Goal: Information Seeking & Learning: Learn about a topic

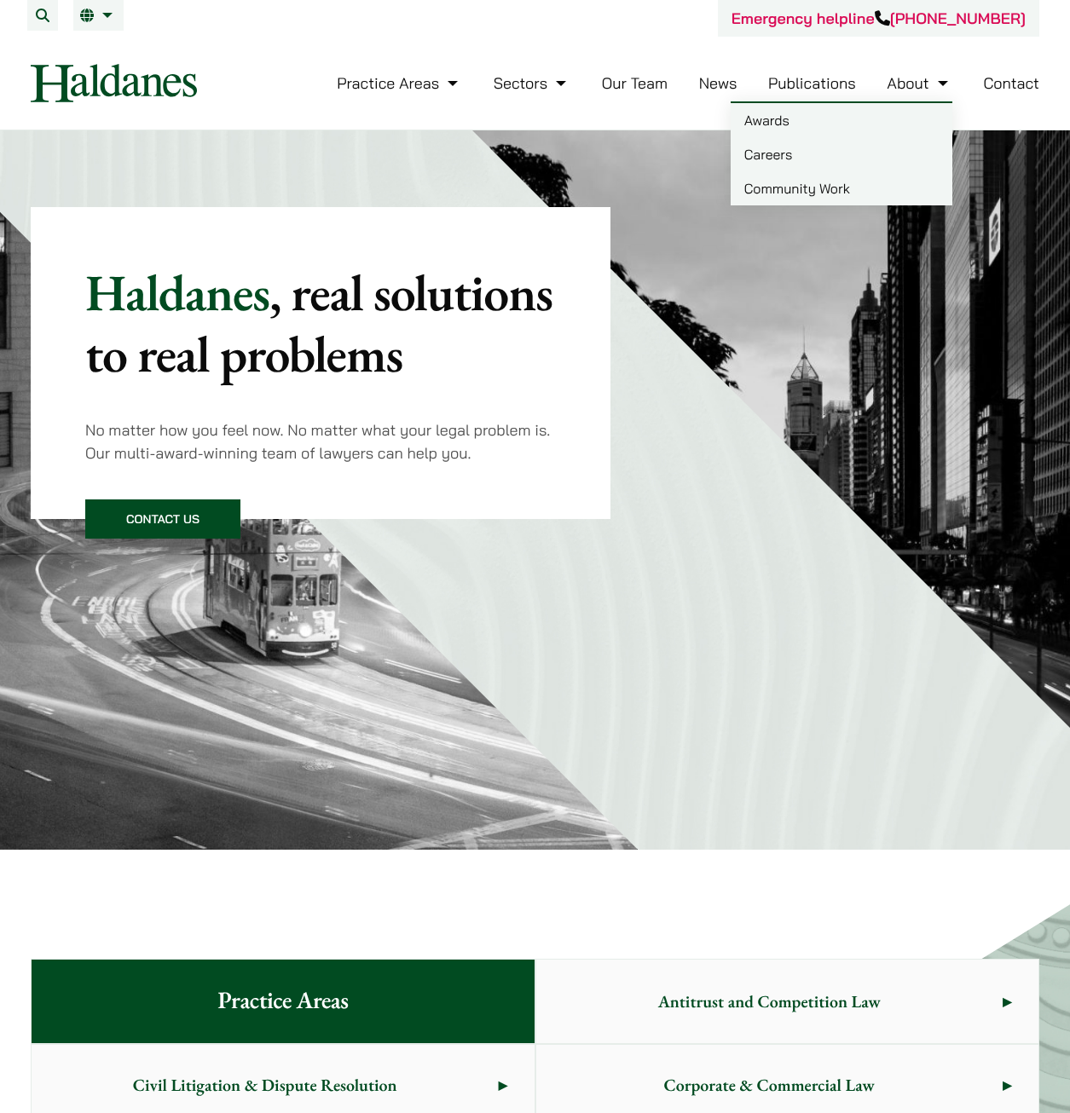
click at [761, 151] on link "Careers" at bounding box center [841, 154] width 222 height 34
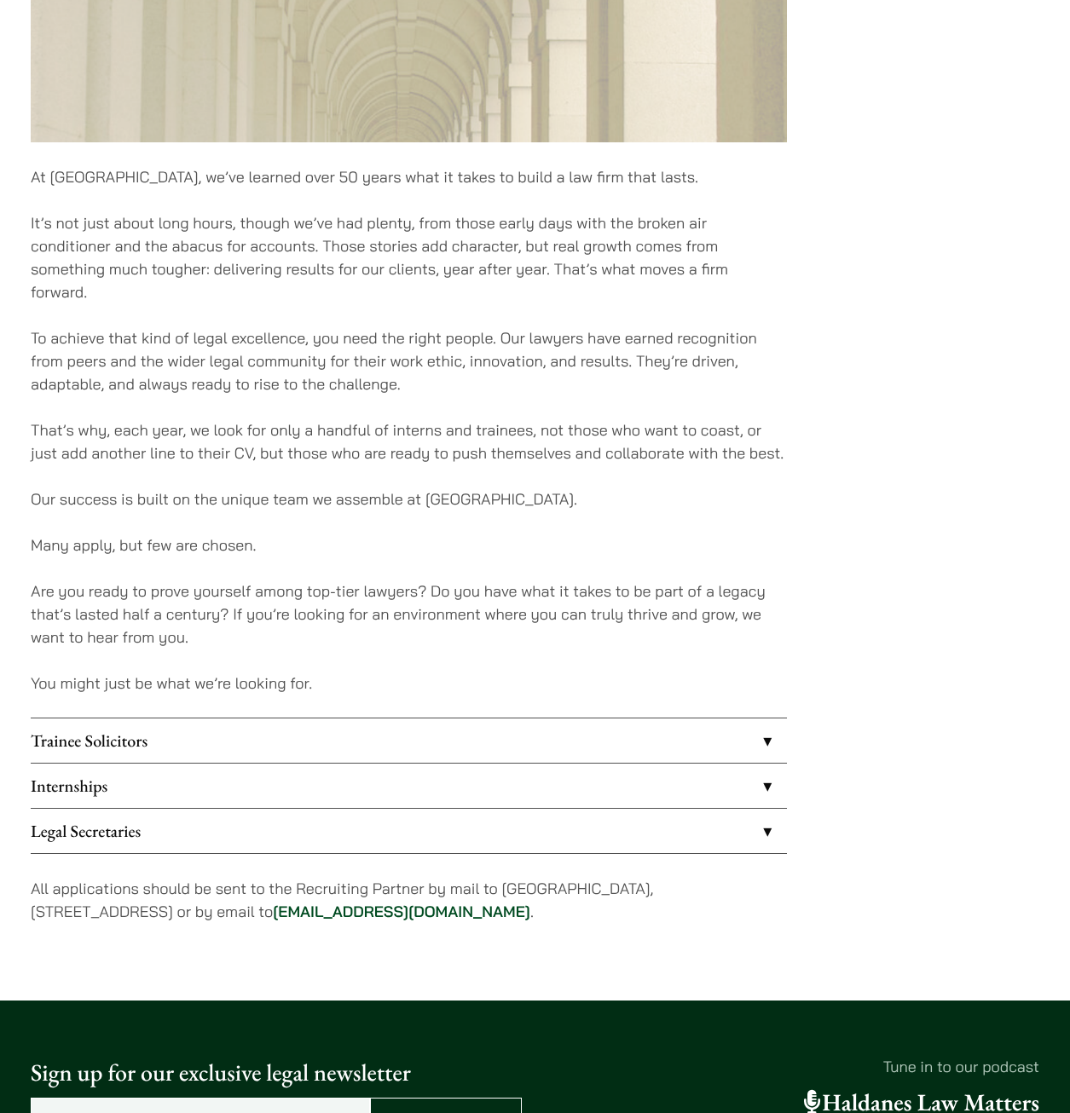
scroll to position [937, 0]
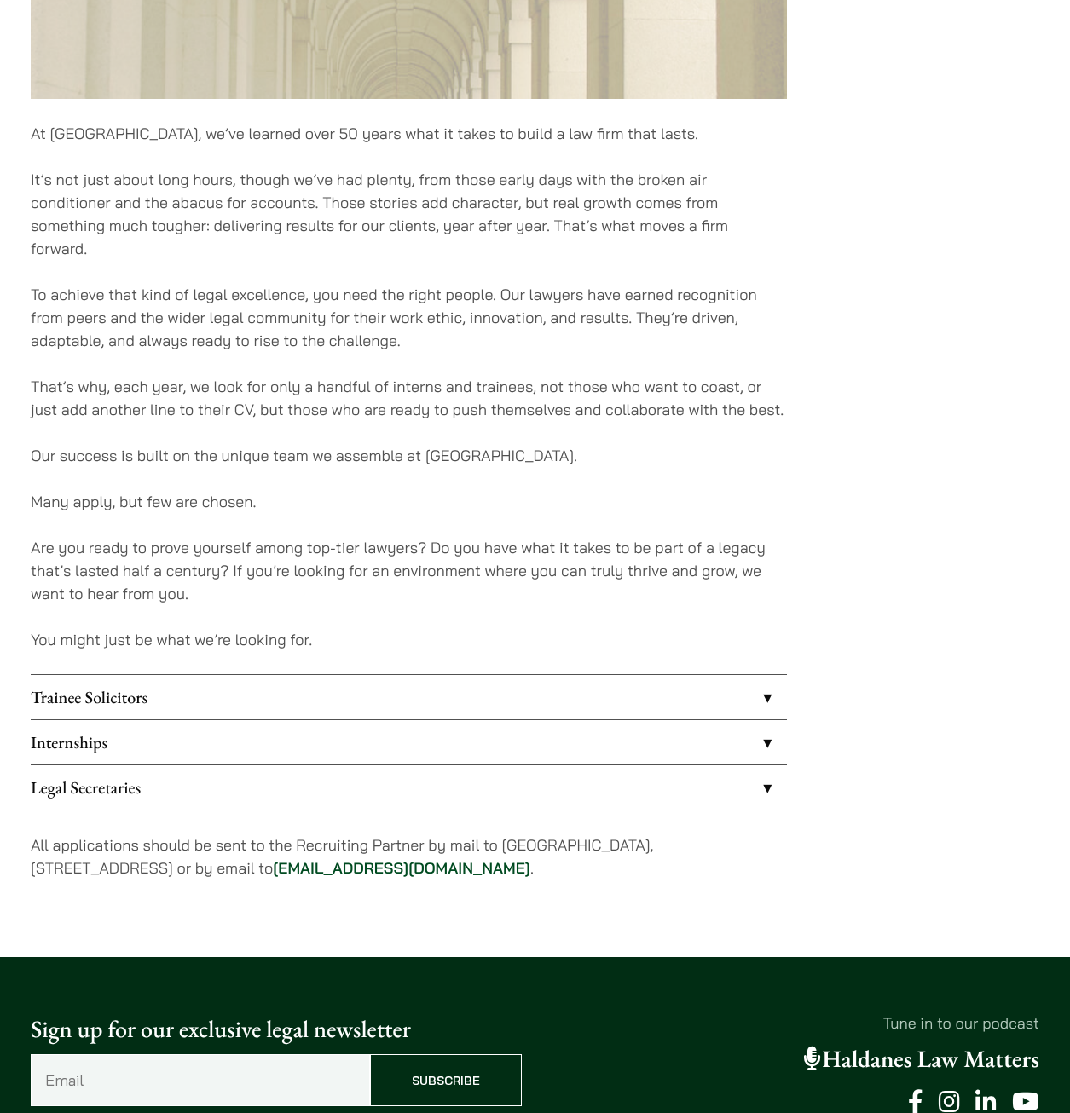
click at [107, 741] on link "Internships" at bounding box center [409, 742] width 756 height 44
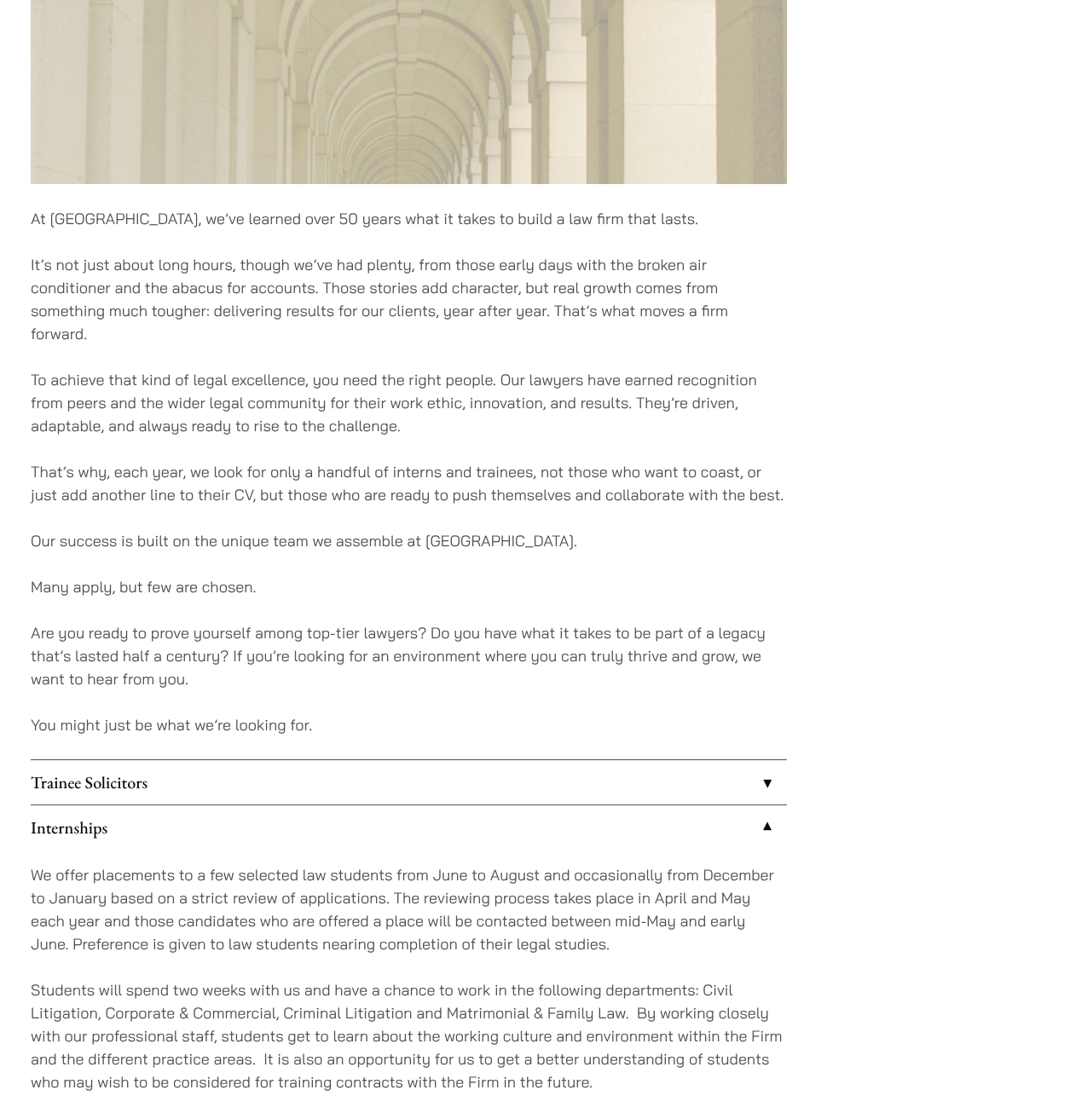
scroll to position [937, 0]
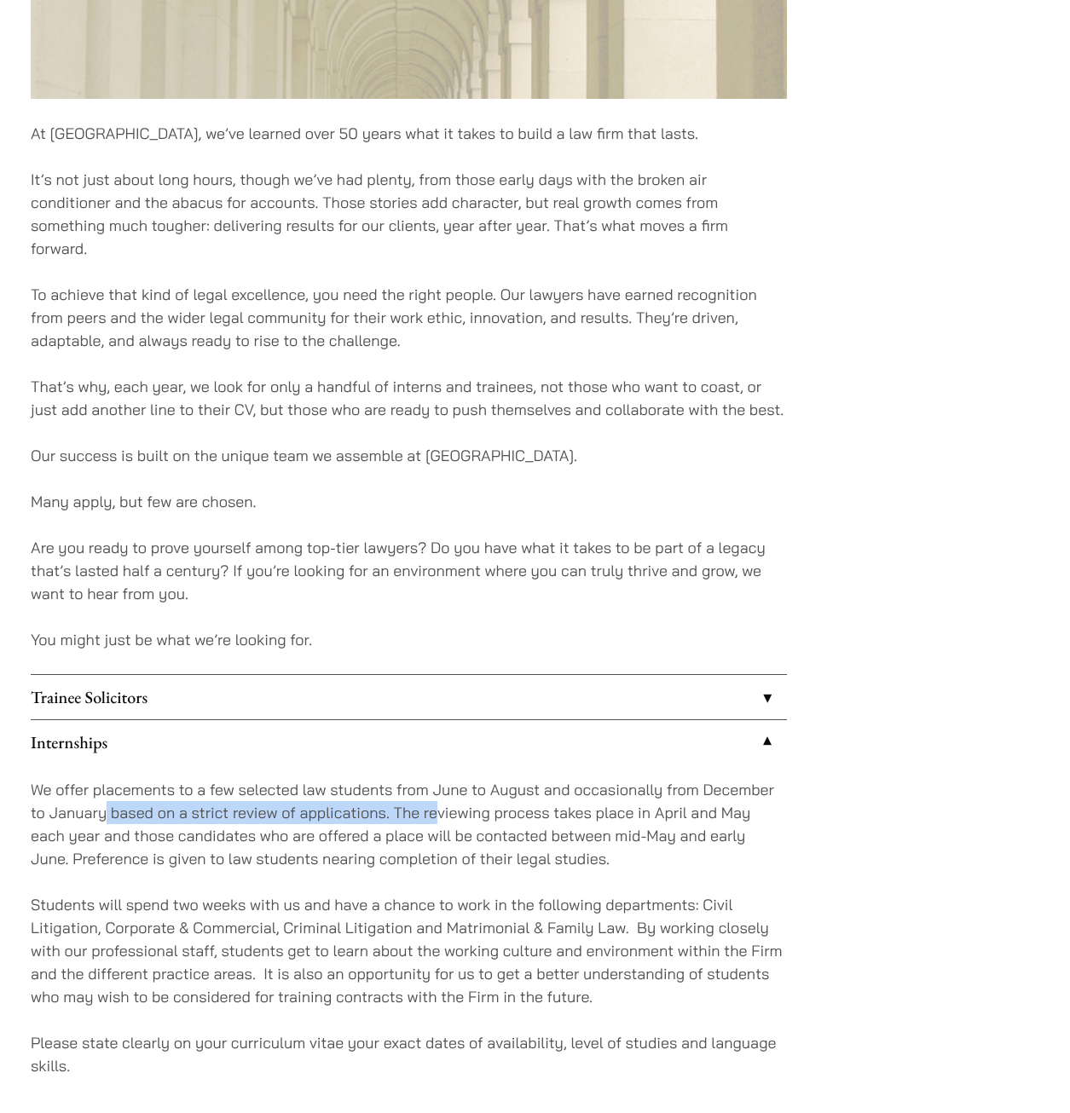
drag, startPoint x: 105, startPoint y: 814, endPoint x: 434, endPoint y: 814, distance: 329.0
click at [434, 814] on p "We offer placements to a few selected law students from June to August and occa…" at bounding box center [409, 824] width 756 height 92
drag, startPoint x: 434, startPoint y: 814, endPoint x: 374, endPoint y: 855, distance: 72.3
click at [366, 860] on p "We offer placements to a few selected law students from June to August and occa…" at bounding box center [409, 824] width 756 height 92
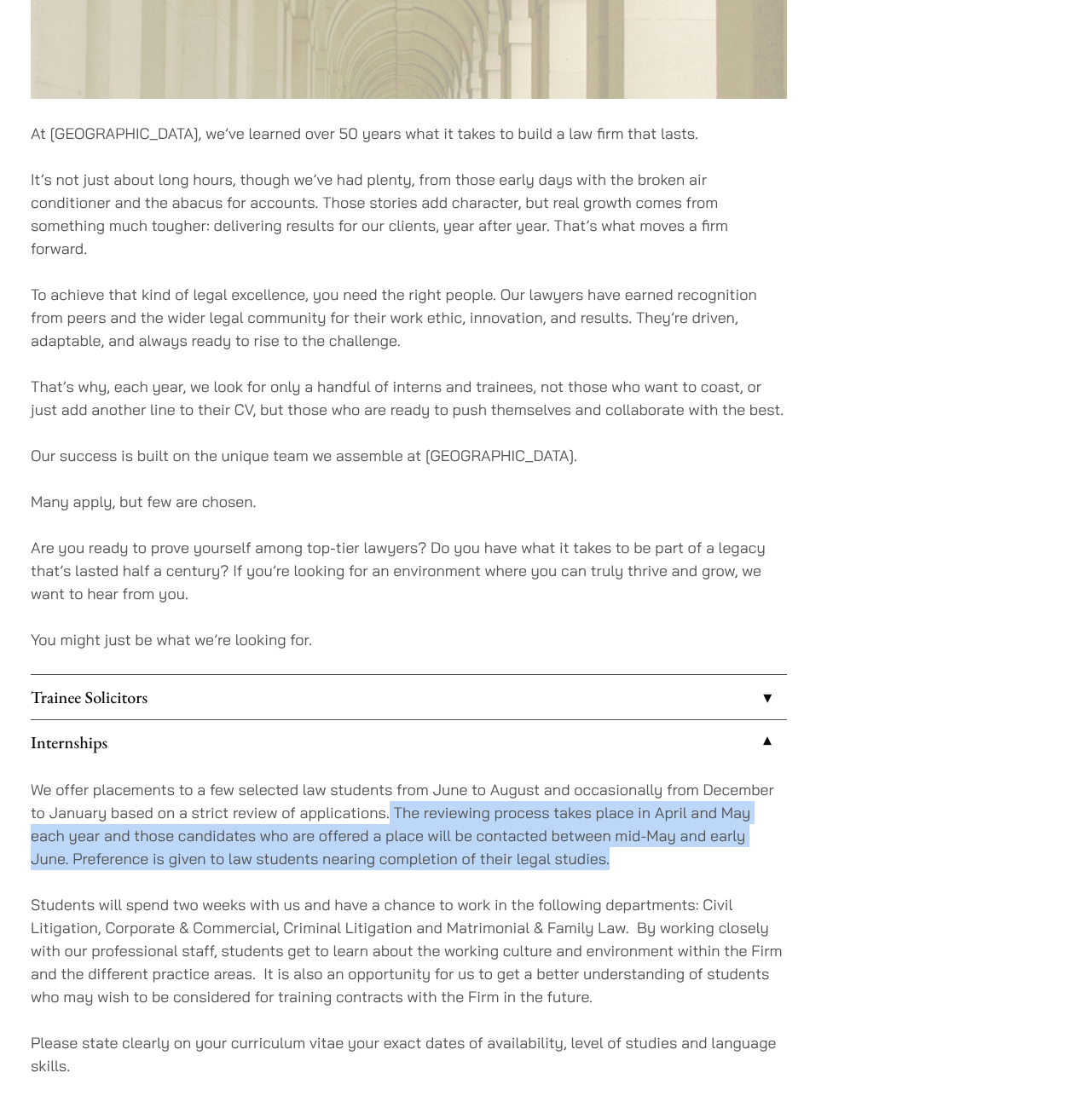
drag, startPoint x: 391, startPoint y: 812, endPoint x: 632, endPoint y: 850, distance: 243.2
click at [632, 850] on p "We offer placements to a few selected law students from June to August and occa…" at bounding box center [409, 824] width 756 height 92
click at [195, 856] on p "We offer placements to a few selected law students from June to August and occa…" at bounding box center [409, 824] width 756 height 92
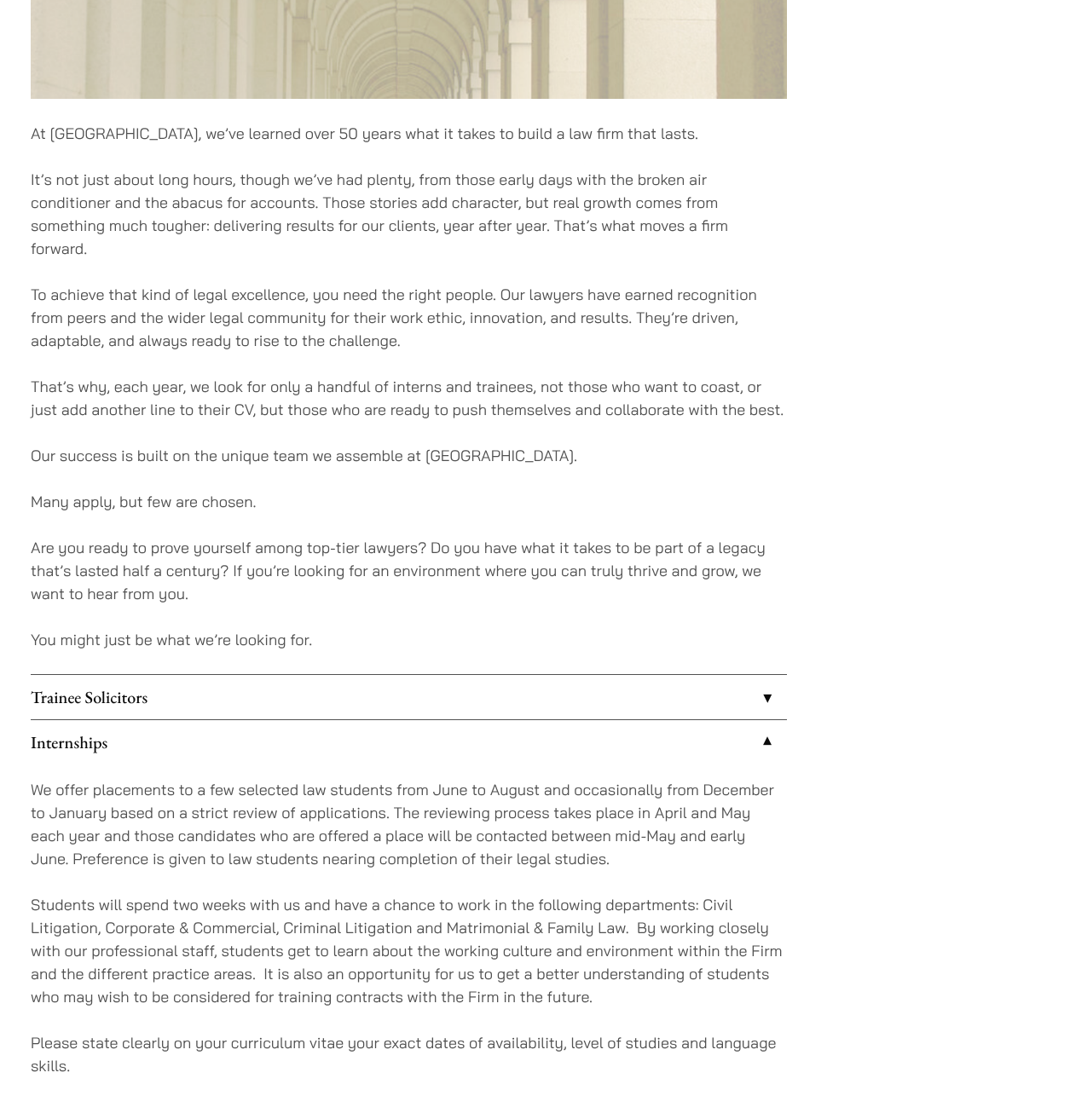
scroll to position [1023, 0]
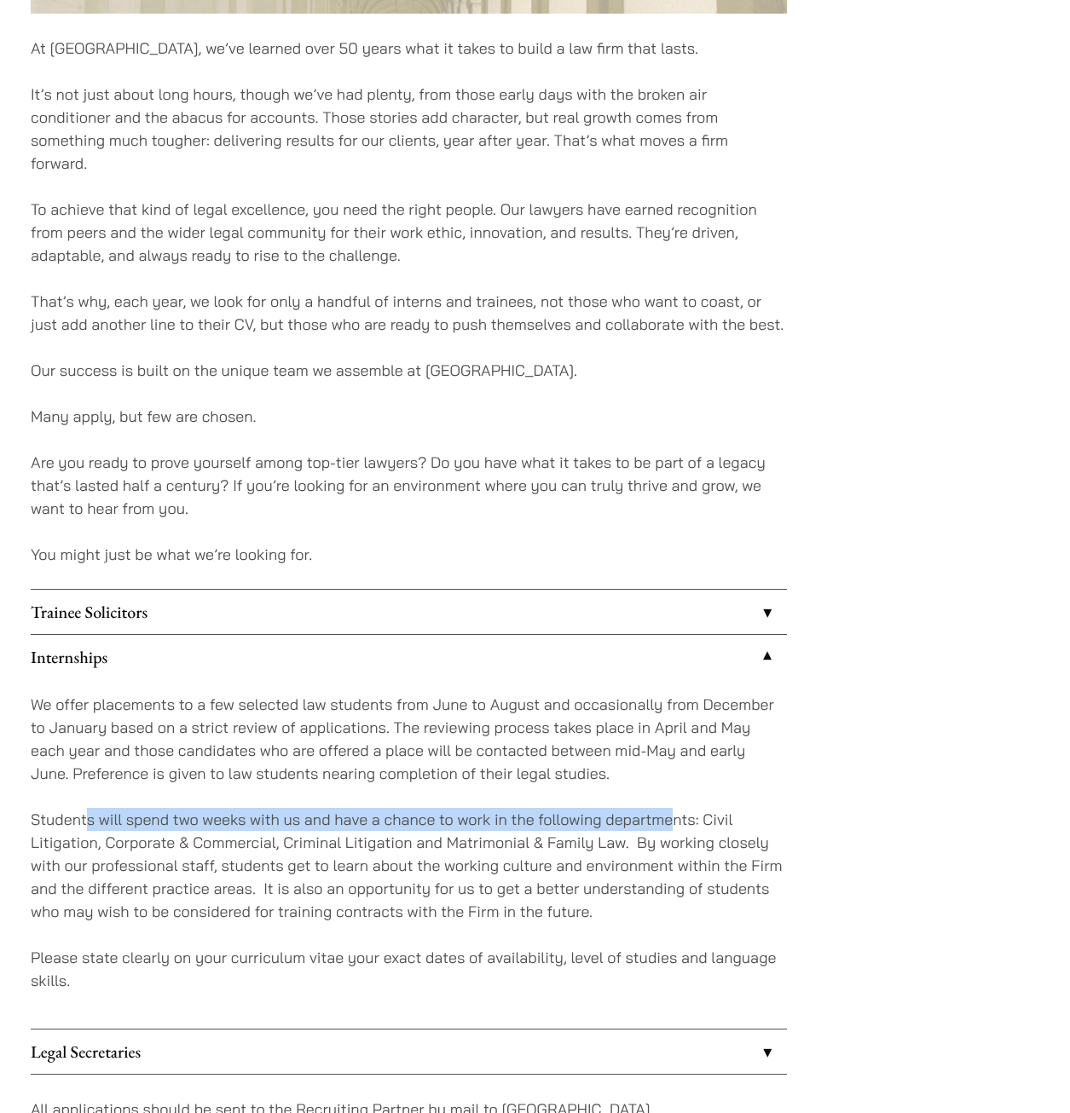
drag, startPoint x: 84, startPoint y: 827, endPoint x: 670, endPoint y: 825, distance: 585.5
click at [670, 825] on p "Students will spend two weeks with us and have a chance to work in the followin…" at bounding box center [409, 865] width 756 height 115
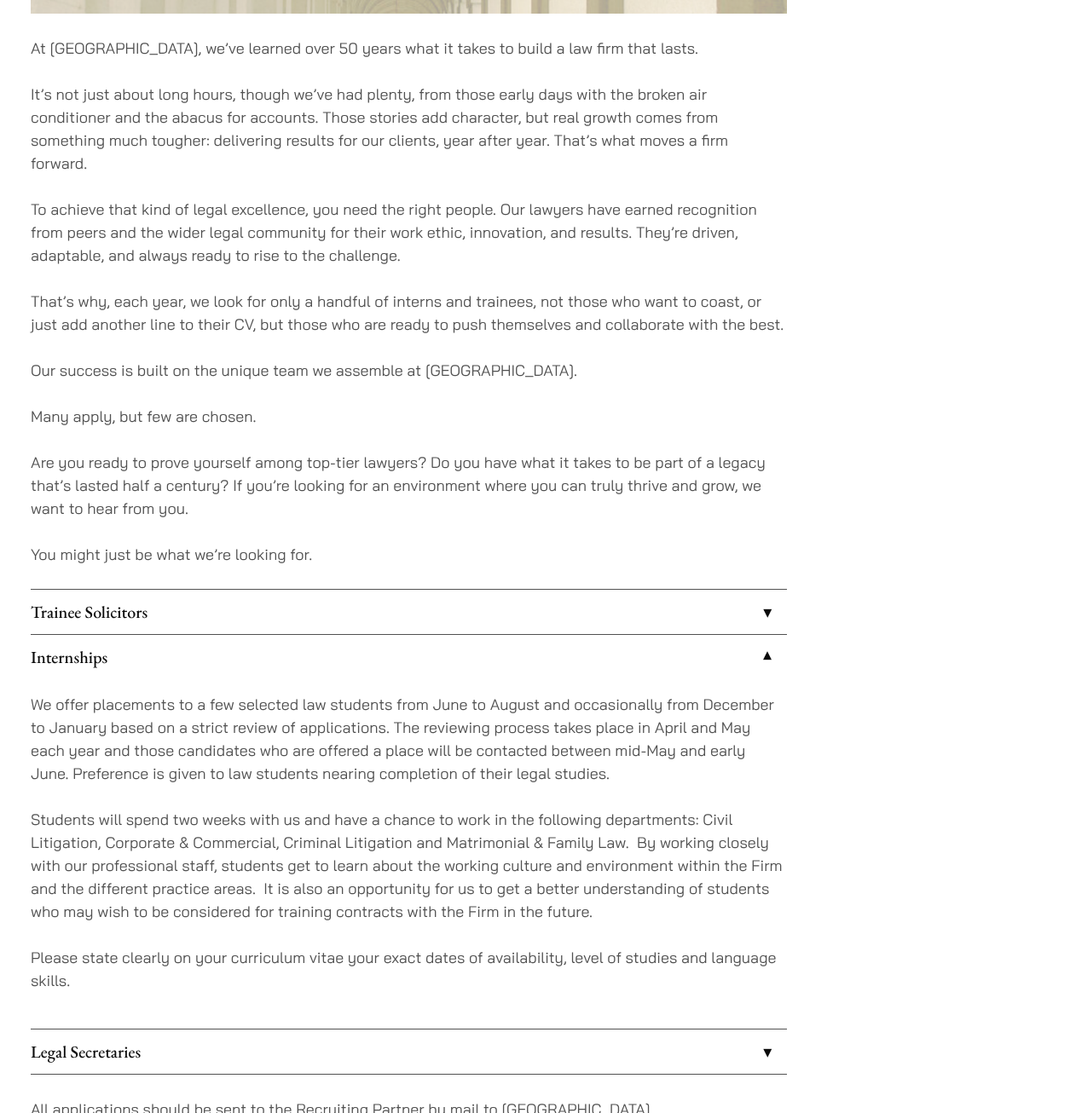
drag, startPoint x: 670, startPoint y: 825, endPoint x: 579, endPoint y: 859, distance: 97.4
click at [579, 859] on p "Students will spend two weeks with us and have a chance to work in the followin…" at bounding box center [409, 865] width 756 height 115
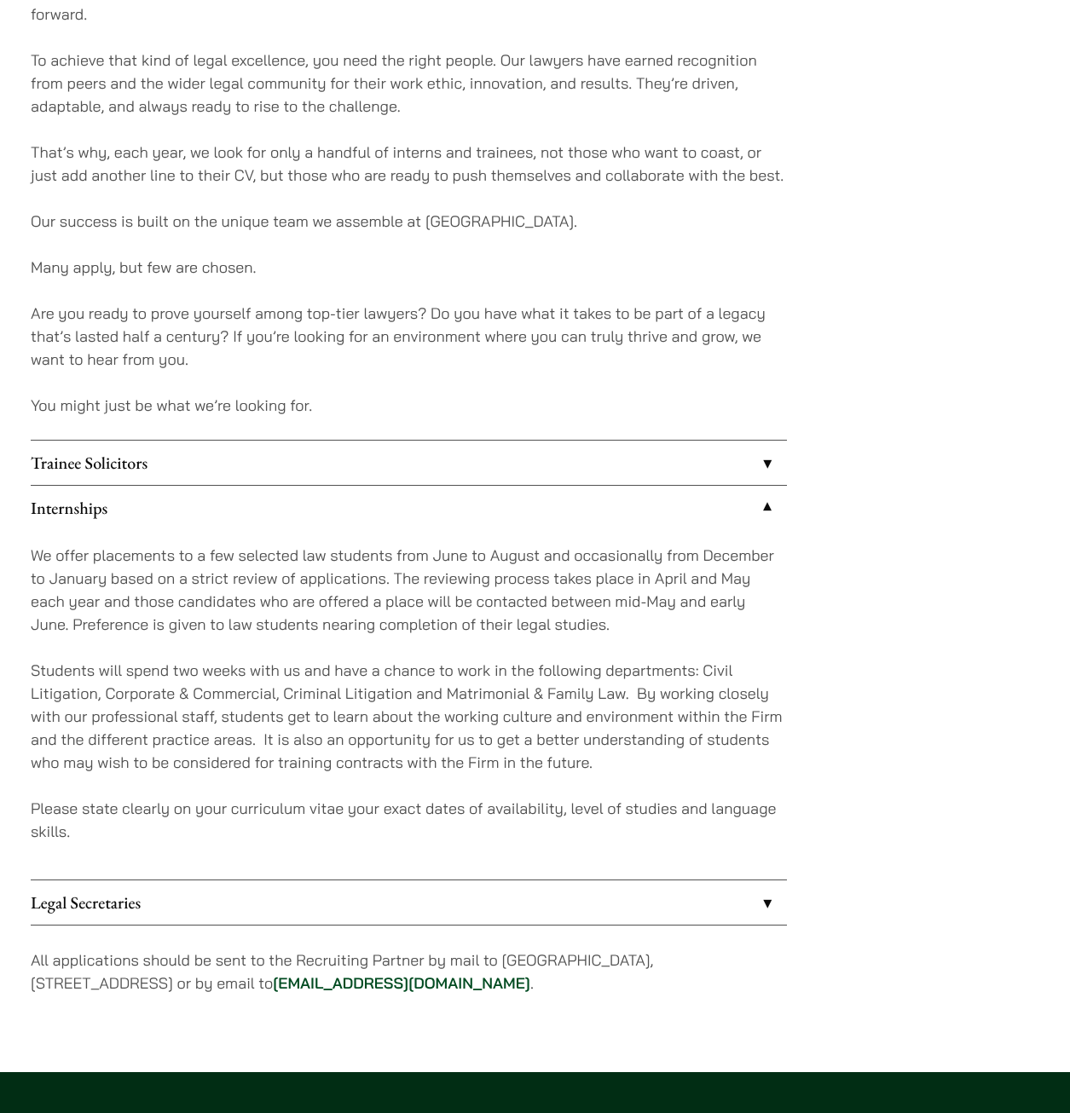
scroll to position [1193, 0]
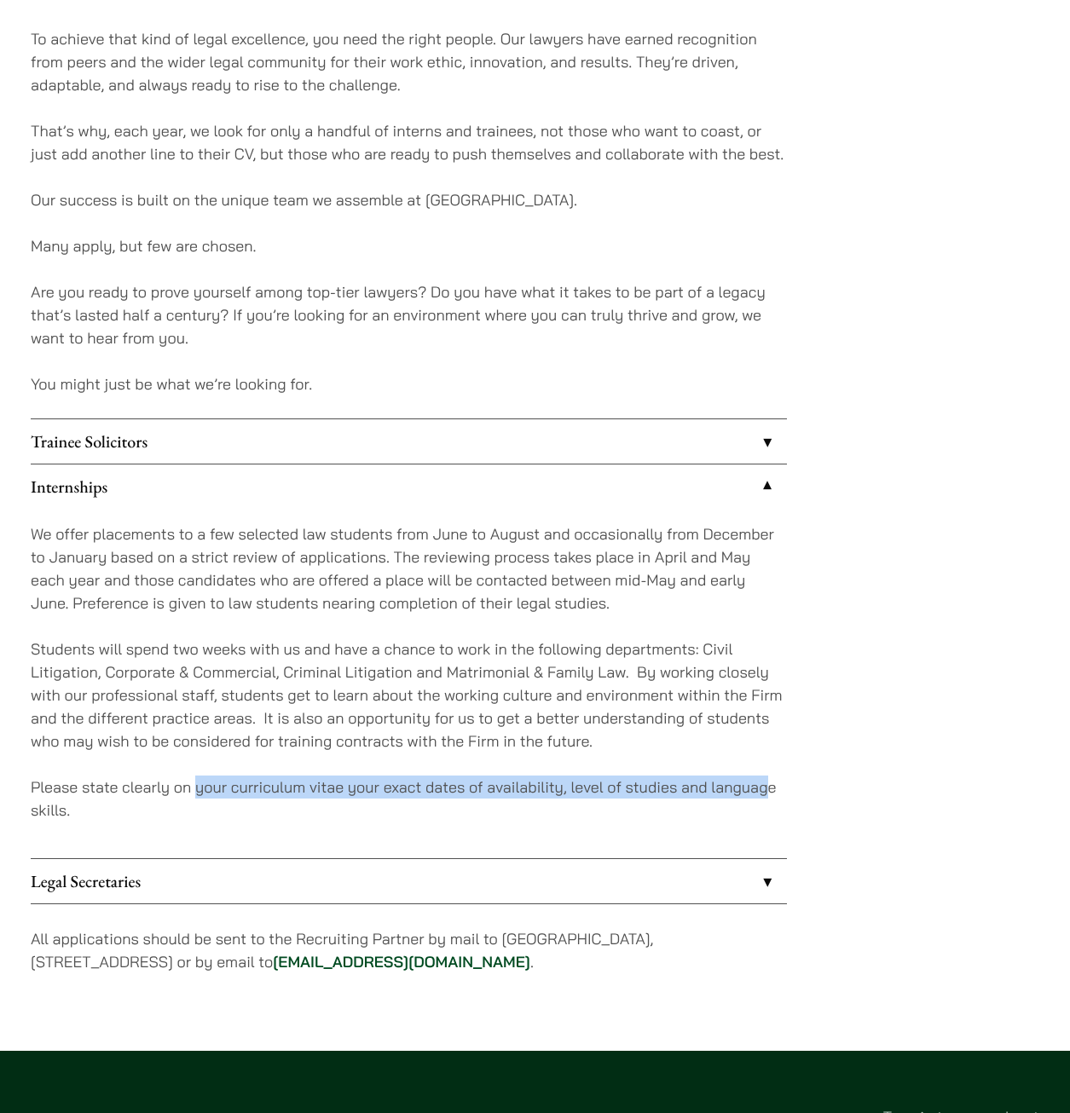
drag, startPoint x: 194, startPoint y: 794, endPoint x: 766, endPoint y: 793, distance: 571.9
click at [766, 793] on p "Please state clearly on your curriculum vitae your exact dates of availability,…" at bounding box center [409, 799] width 756 height 46
drag, startPoint x: 766, startPoint y: 793, endPoint x: 711, endPoint y: 797, distance: 55.6
click at [711, 797] on p "Please state clearly on your curriculum vitae your exact dates of availability,…" at bounding box center [409, 799] width 756 height 46
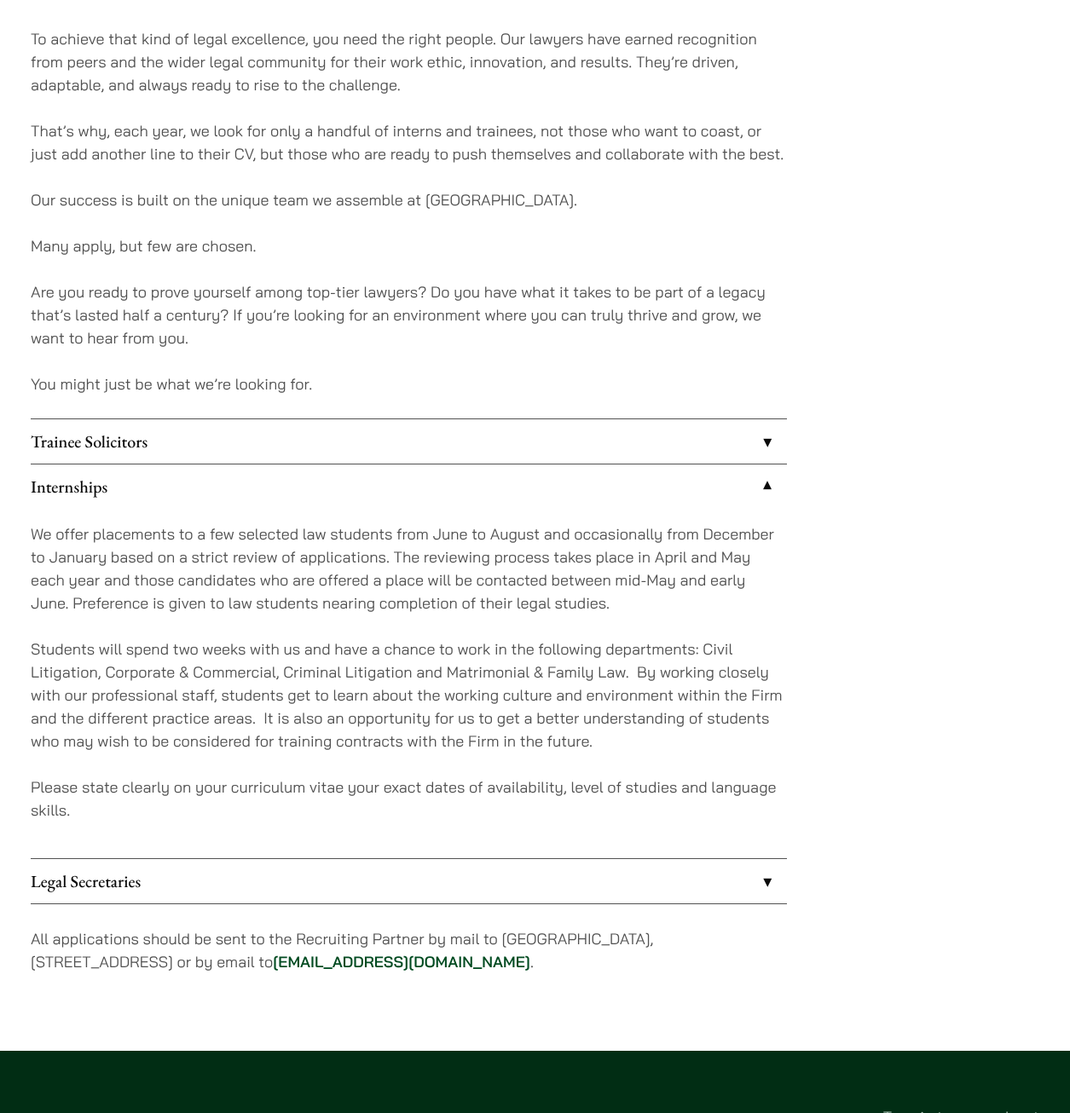
click at [117, 885] on link "Legal Secretaries" at bounding box center [409, 881] width 756 height 44
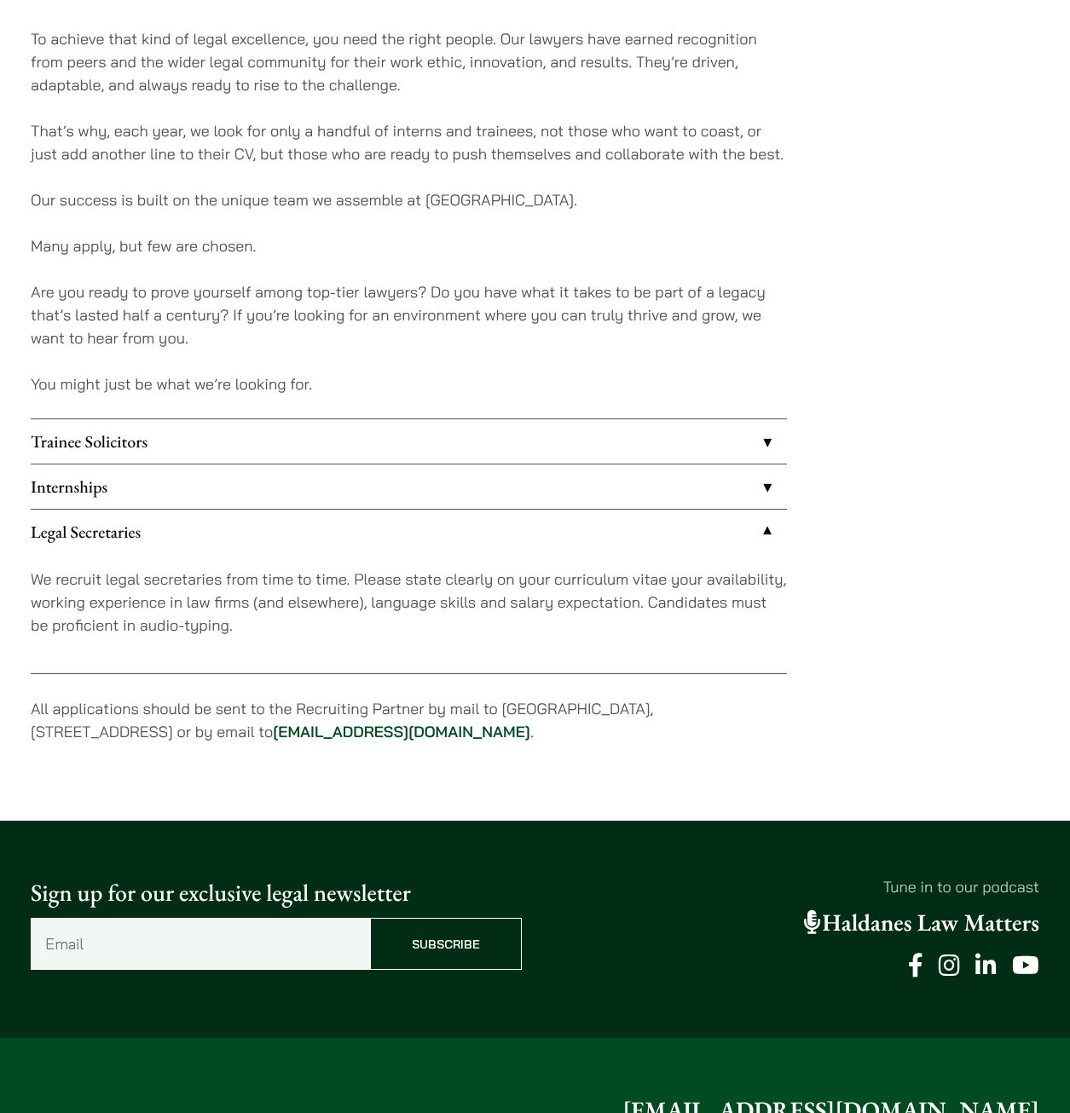
click at [89, 529] on link "Legal Secretaries" at bounding box center [409, 532] width 756 height 44
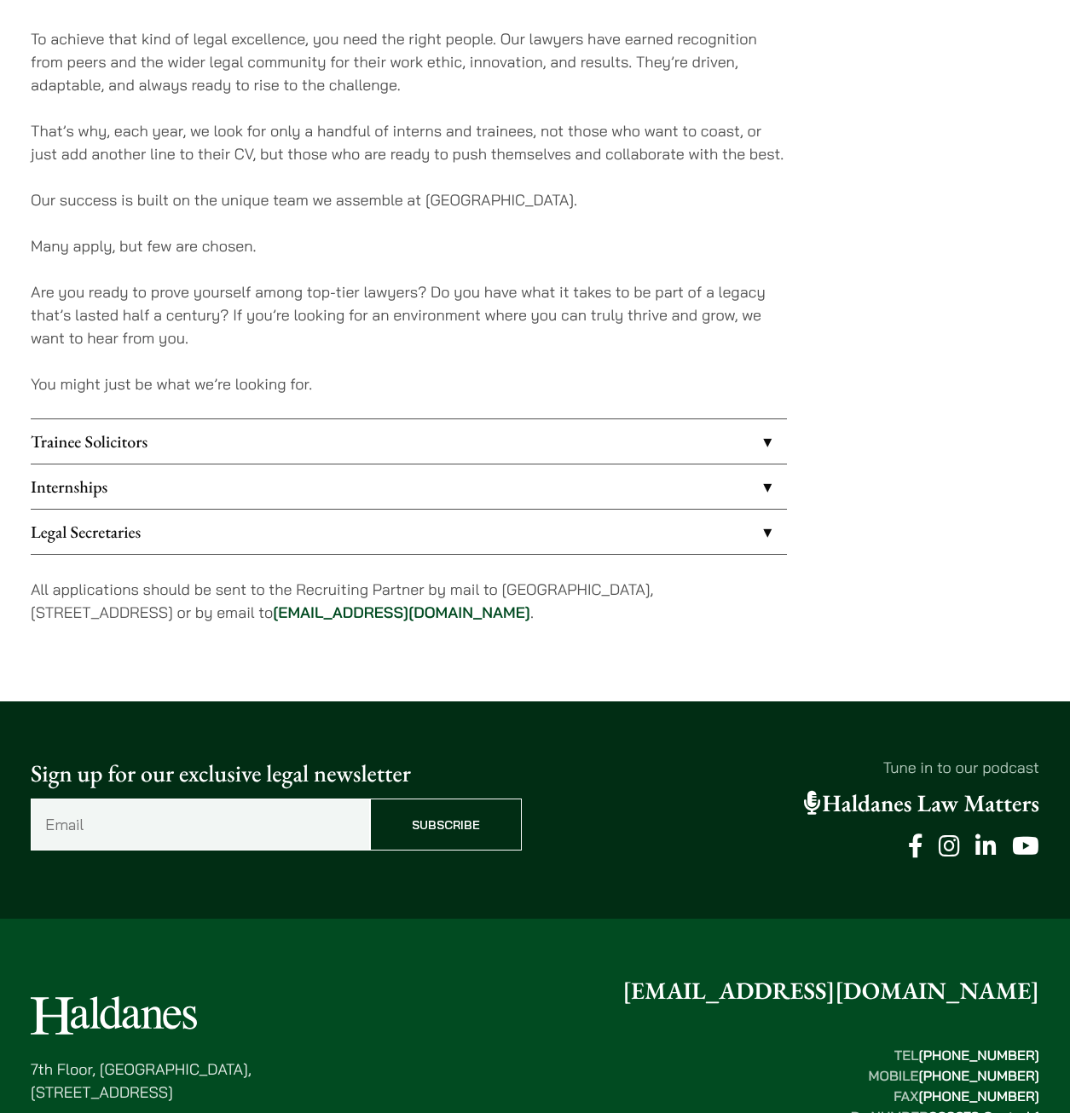
click at [78, 478] on link "Internships" at bounding box center [409, 486] width 756 height 44
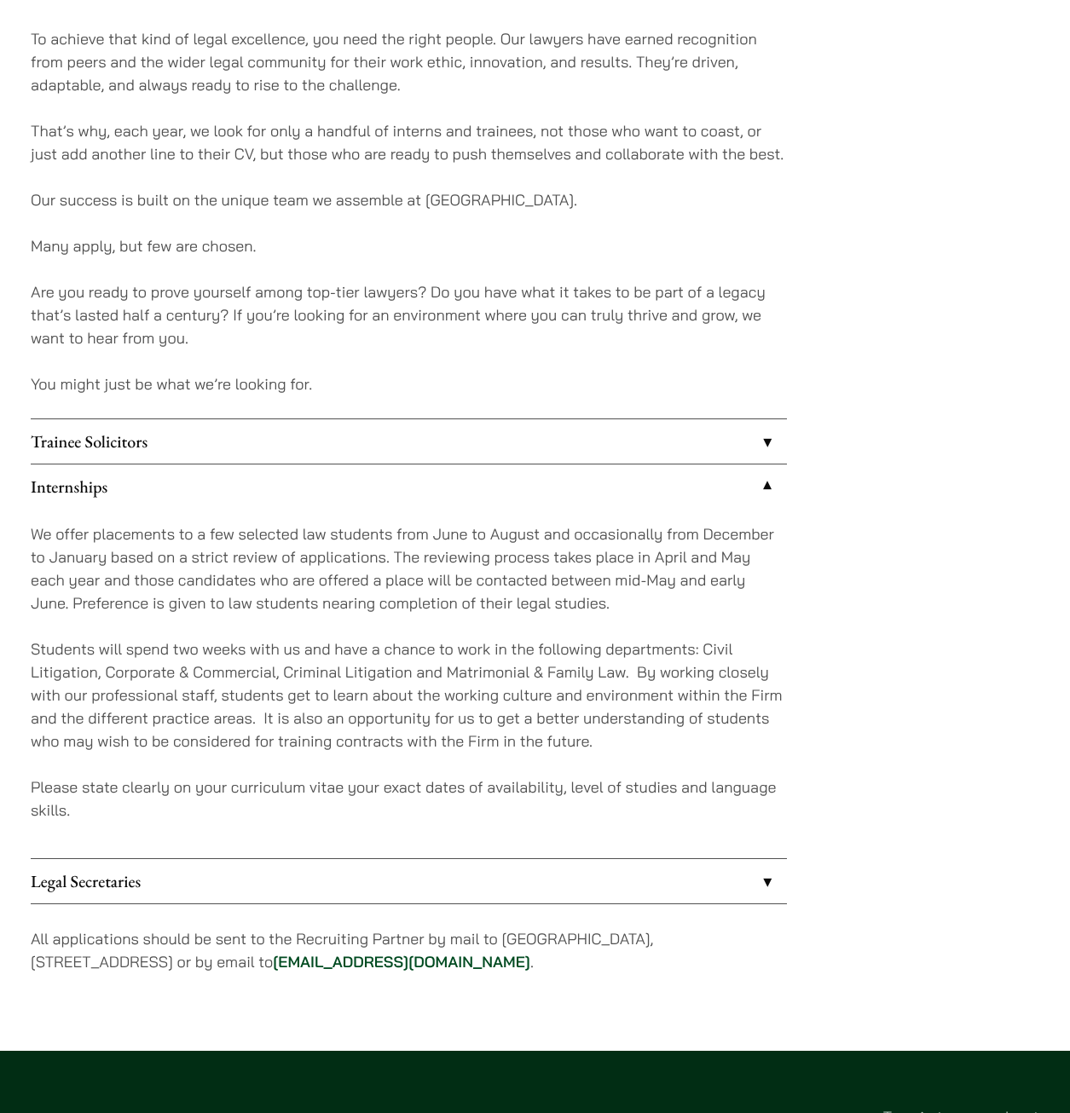
click at [124, 888] on link "Legal Secretaries" at bounding box center [409, 881] width 756 height 44
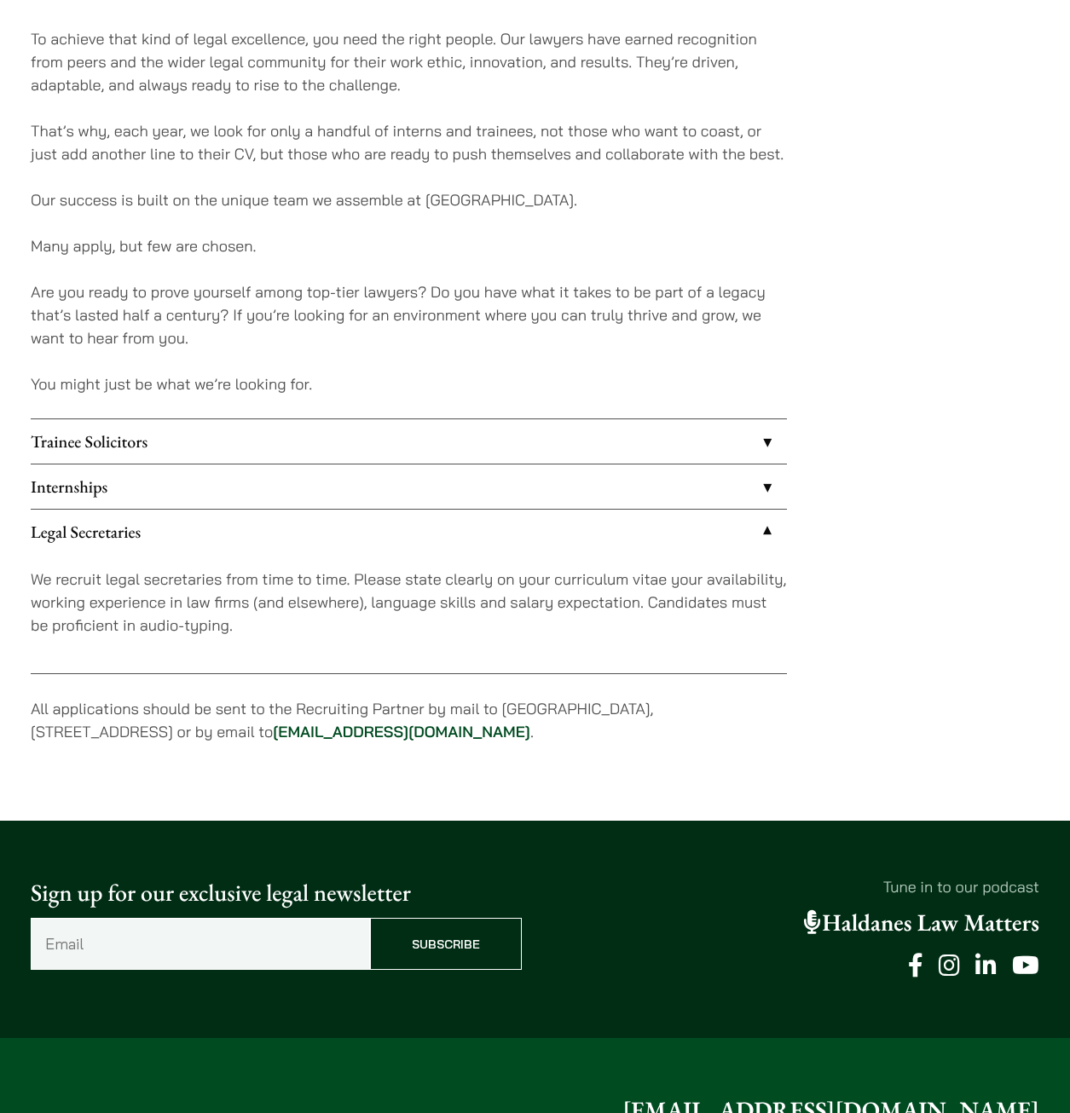
click at [103, 446] on link "Trainee Solicitors" at bounding box center [409, 441] width 756 height 44
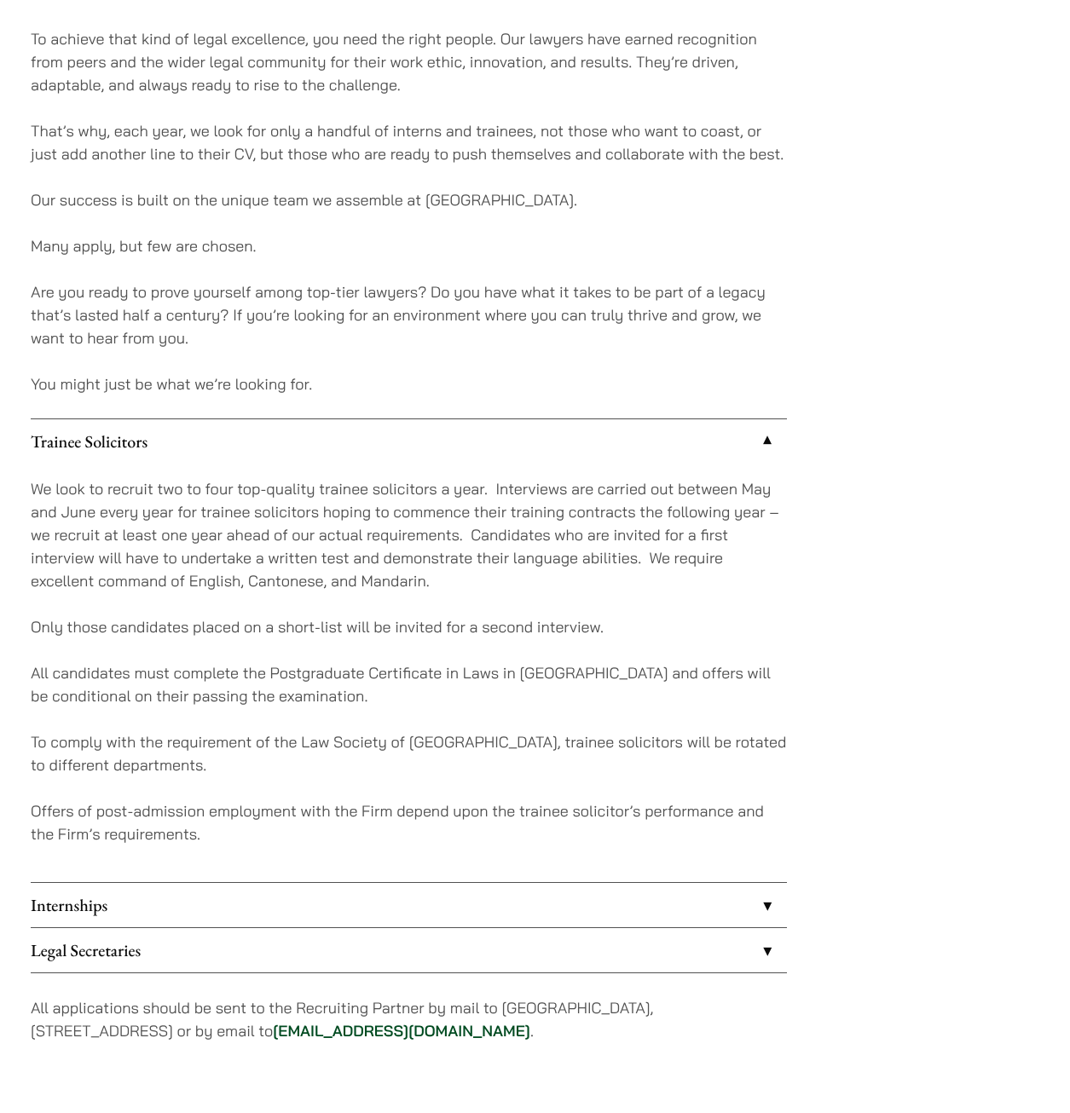
click at [92, 906] on link "Internships" at bounding box center [409, 905] width 756 height 44
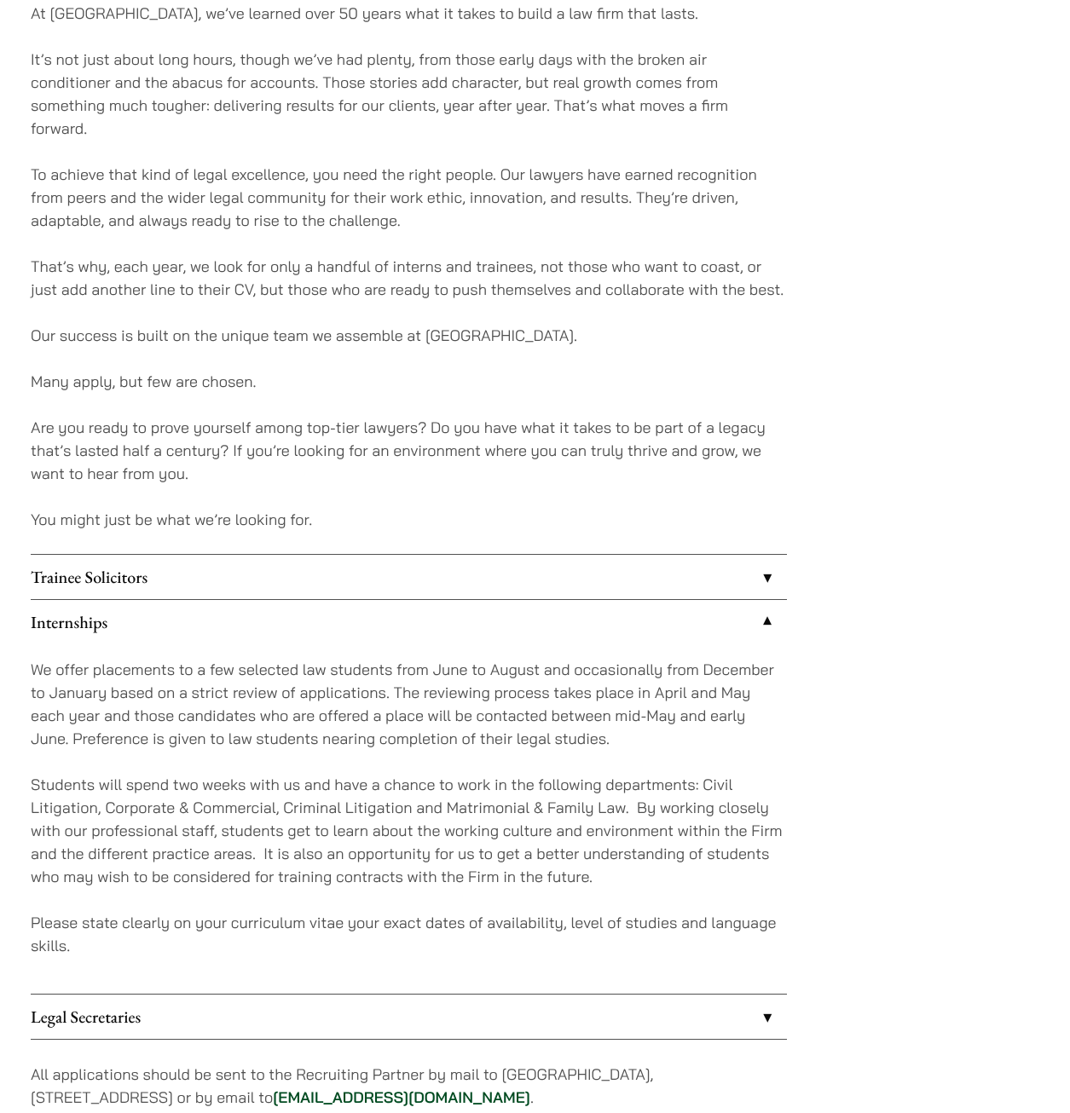
scroll to position [1278, 0]
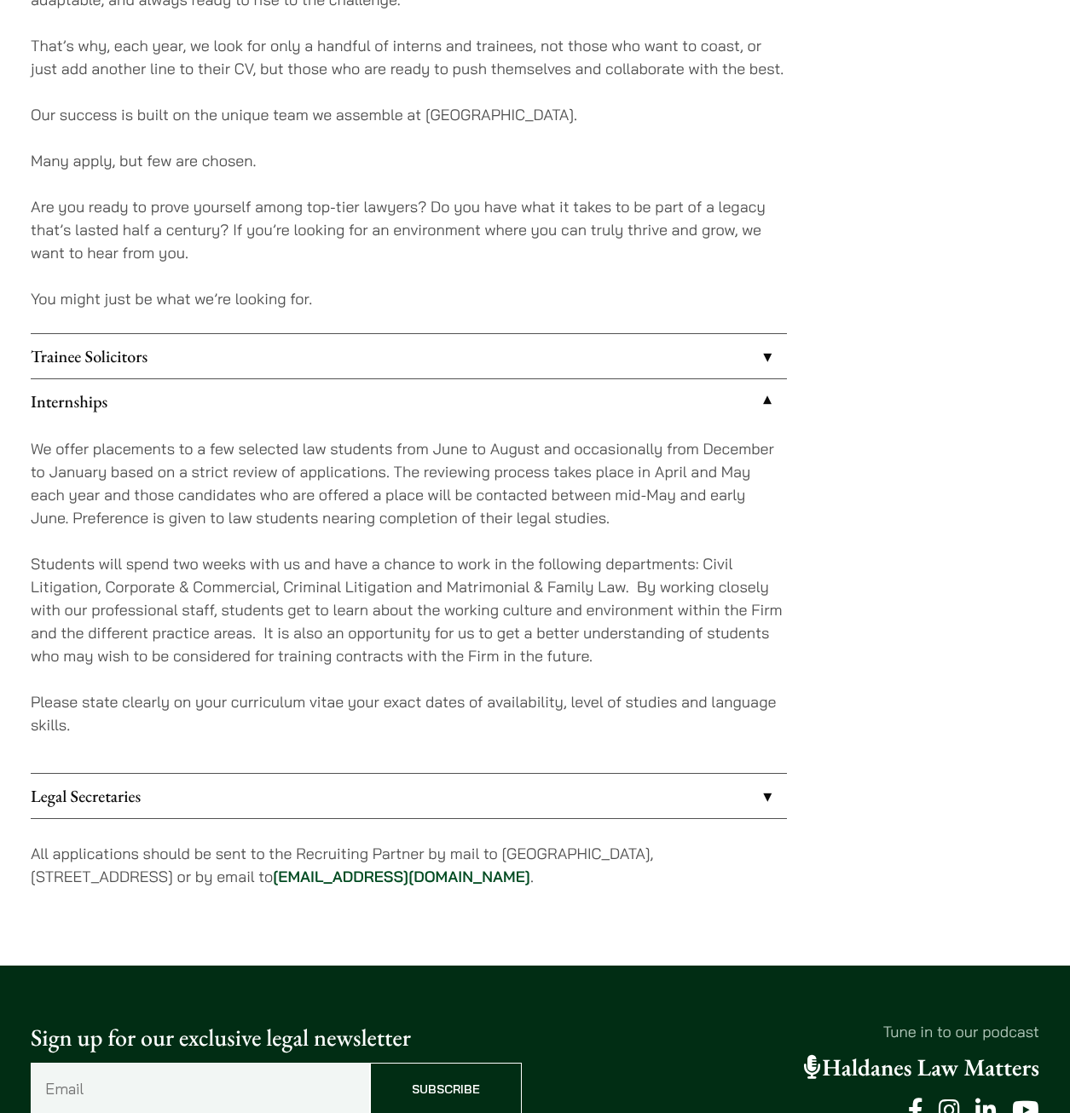
click at [80, 406] on link "Internships" at bounding box center [409, 401] width 756 height 44
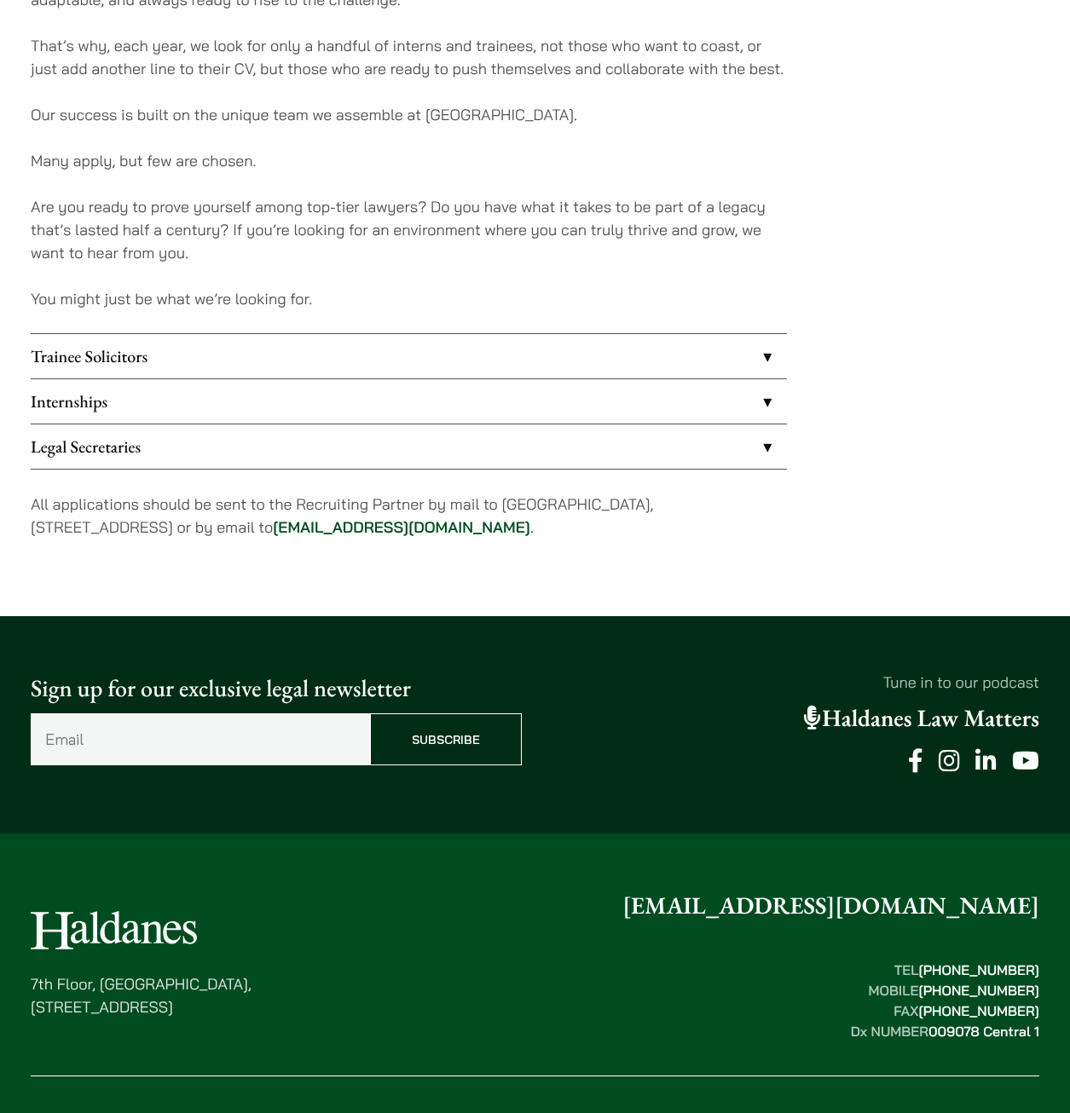
click at [100, 399] on link "Internships" at bounding box center [409, 401] width 756 height 44
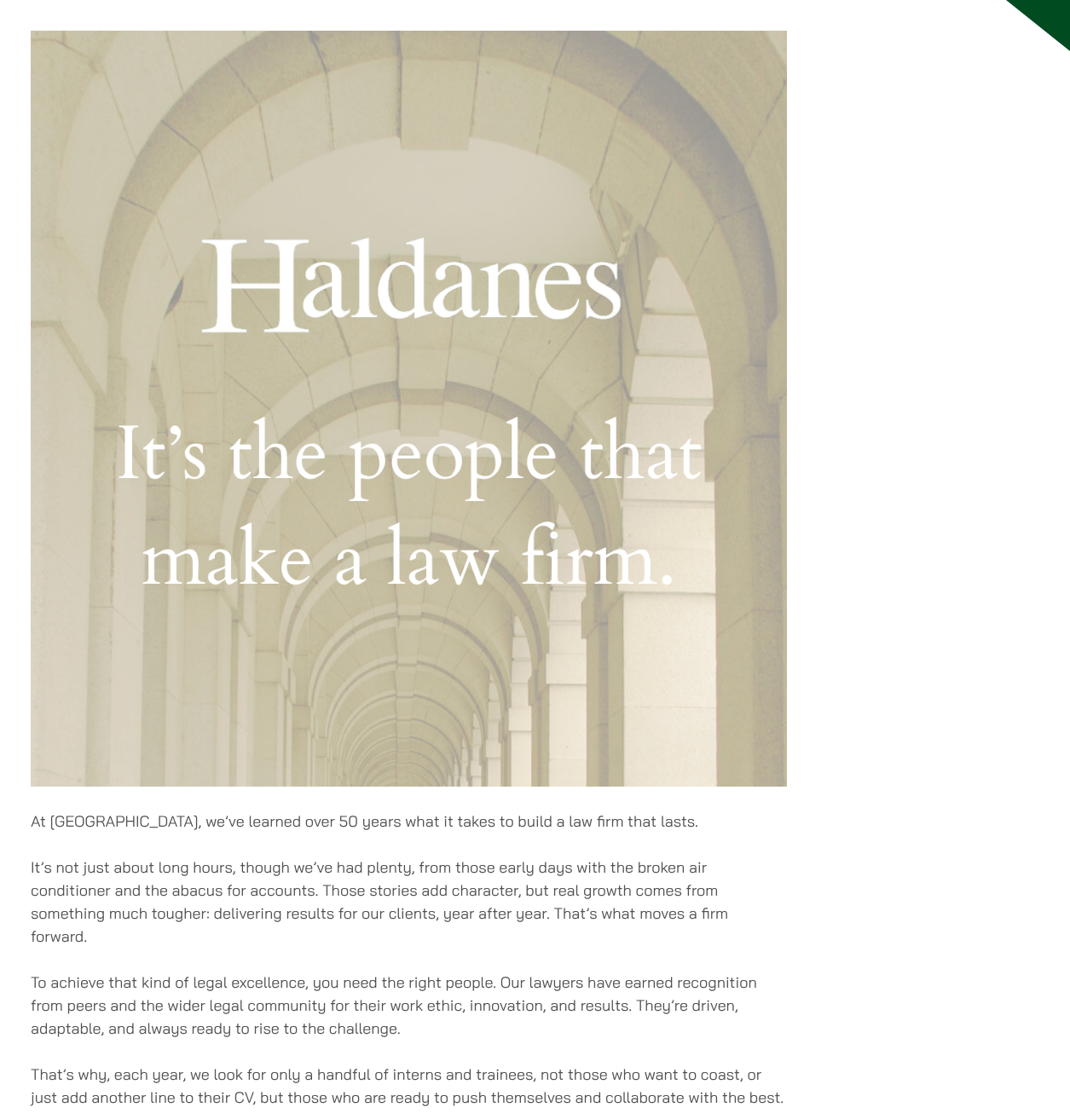
scroll to position [0, 0]
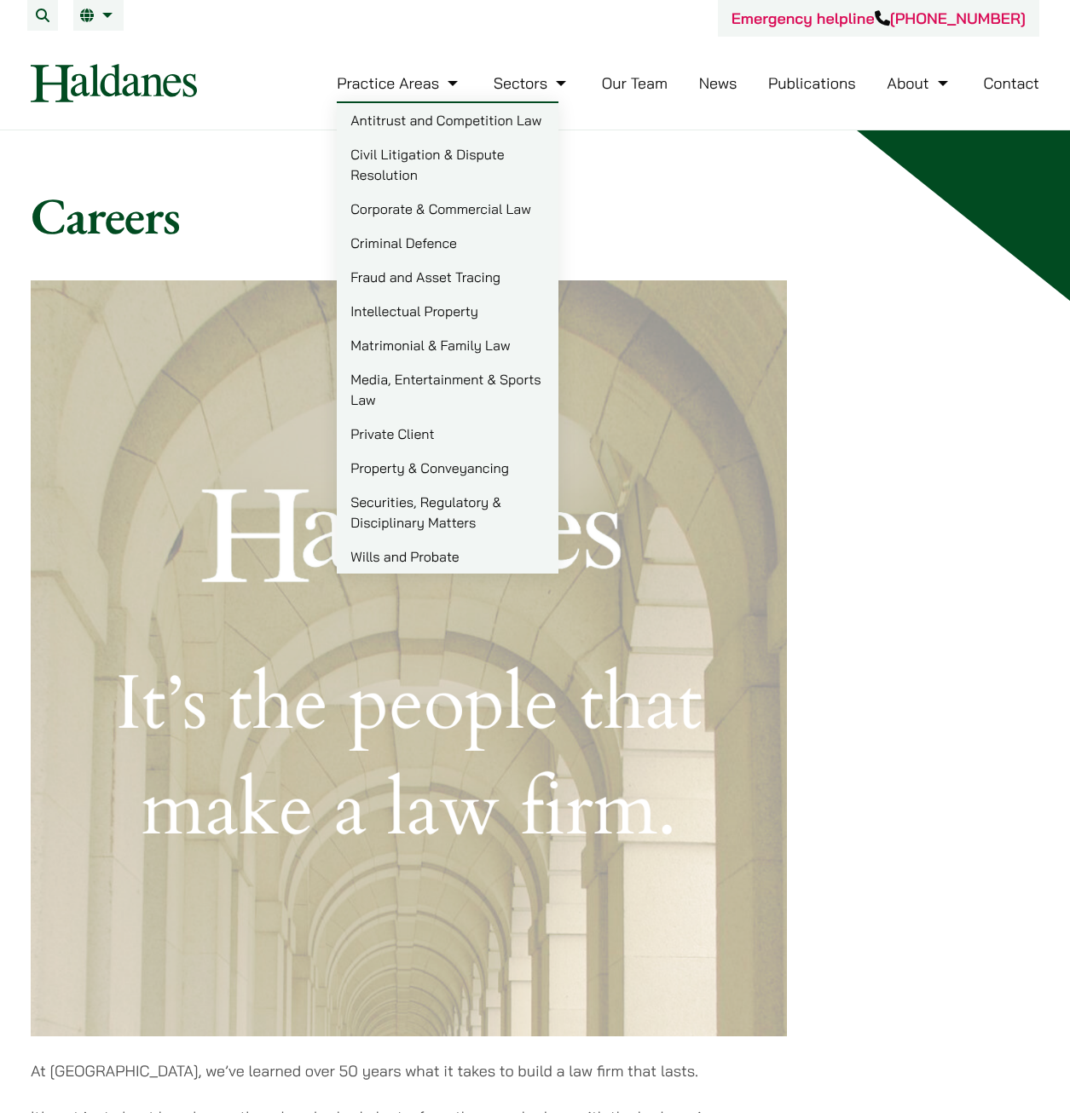
click at [629, 89] on link "Our Team" at bounding box center [635, 83] width 66 height 20
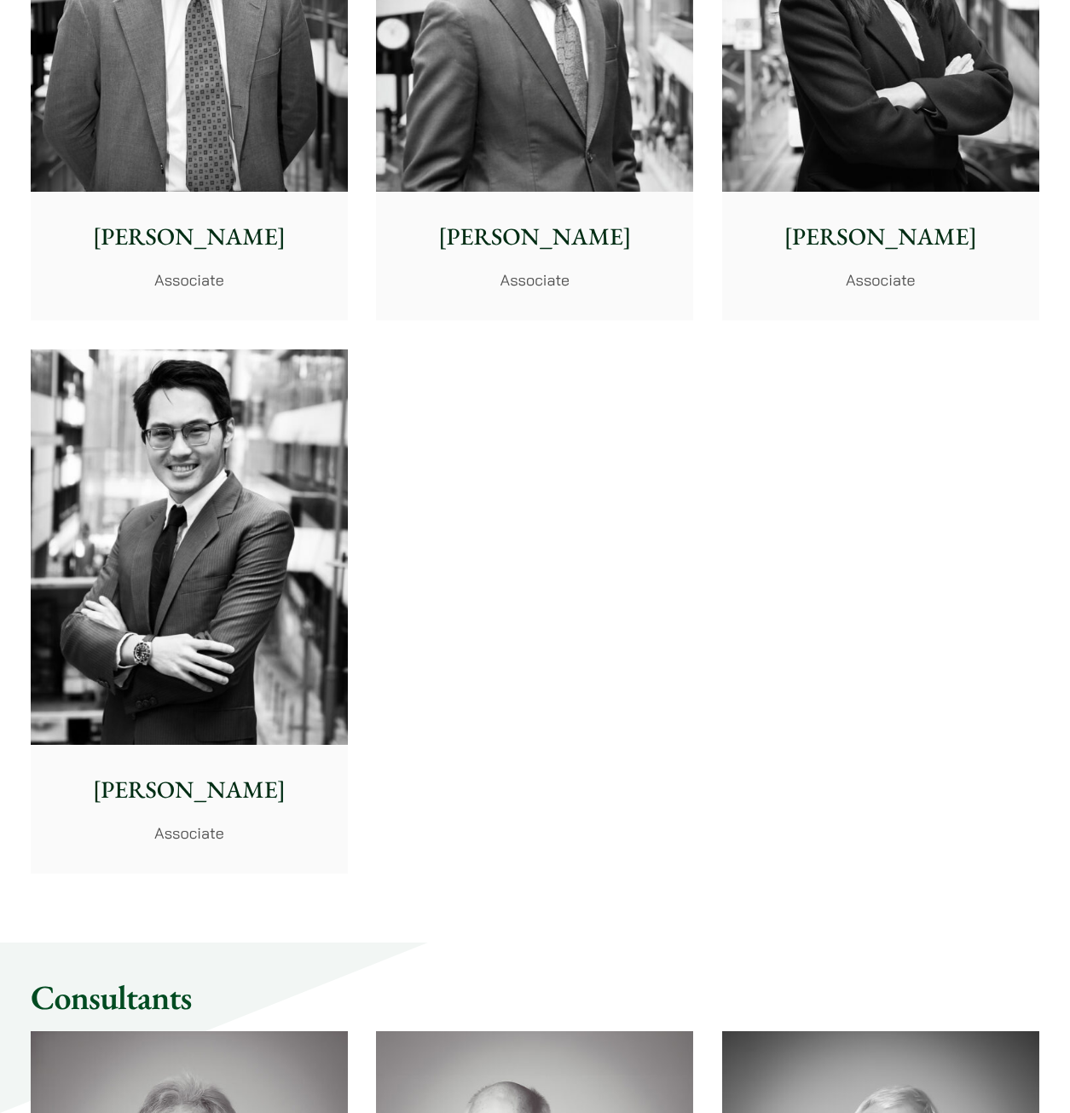
scroll to position [6969, 0]
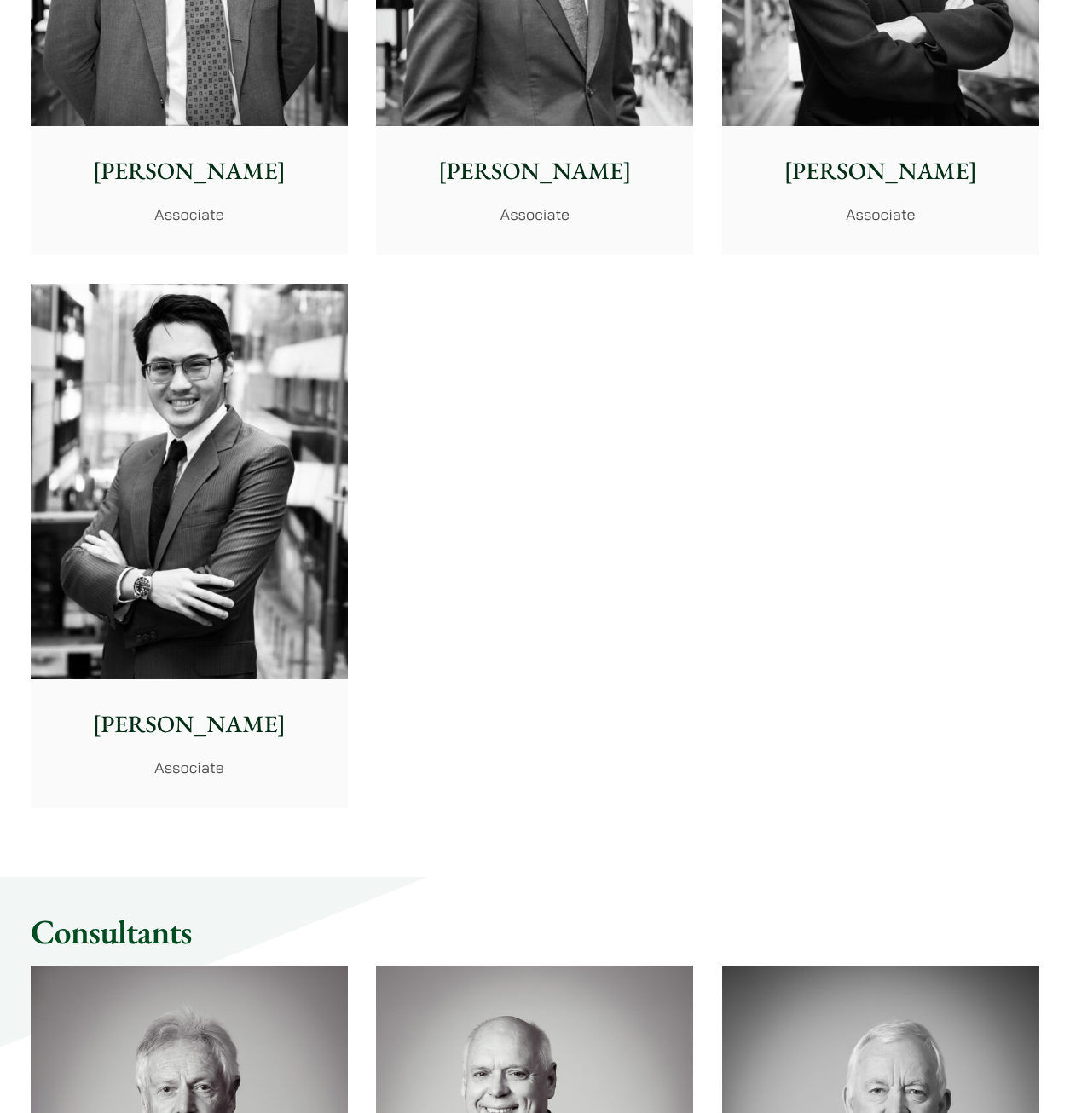
click at [220, 586] on img at bounding box center [189, 482] width 317 height 396
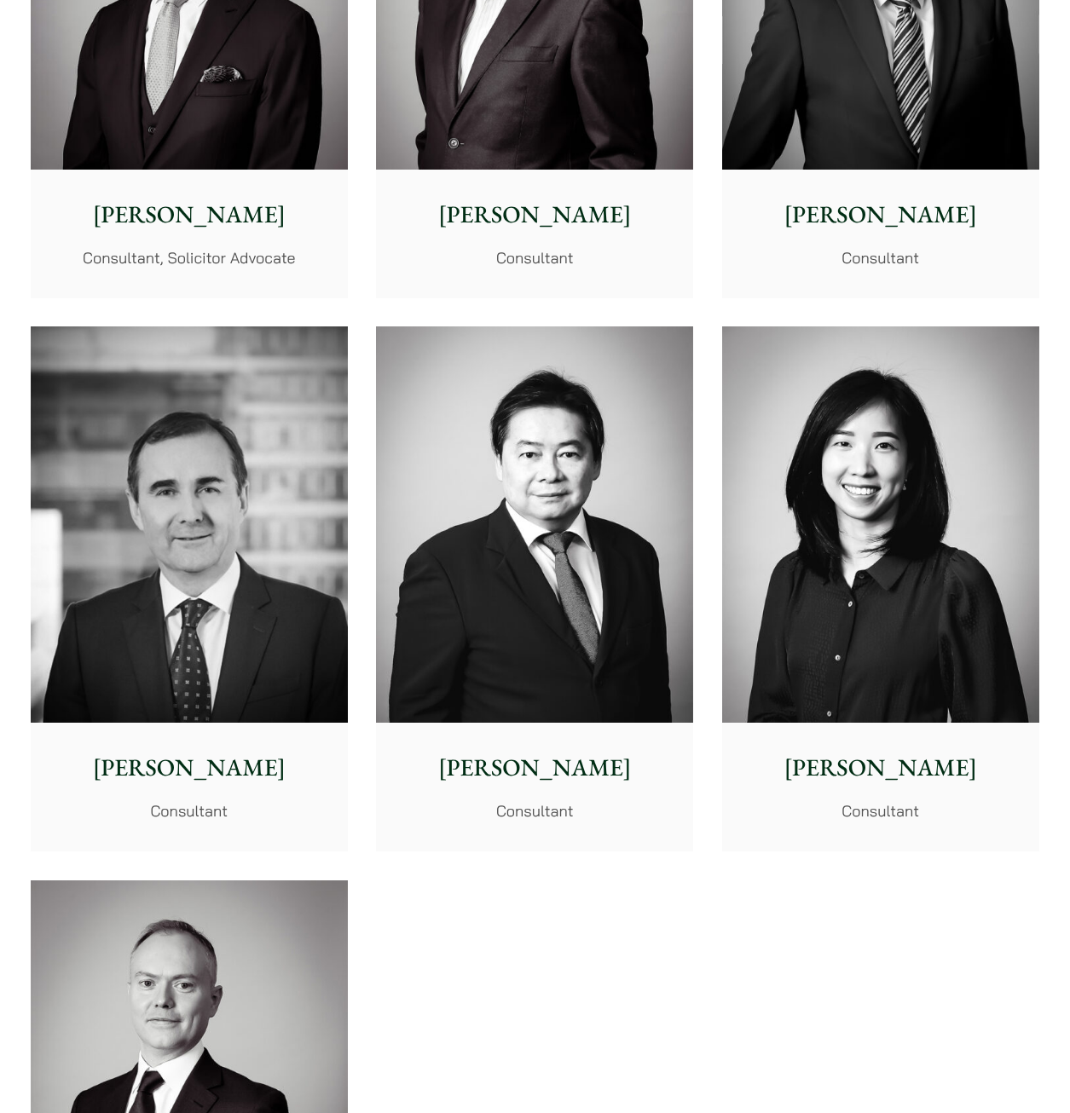
scroll to position [8162, 0]
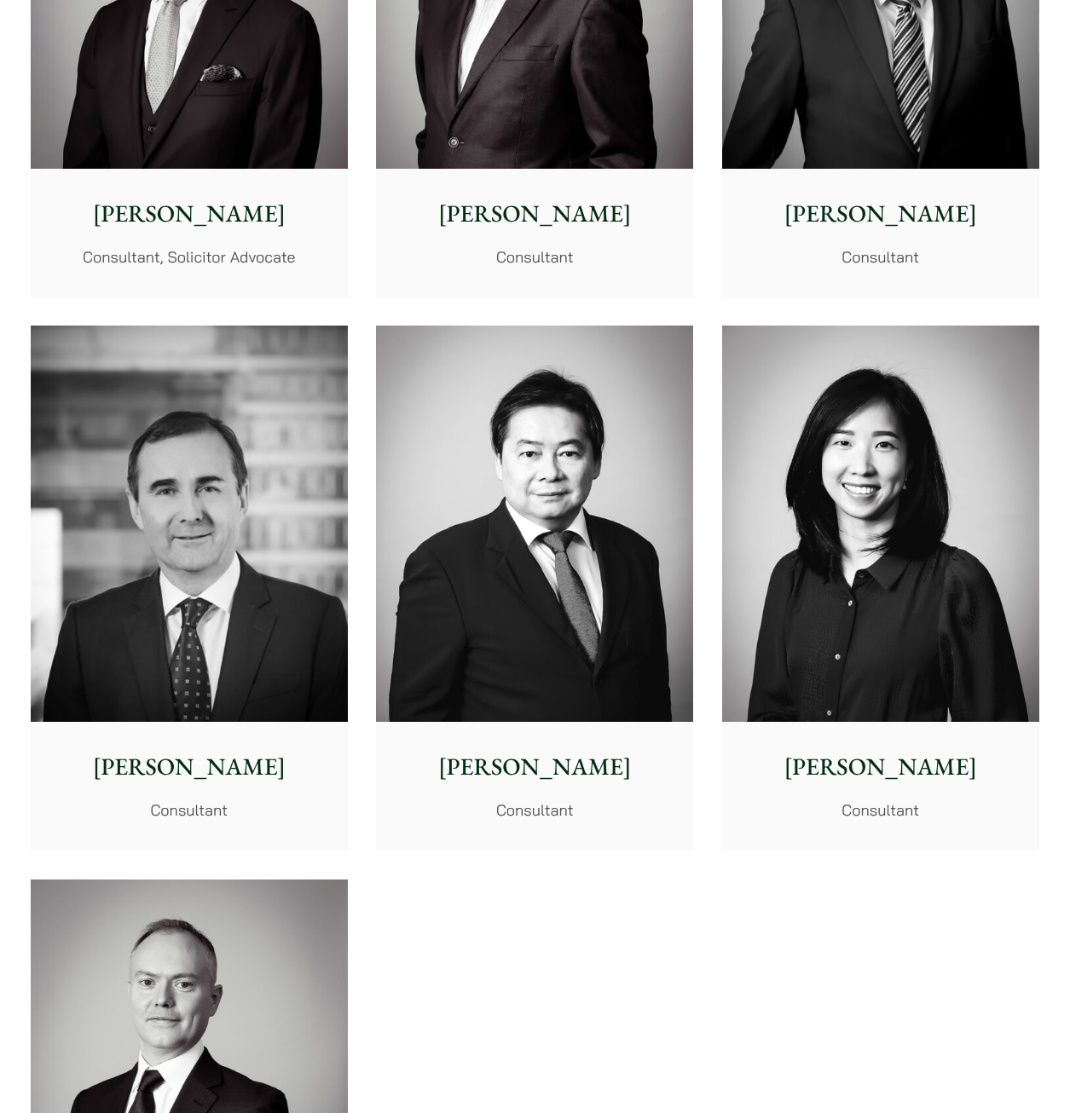
click at [885, 677] on img at bounding box center [880, 524] width 317 height 396
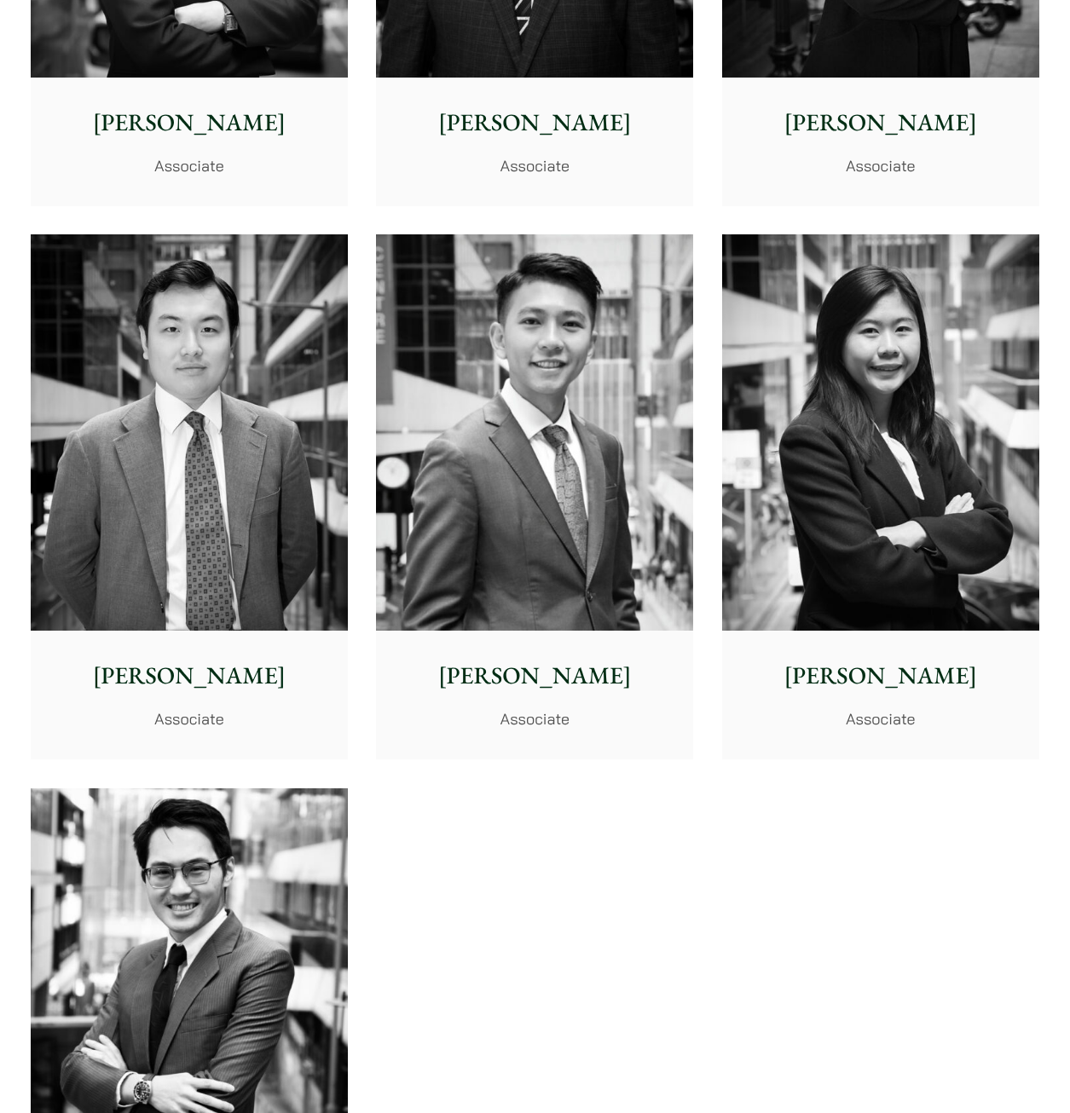
scroll to position [6457, 0]
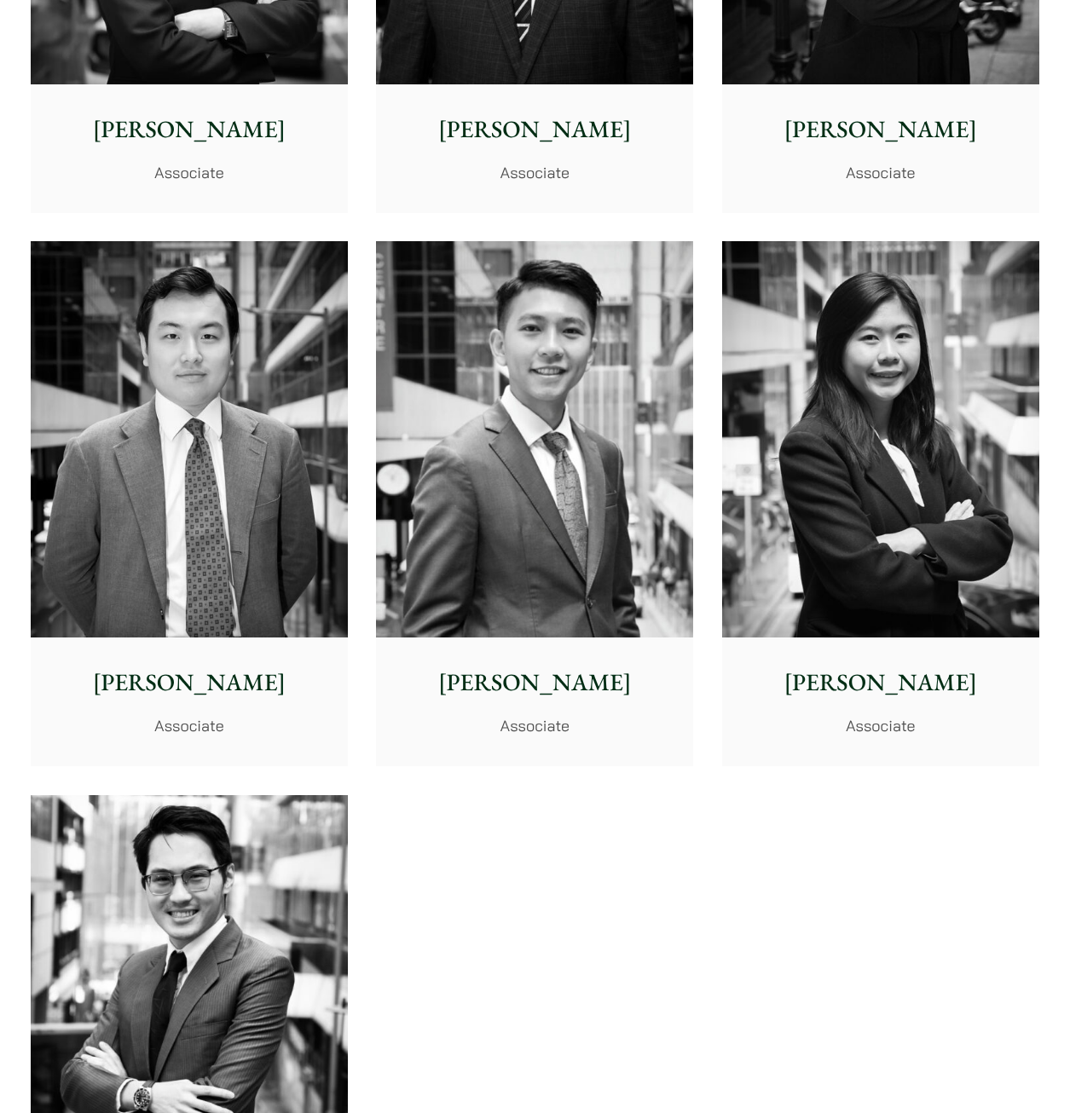
click at [523, 544] on img at bounding box center [534, 439] width 317 height 396
click at [173, 464] on img at bounding box center [189, 439] width 317 height 396
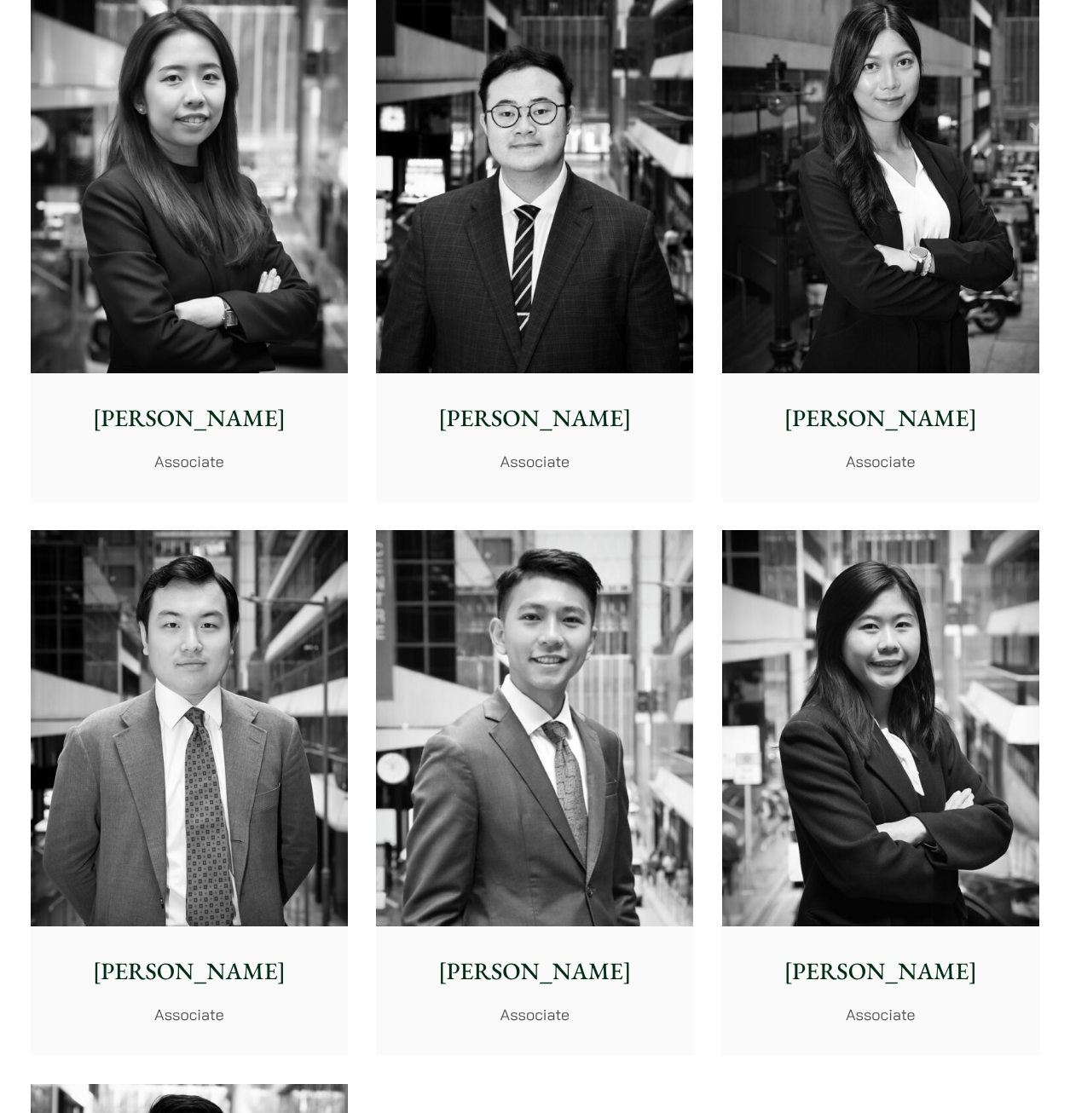
scroll to position [6117, 0]
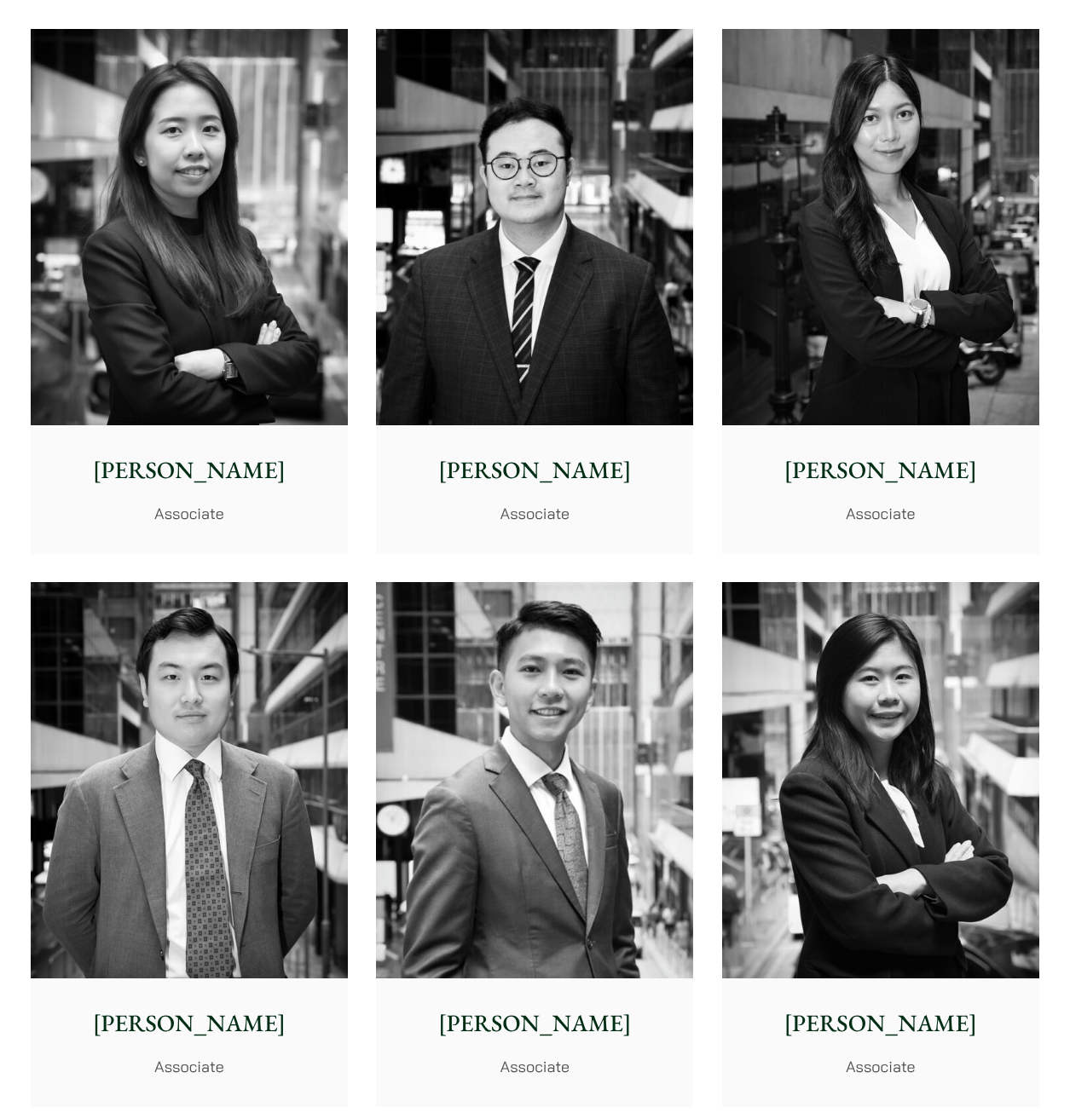
click at [898, 433] on div "Joanne Lam Associate" at bounding box center [880, 488] width 317 height 127
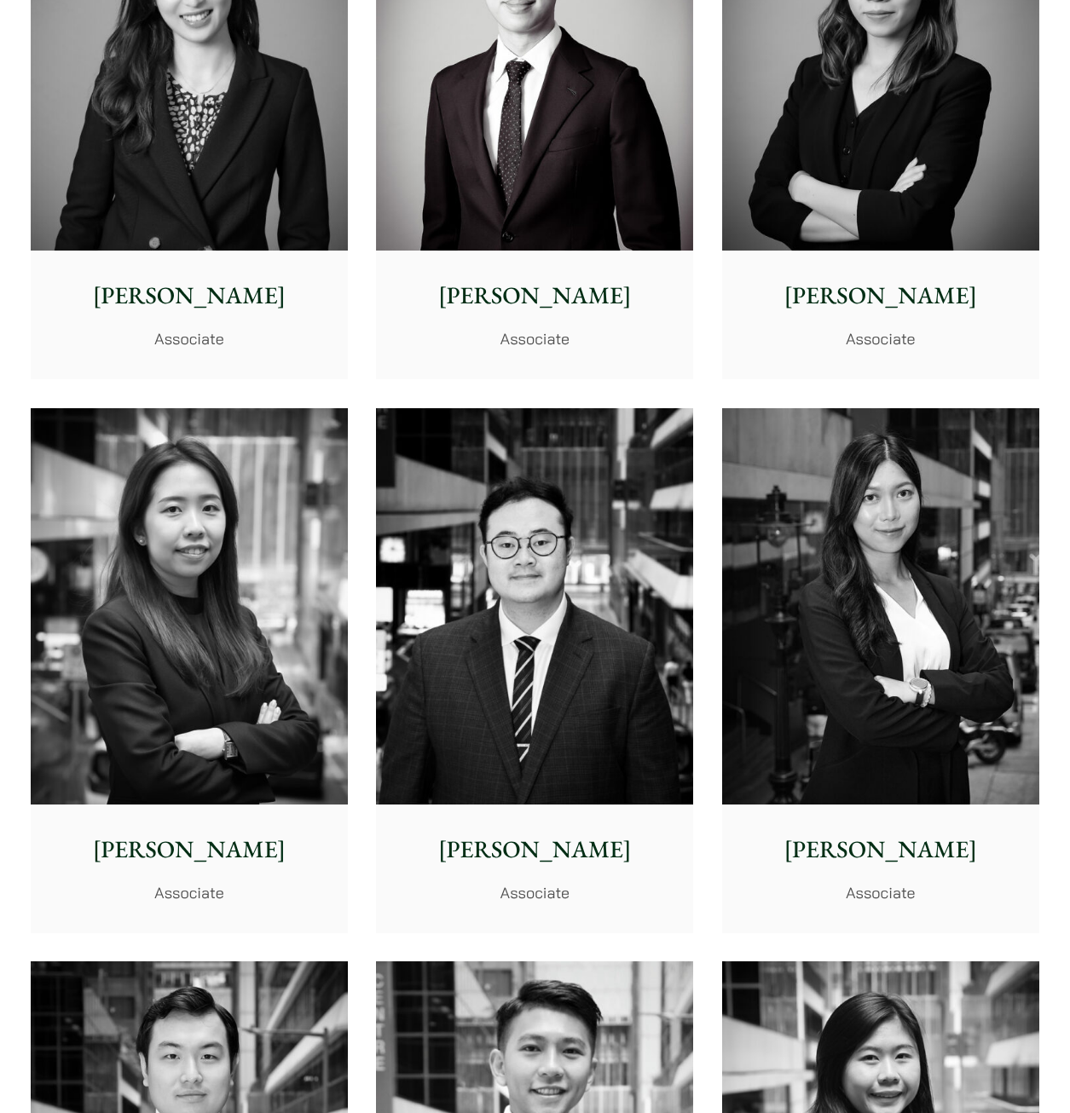
scroll to position [5690, 0]
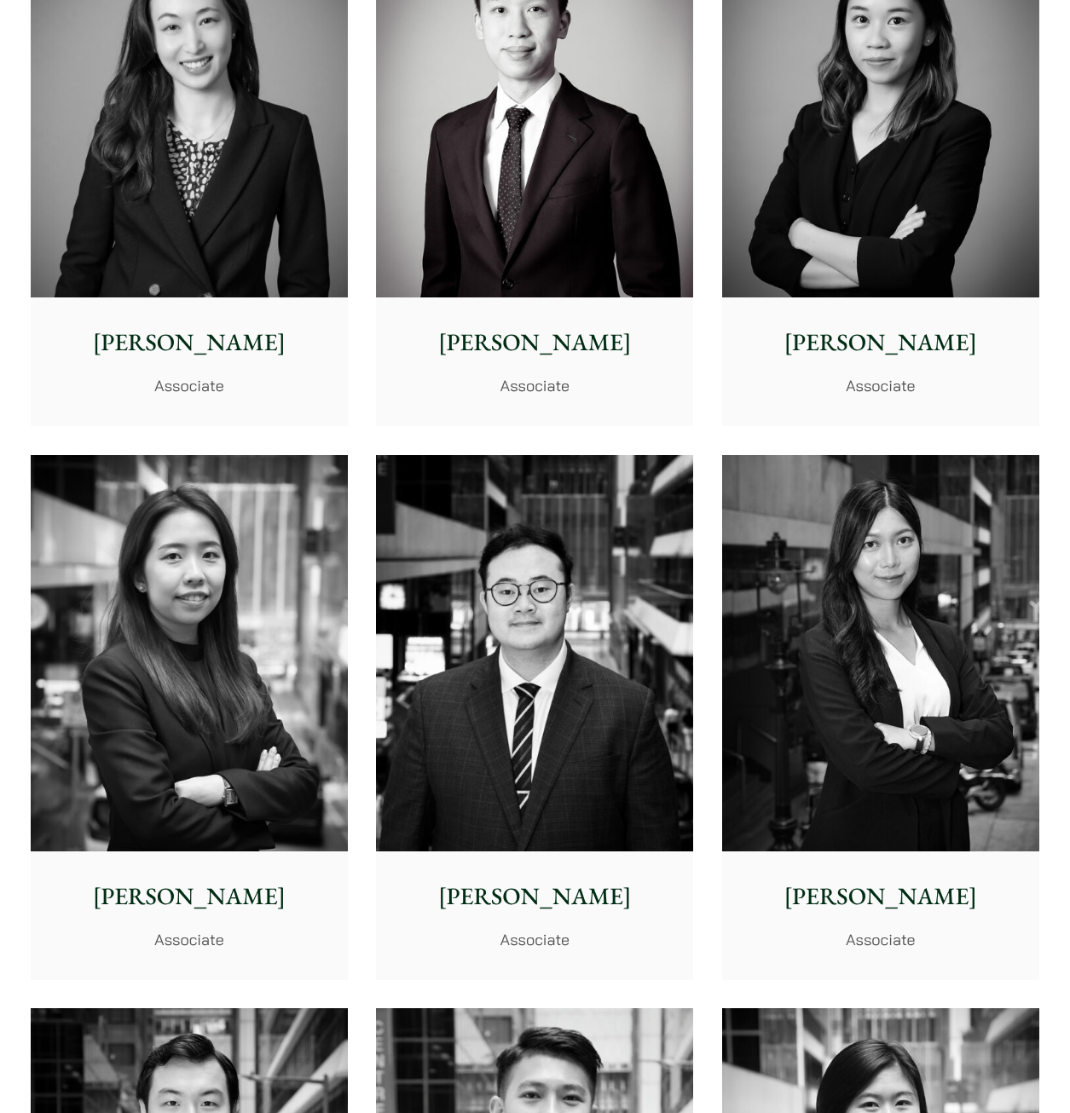
click at [862, 182] on img at bounding box center [880, 100] width 317 height 396
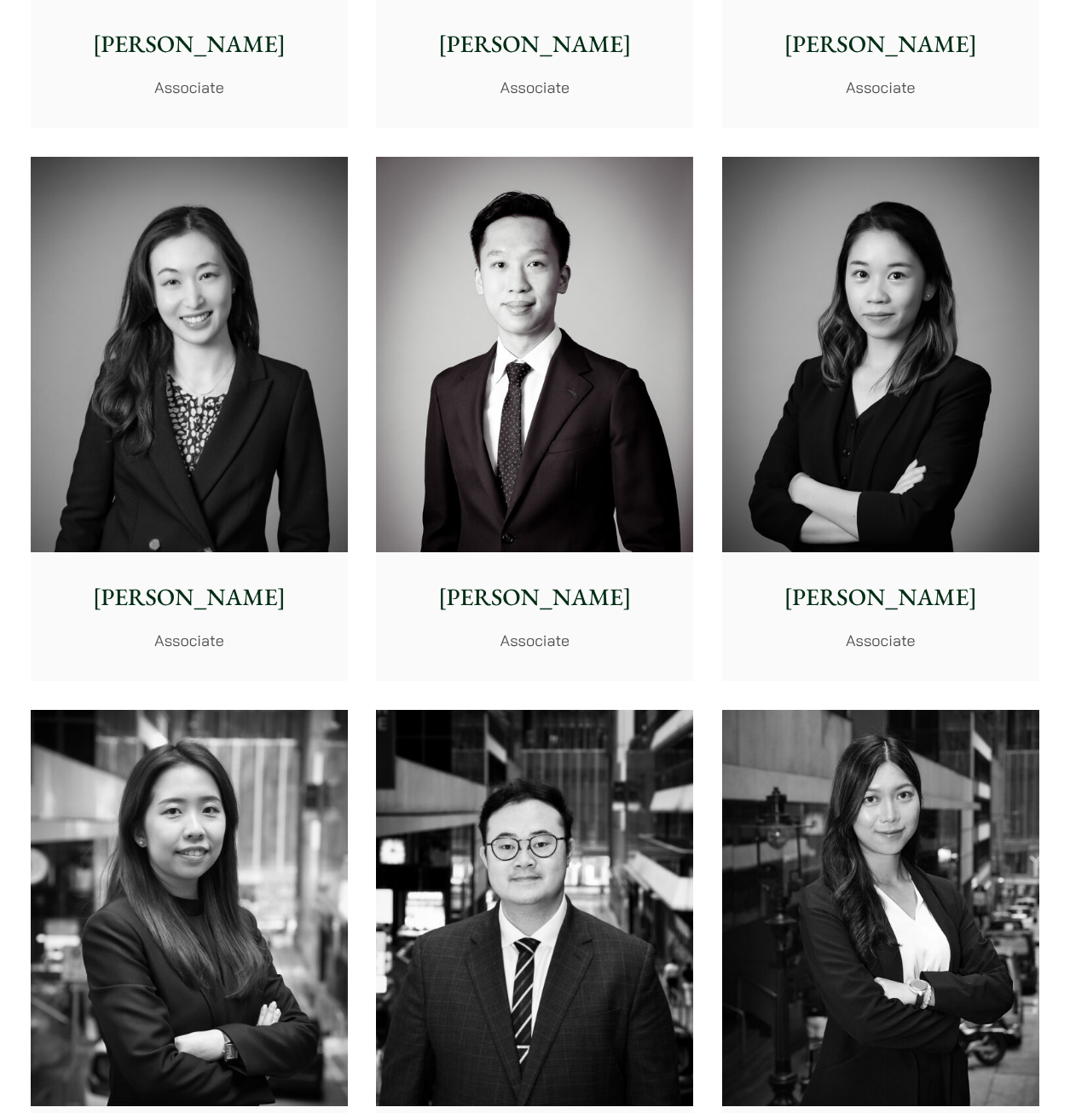
scroll to position [5435, 0]
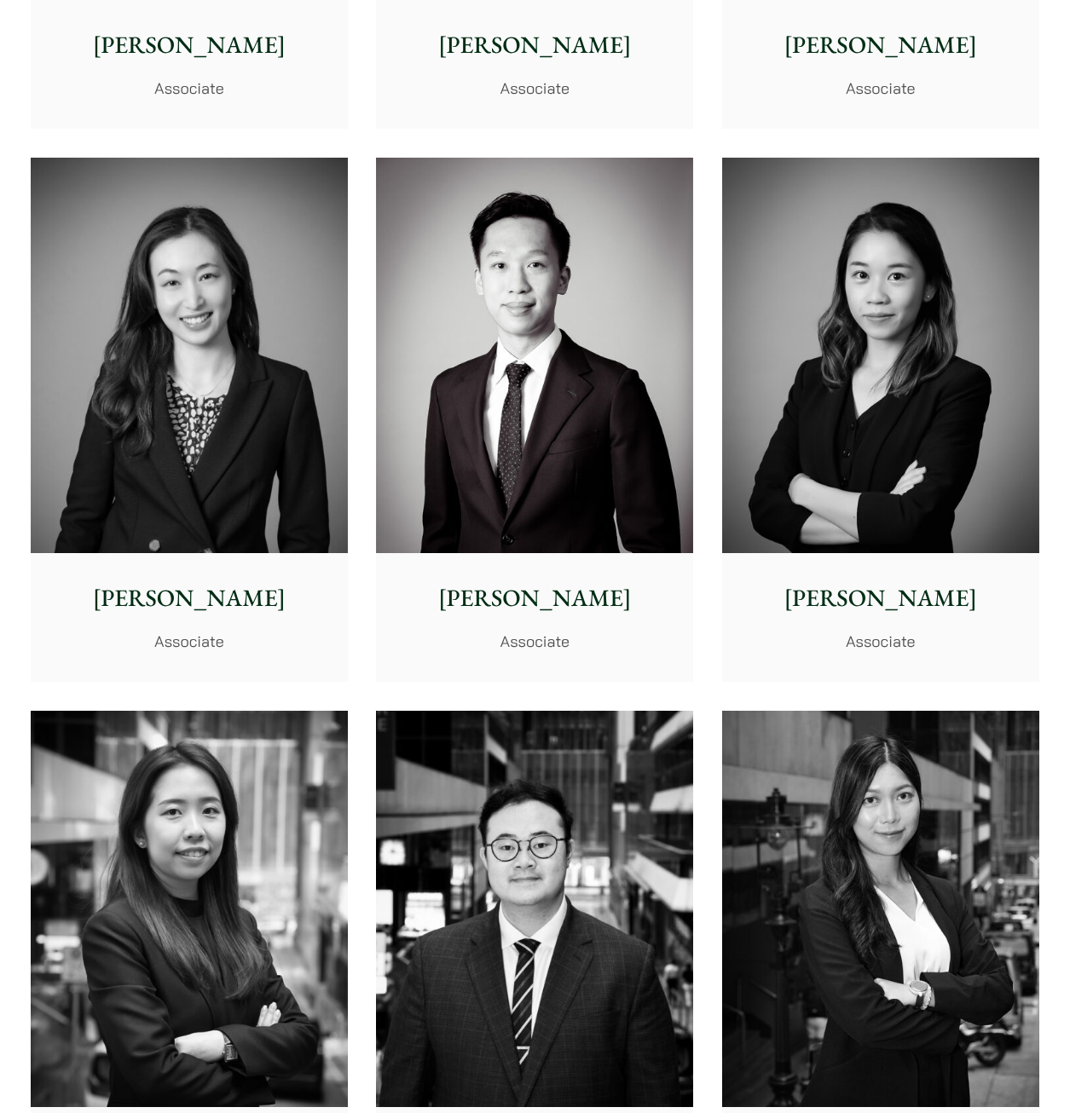
click at [581, 435] on img at bounding box center [534, 356] width 317 height 396
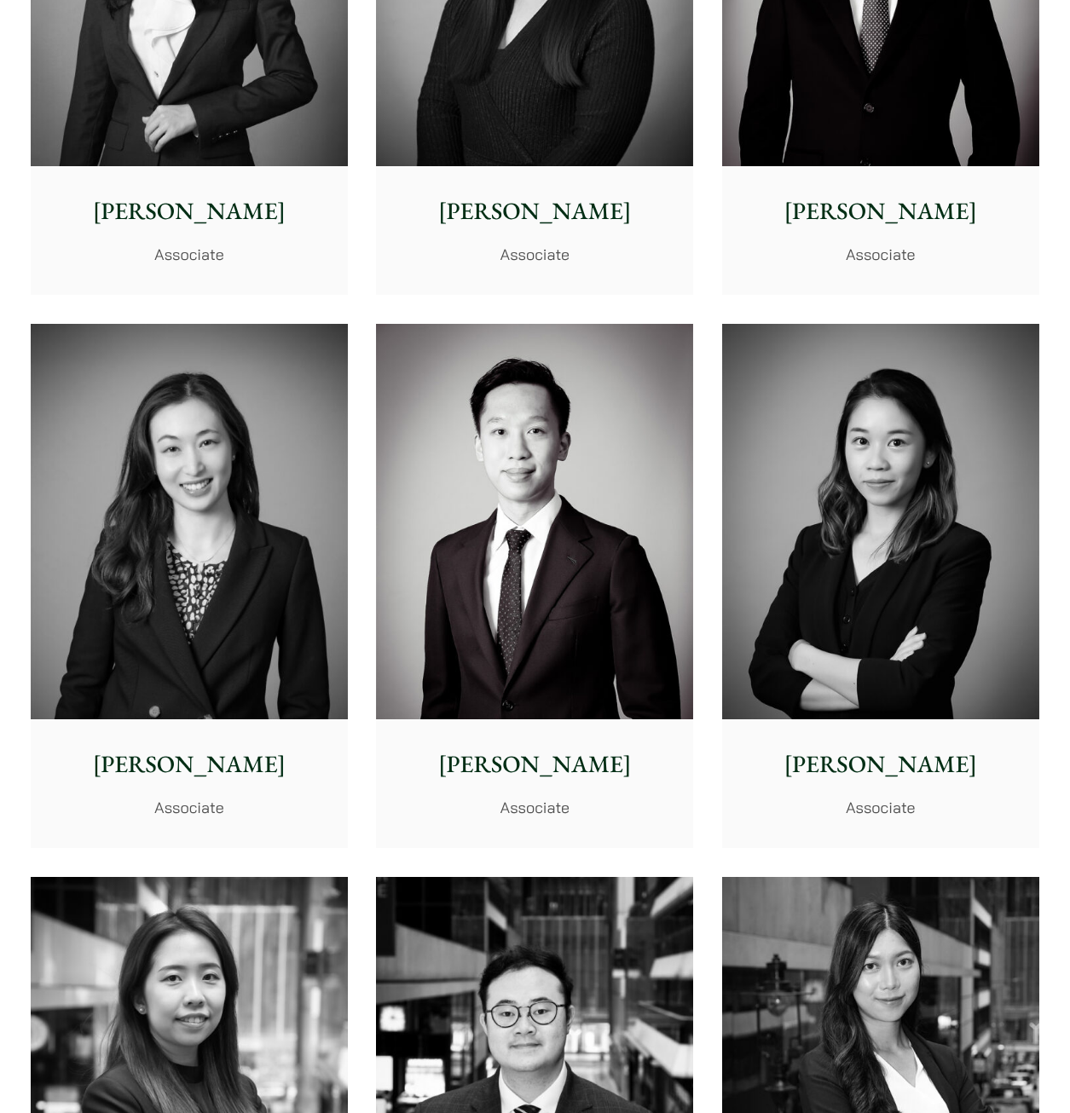
scroll to position [5264, 0]
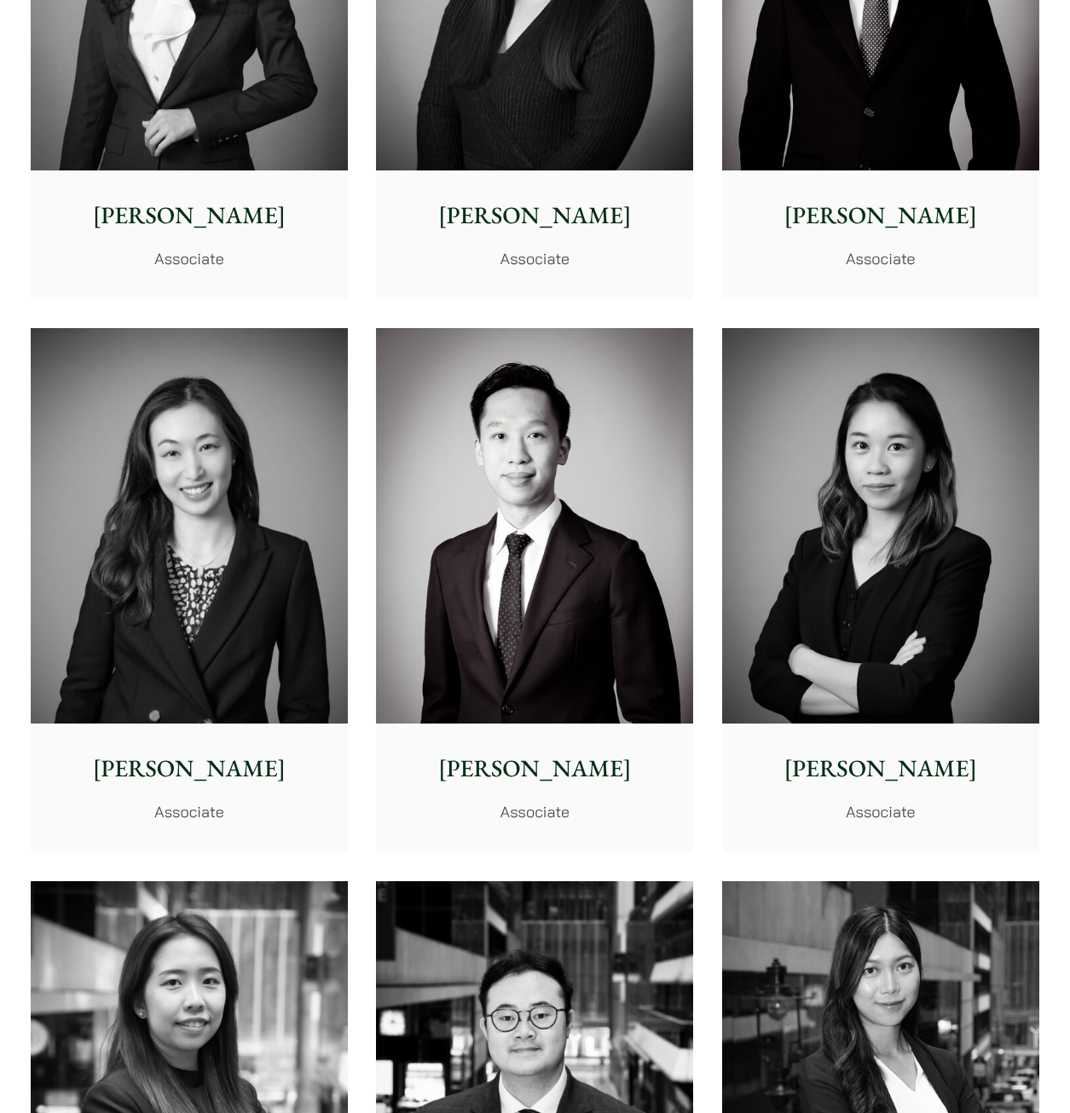
click at [109, 545] on img at bounding box center [189, 526] width 317 height 396
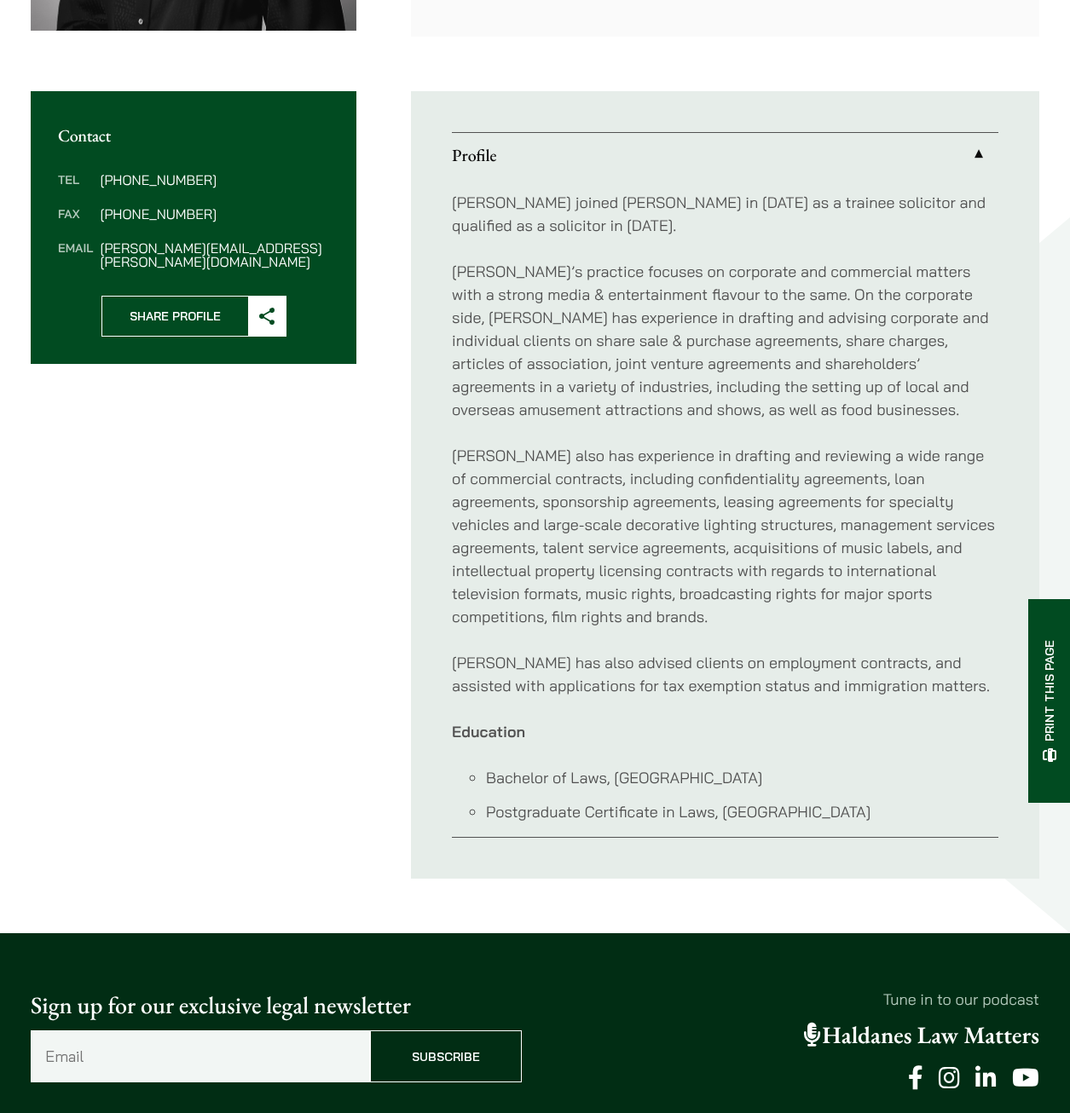
scroll to position [597, 0]
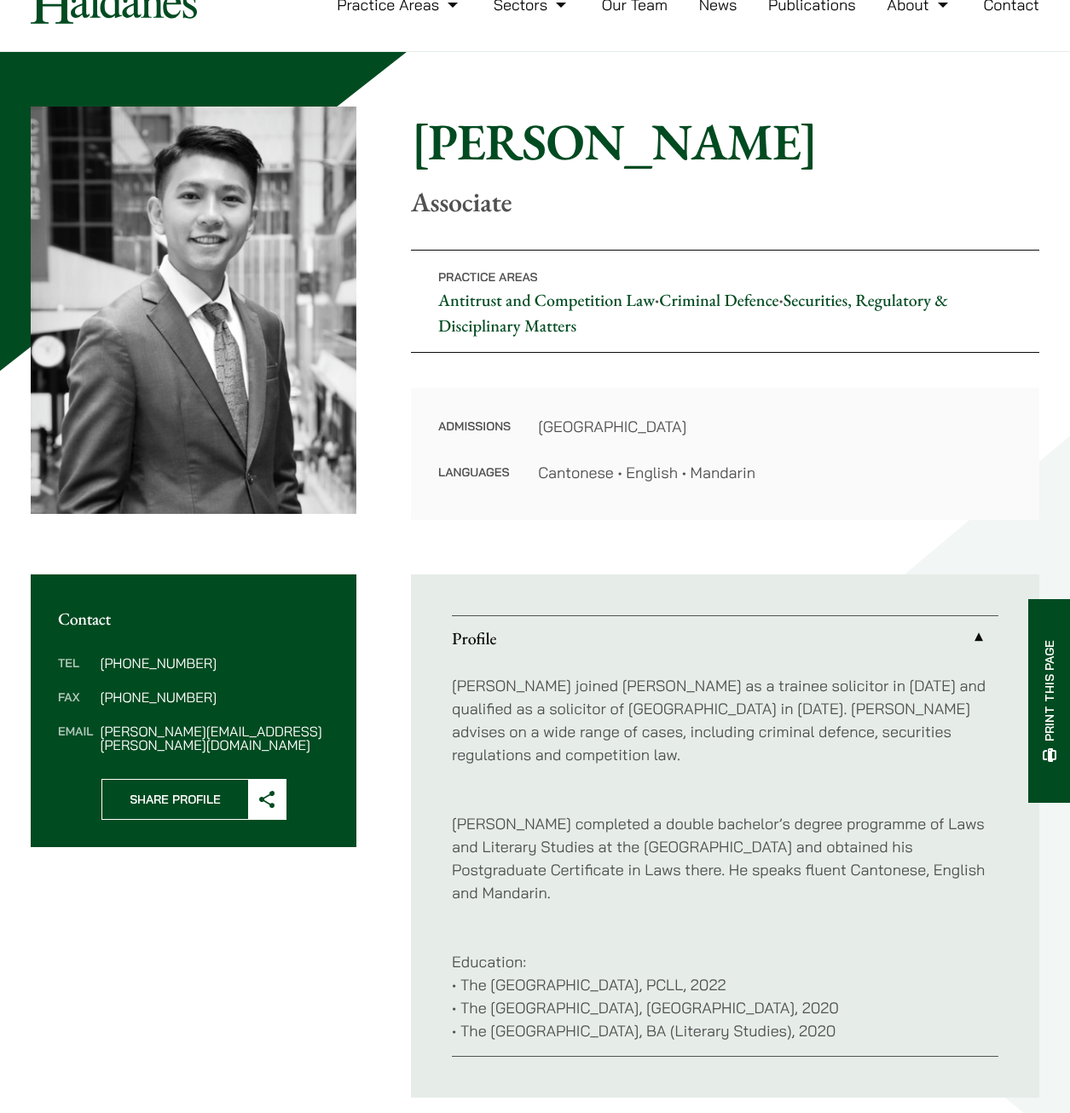
scroll to position [341, 0]
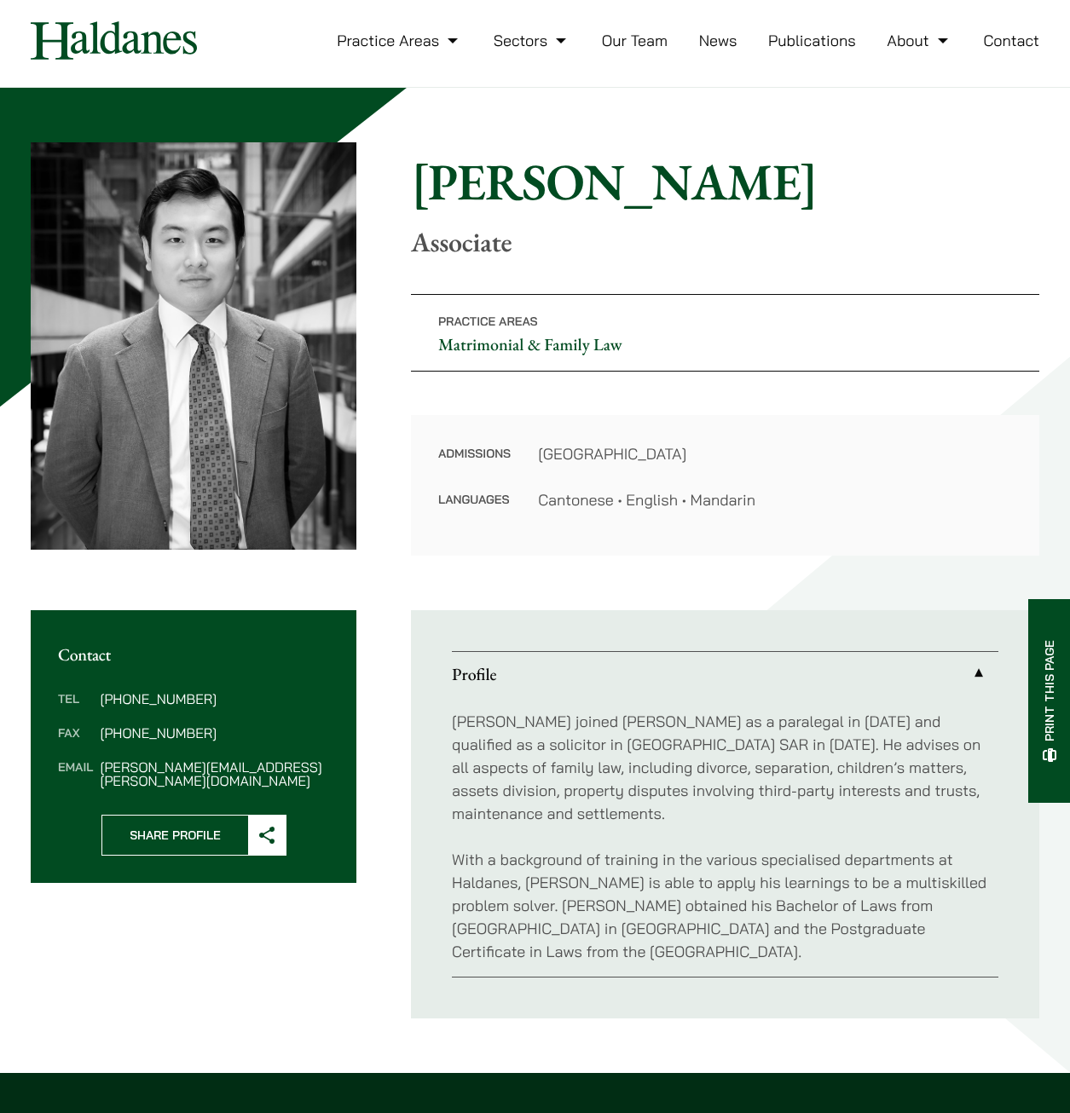
scroll to position [85, 0]
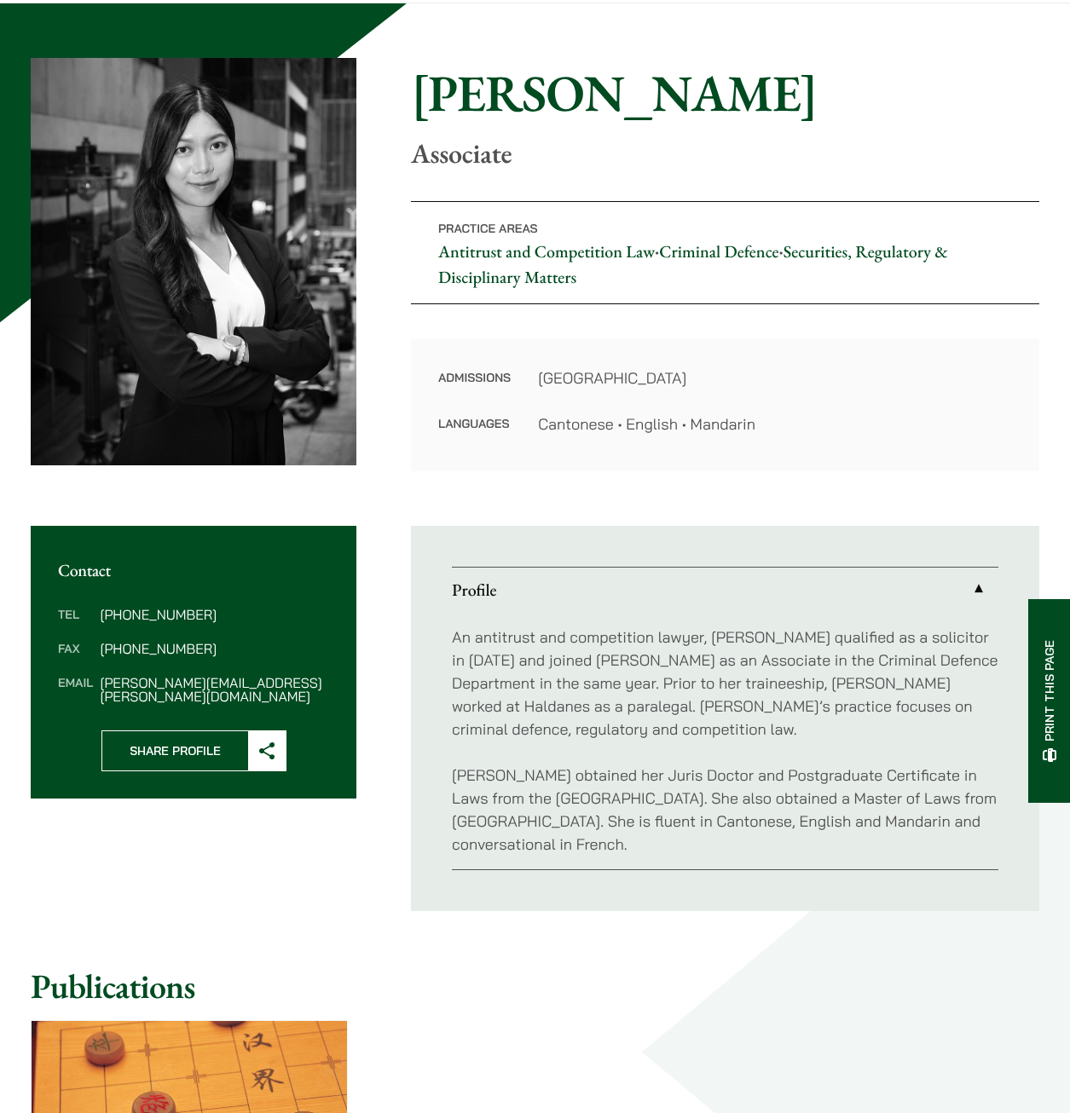
scroll to position [170, 0]
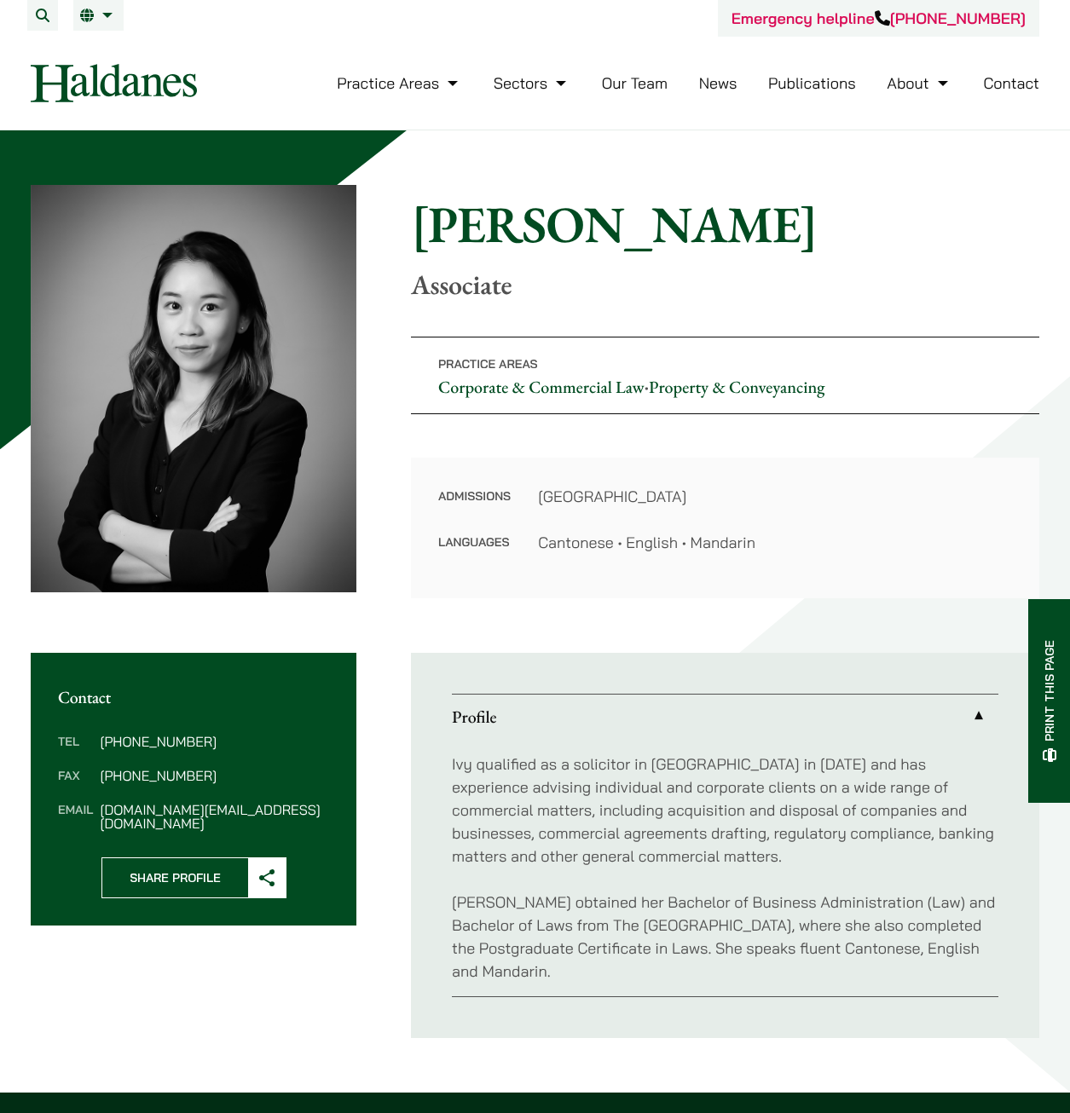
scroll to position [85, 0]
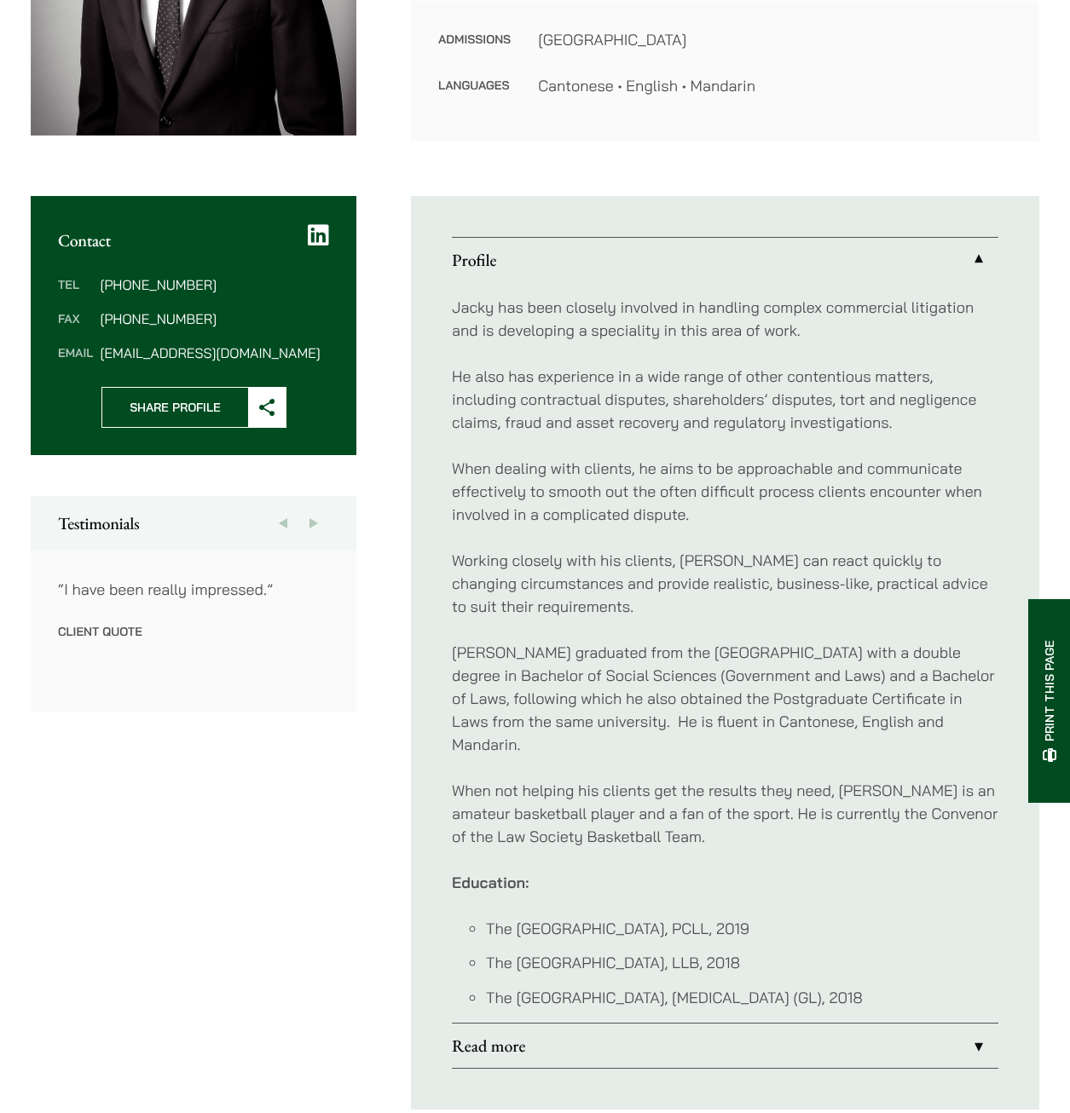
scroll to position [511, 0]
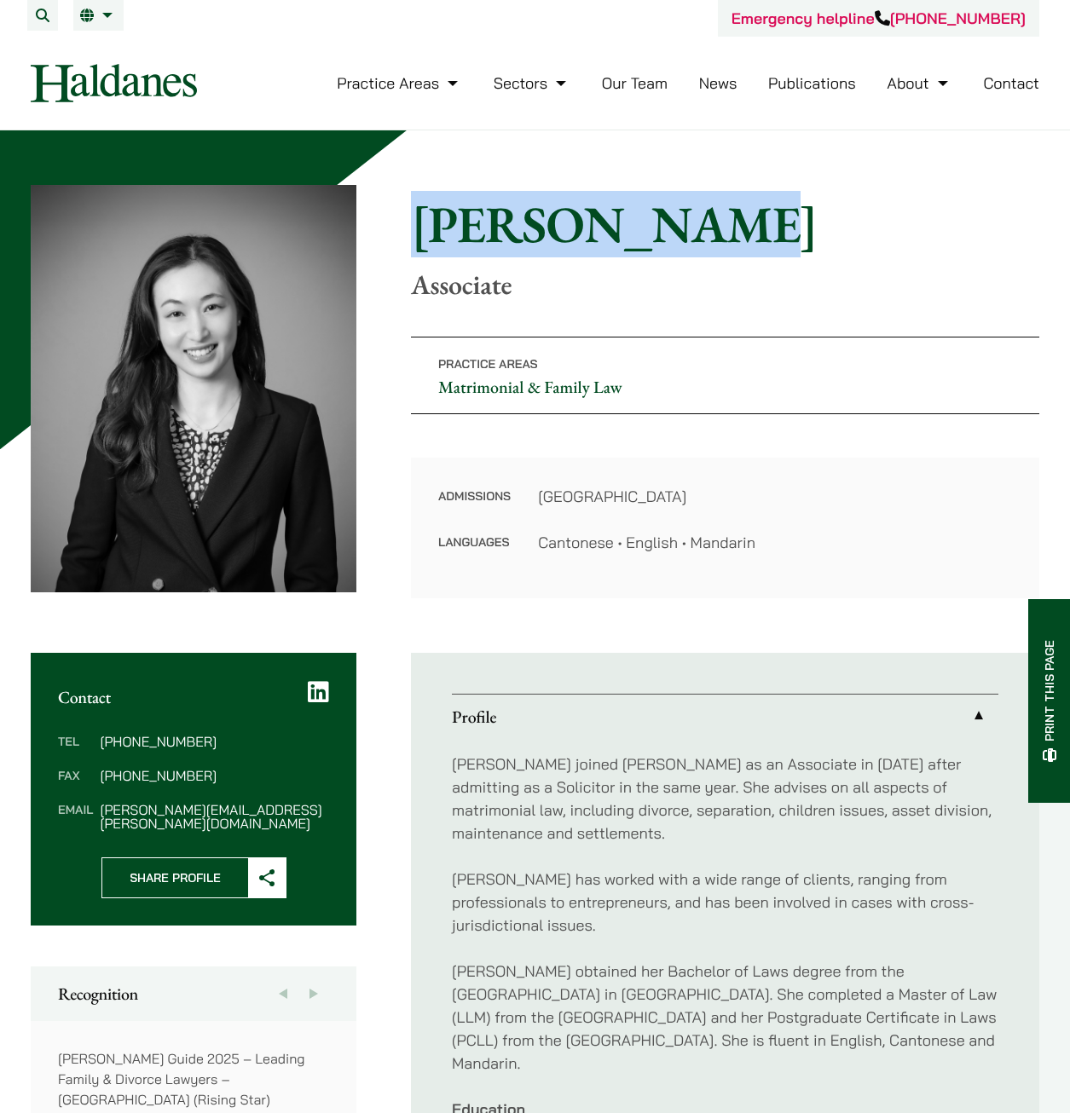
drag, startPoint x: 672, startPoint y: 235, endPoint x: 390, endPoint y: 235, distance: 282.1
click at [390, 235] on div "Home » Lawyers » Shirley Chan Shirley Chan Associate Practice Areas Matrimonial…" at bounding box center [535, 391] width 1008 height 413
copy h1 "Shirley Chan"
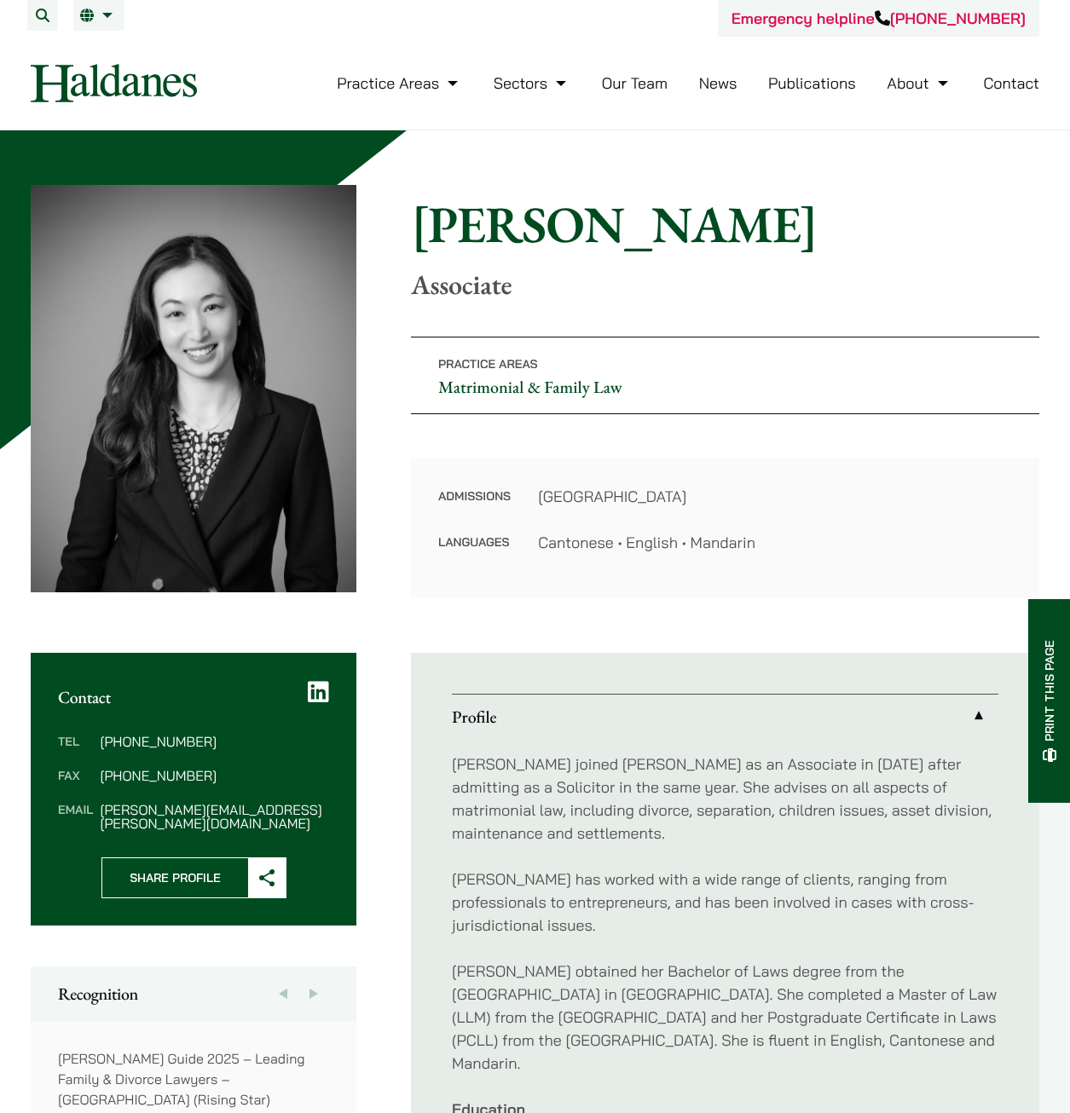
click at [723, 271] on p "Associate" at bounding box center [725, 284] width 628 height 32
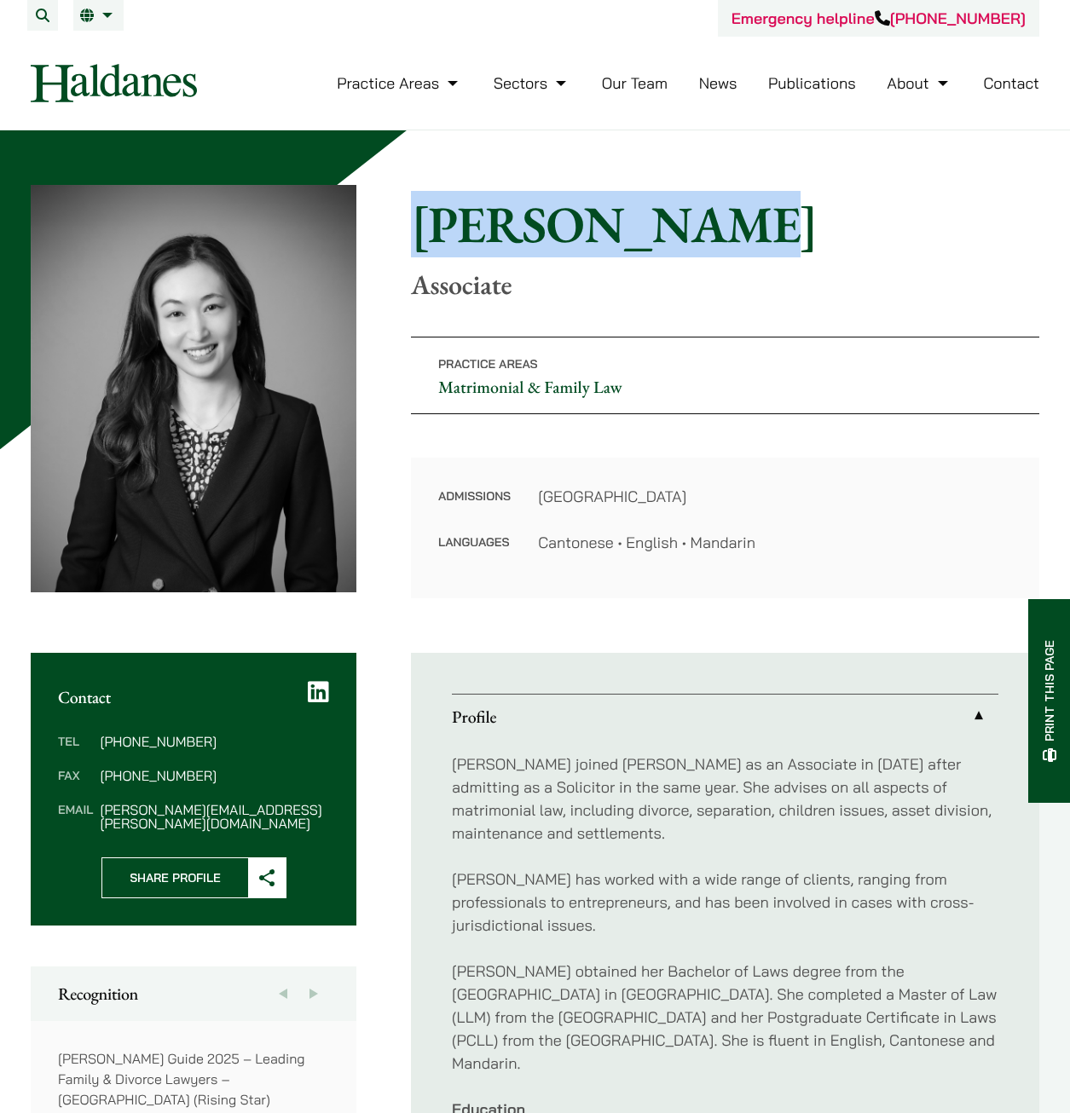
drag, startPoint x: 678, startPoint y: 233, endPoint x: 391, endPoint y: 233, distance: 286.4
click at [391, 233] on div "Home » Lawyers » Shirley Chan Shirley Chan Associate Practice Areas Matrimonial…" at bounding box center [535, 391] width 1008 height 413
copy h1 "[PERSON_NAME]"
click at [602, 82] on link "Our Team" at bounding box center [635, 83] width 66 height 20
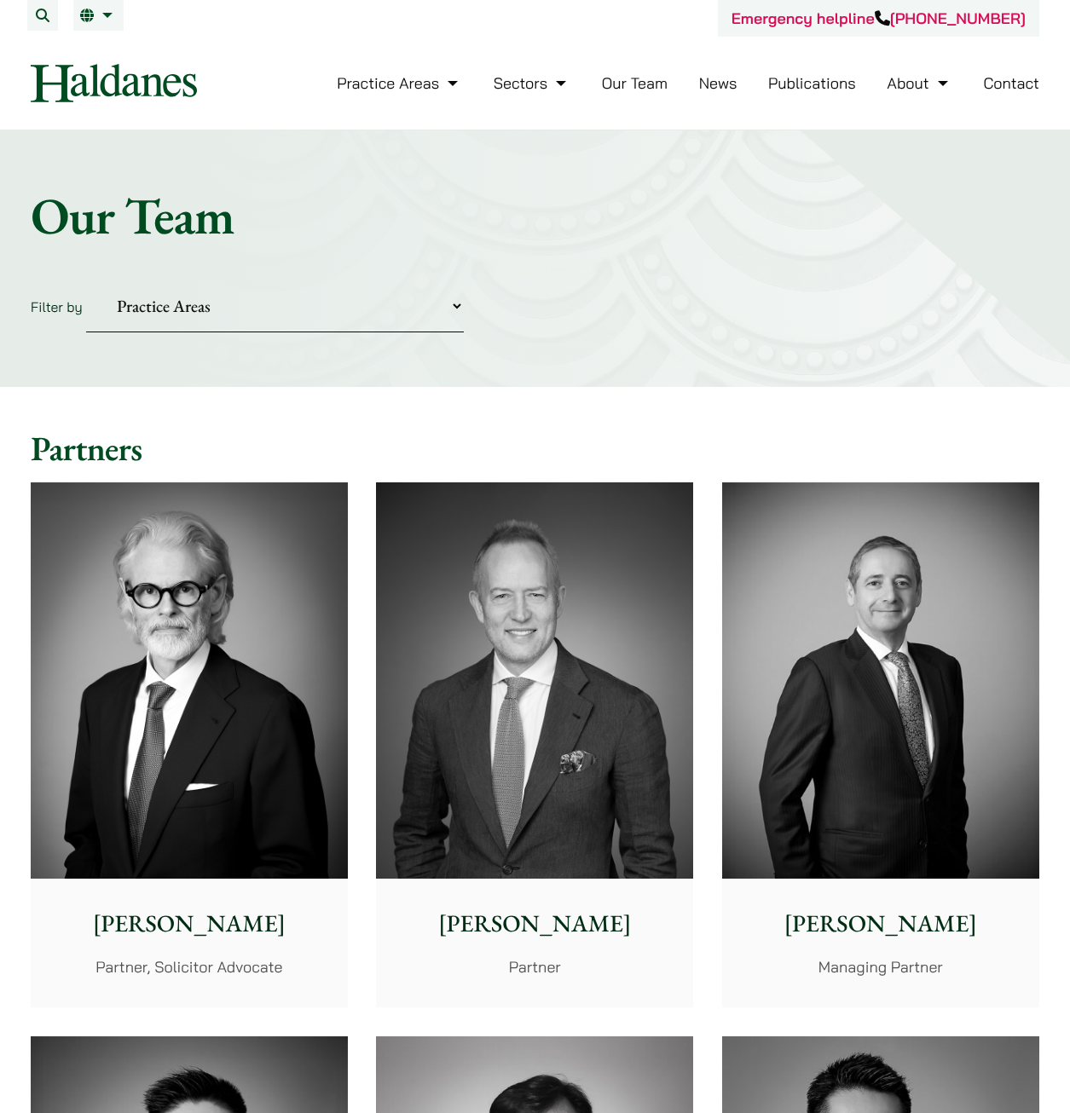
click at [776, 364] on div "Home » Lawyers Our Team Filter by Practice Areas Antitrust and Competition Civi…" at bounding box center [535, 258] width 1070 height 257
click at [388, 300] on select "Practice Areas Antitrust and Competition Civil Litigation & Dispute Resolution …" at bounding box center [275, 306] width 378 height 52
click at [575, 294] on form "Filter by Practice Areas Antitrust and Competition Civil Litigation & Dispute R…" at bounding box center [535, 306] width 1008 height 52
click at [653, 84] on link "Our Team" at bounding box center [635, 83] width 66 height 20
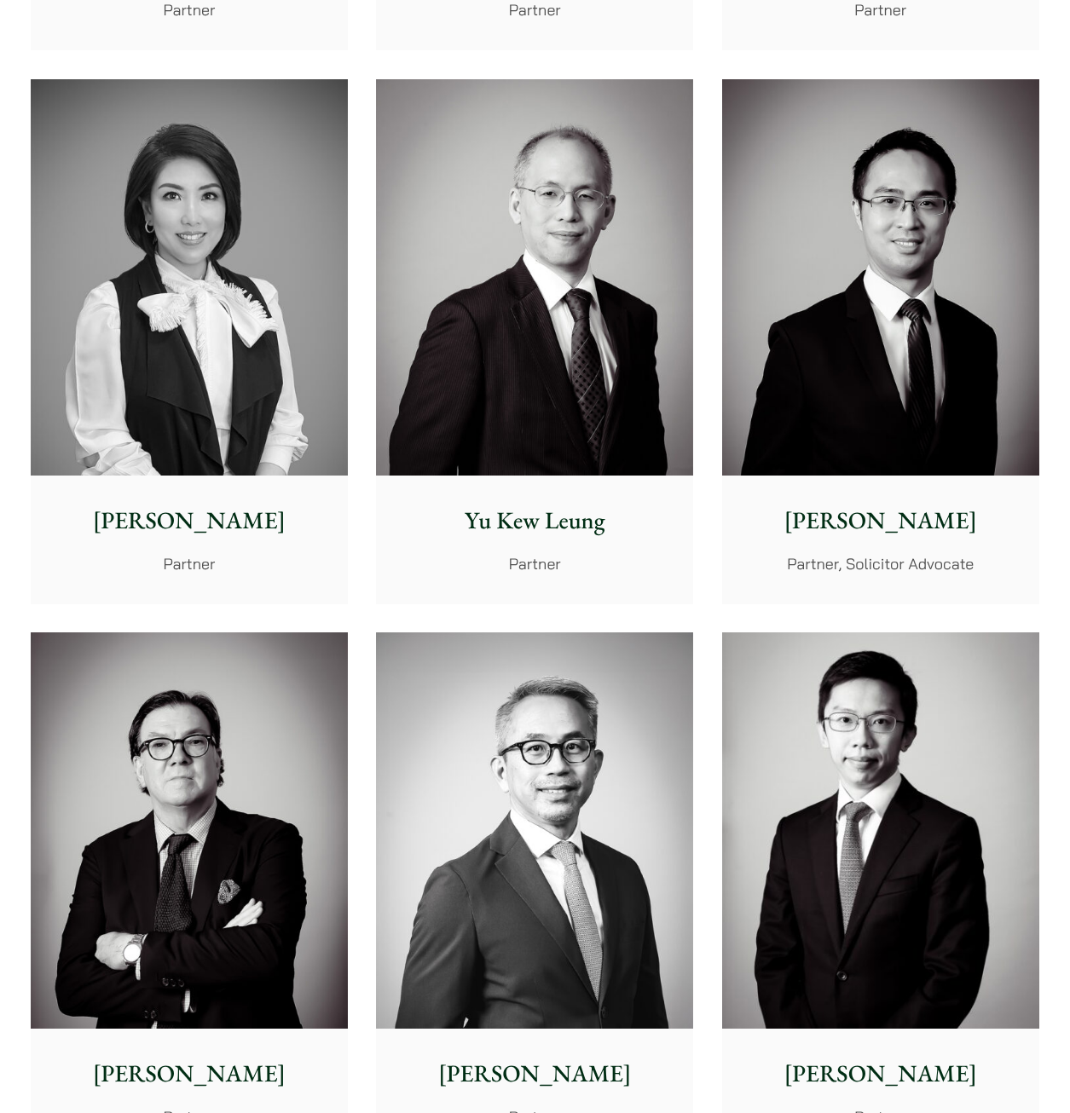
scroll to position [1534, 0]
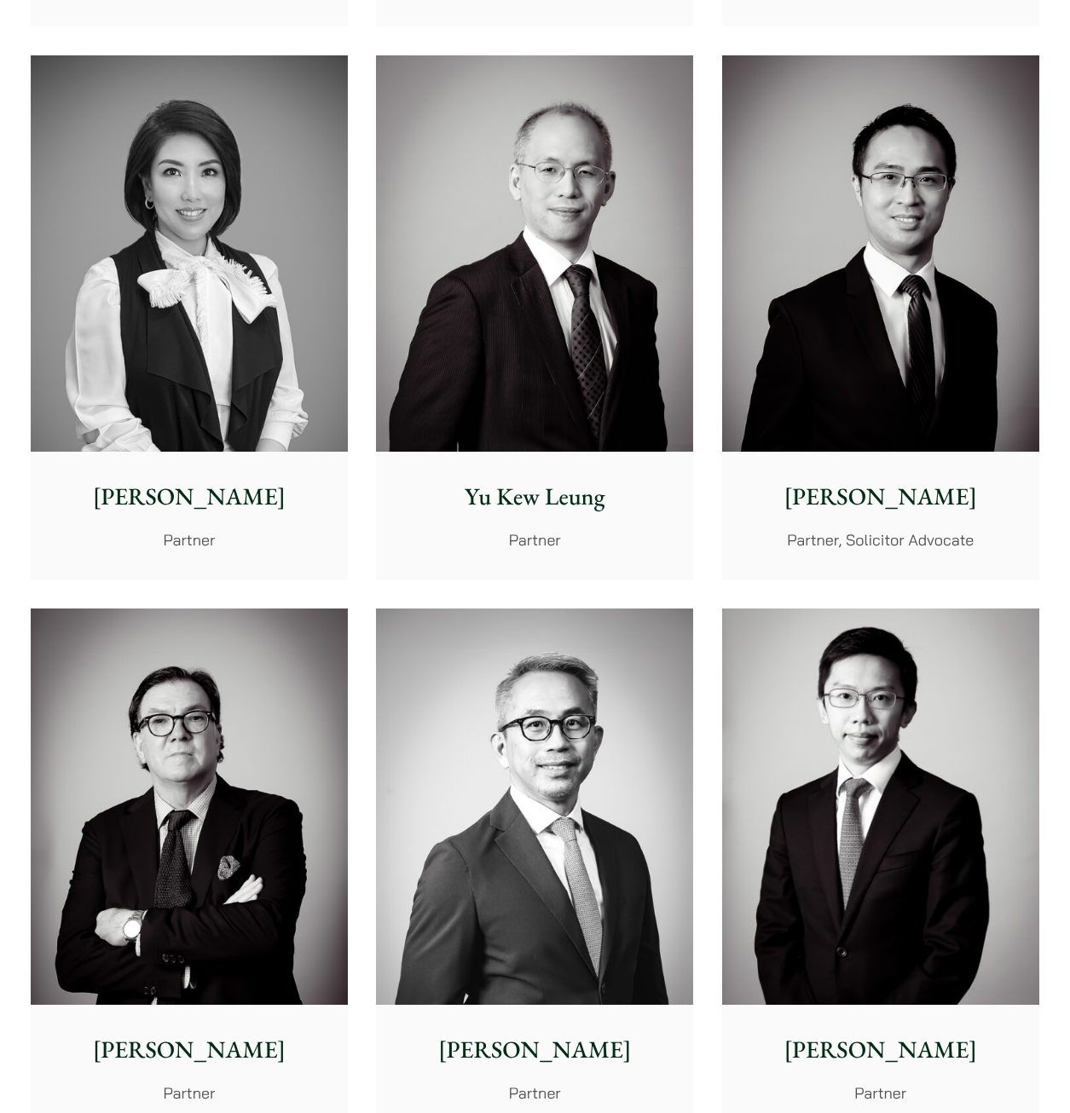
click at [1052, 588] on div "Jonathan Midgley Partner, Solicitor Advocate John McLellan Partner Andrew Powne…" at bounding box center [534, 871] width 1037 height 3874
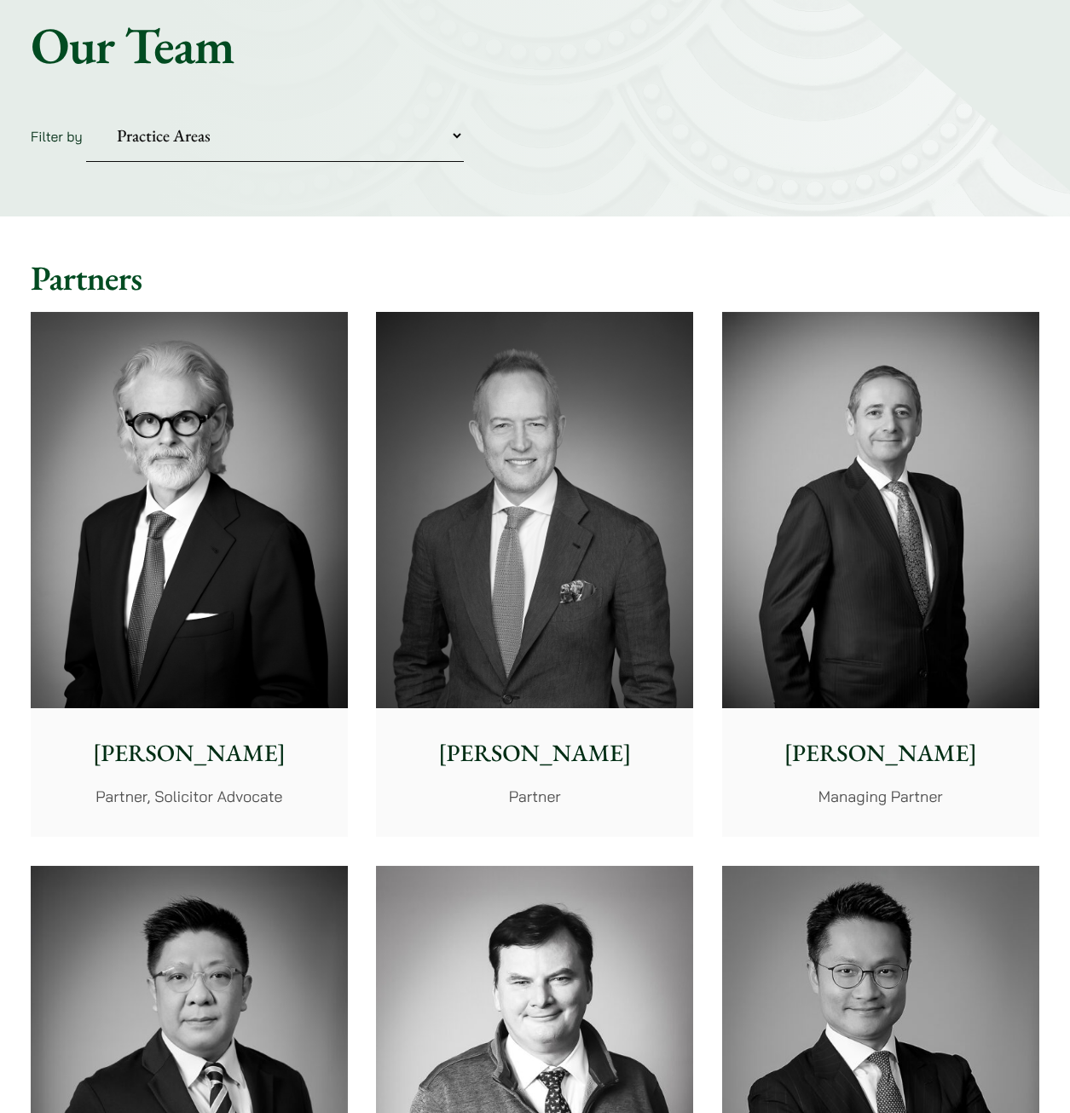
scroll to position [0, 0]
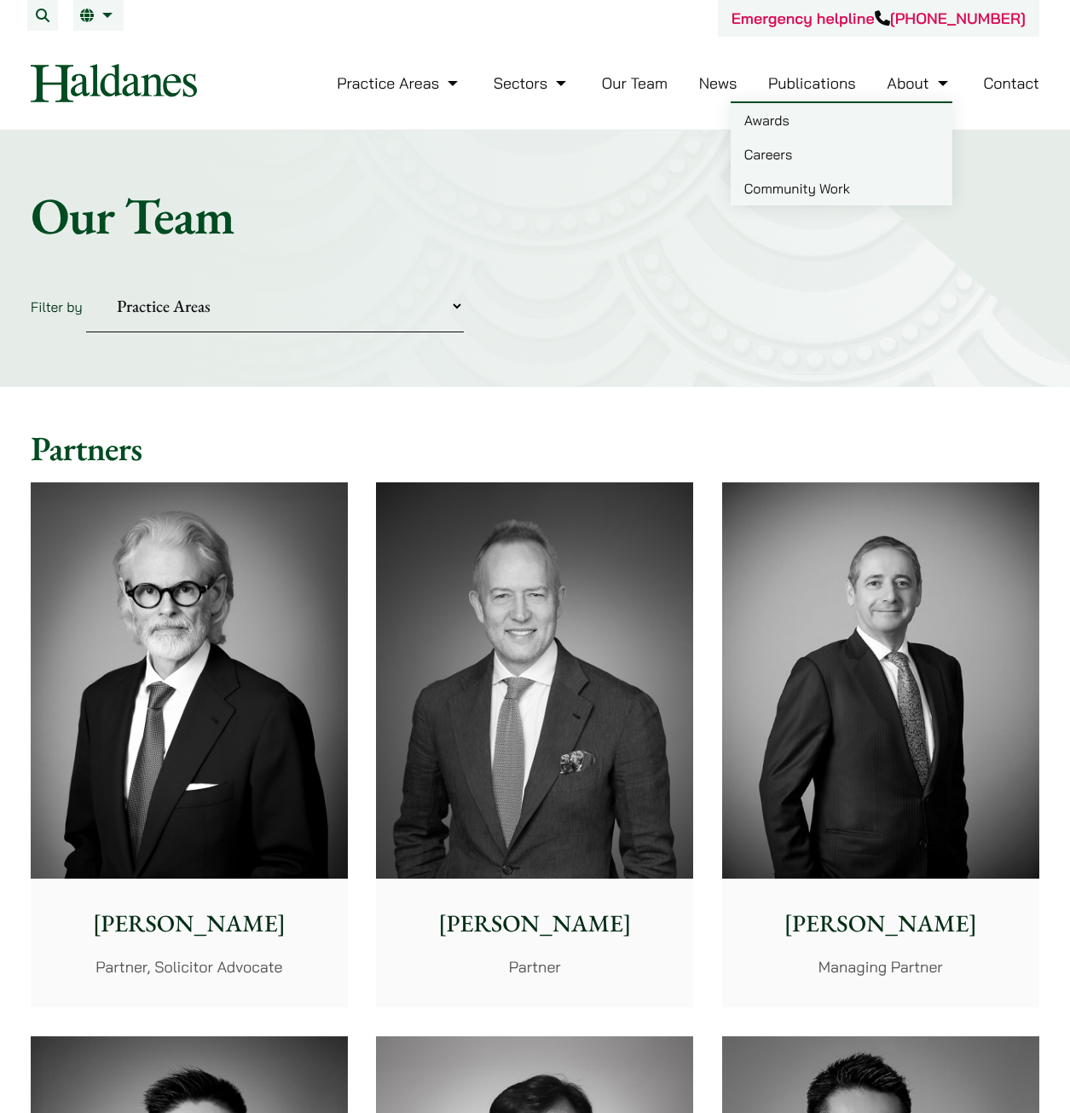
click at [782, 158] on link "Careers" at bounding box center [841, 154] width 222 height 34
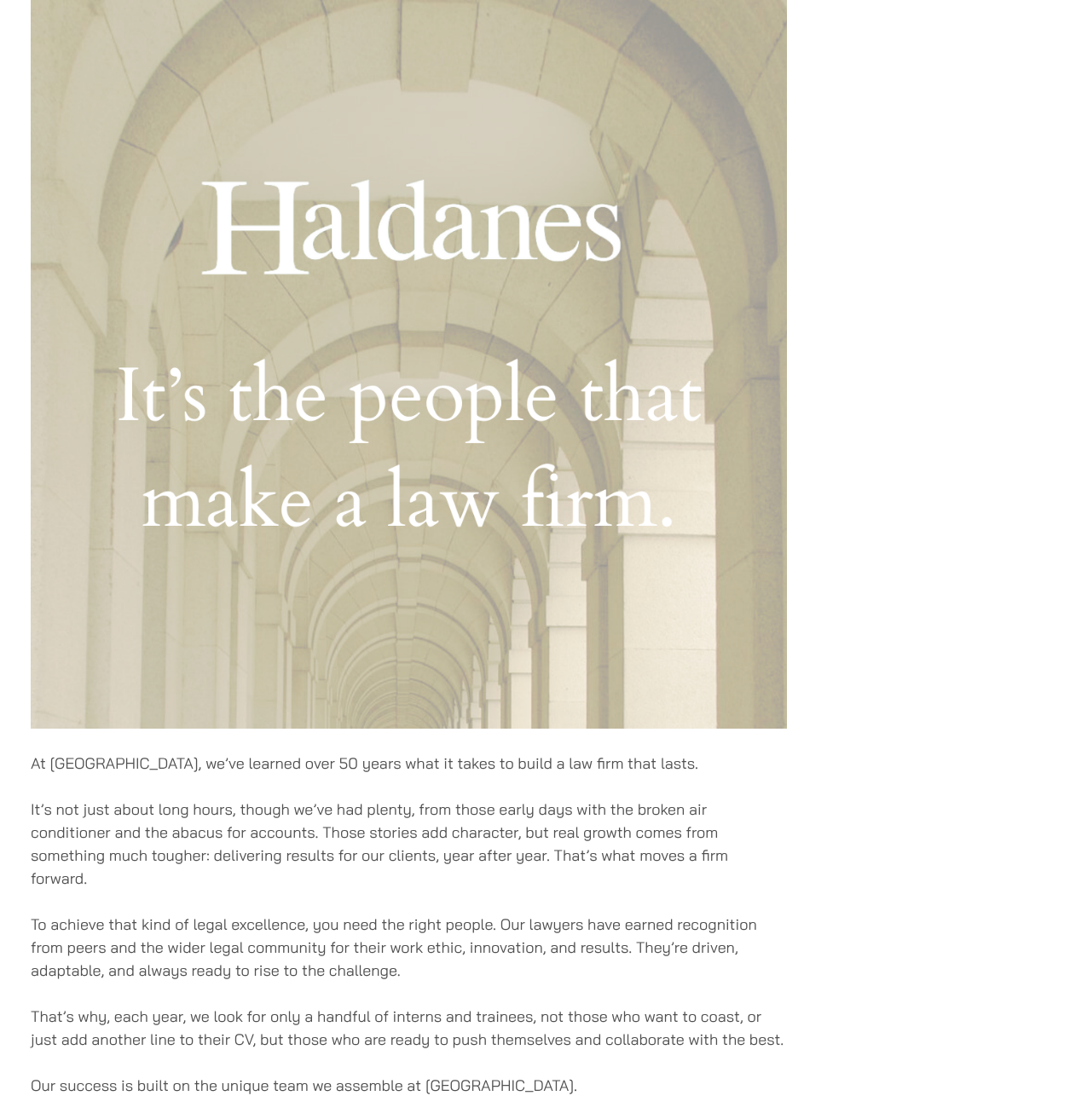
scroll to position [511, 0]
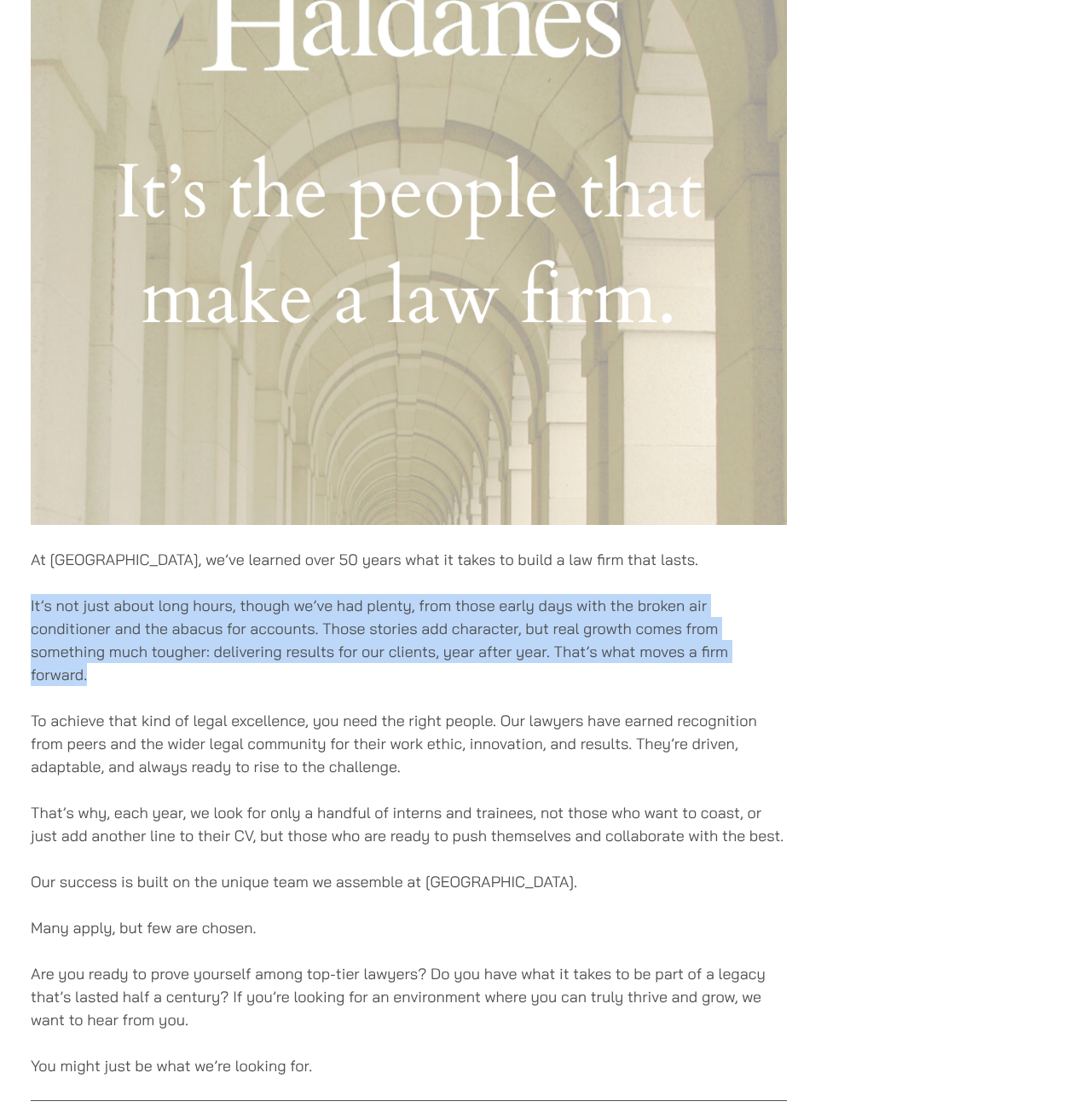
drag, startPoint x: 103, startPoint y: 675, endPoint x: 32, endPoint y: 608, distance: 98.3
click at [32, 608] on p "It’s not just about long hours, though we’ve had plenty, from those early days …" at bounding box center [409, 640] width 756 height 92
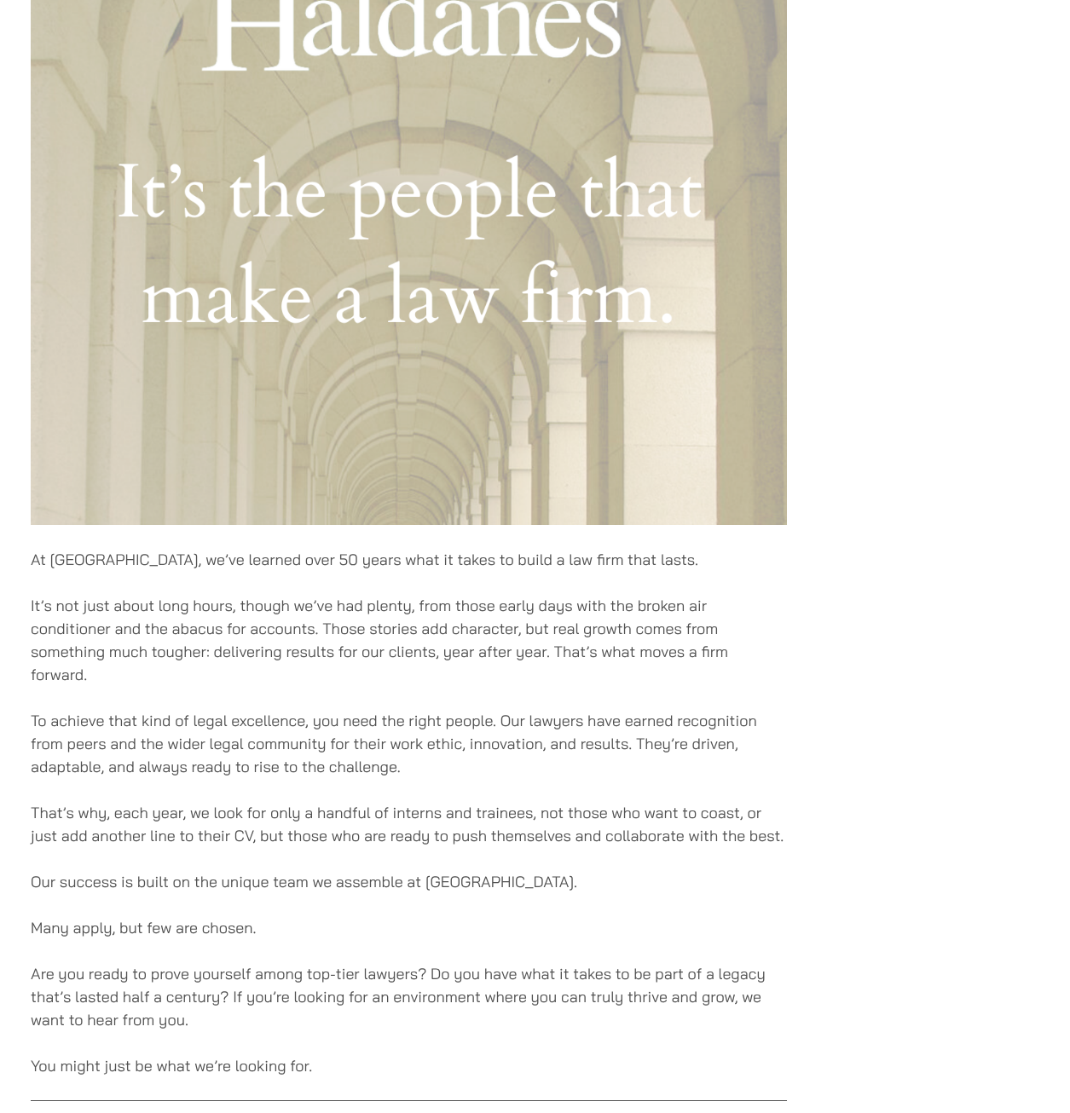
drag, startPoint x: 32, startPoint y: 608, endPoint x: 172, endPoint y: 701, distance: 168.5
click at [179, 703] on div "At [GEOGRAPHIC_DATA], we’ve learned over 50 years what it takes to build a law …" at bounding box center [409, 549] width 756 height 1560
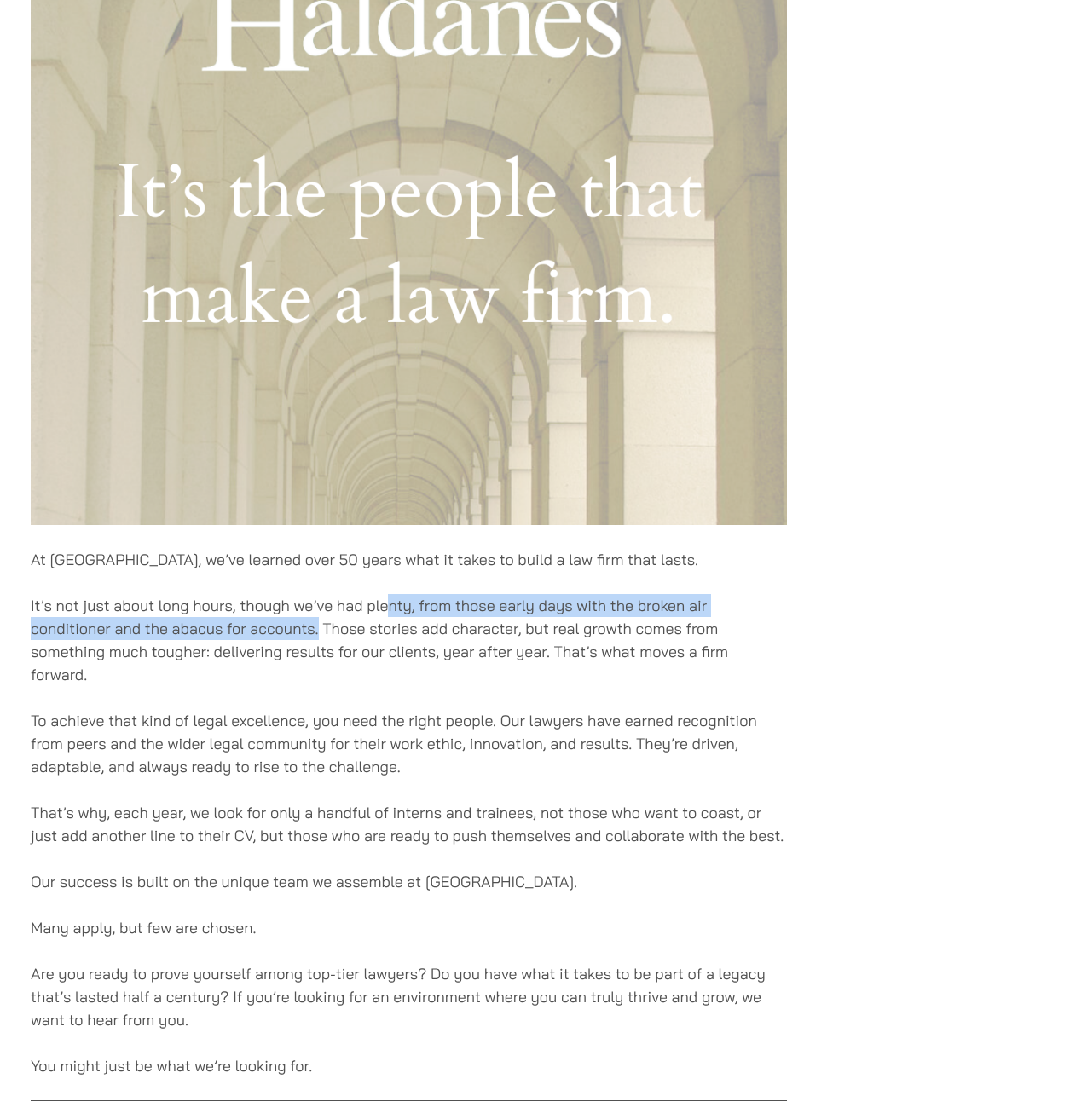
drag, startPoint x: 320, startPoint y: 634, endPoint x: 385, endPoint y: 603, distance: 72.8
click at [385, 603] on p "It’s not just about long hours, though we’ve had plenty, from those early days …" at bounding box center [409, 640] width 756 height 92
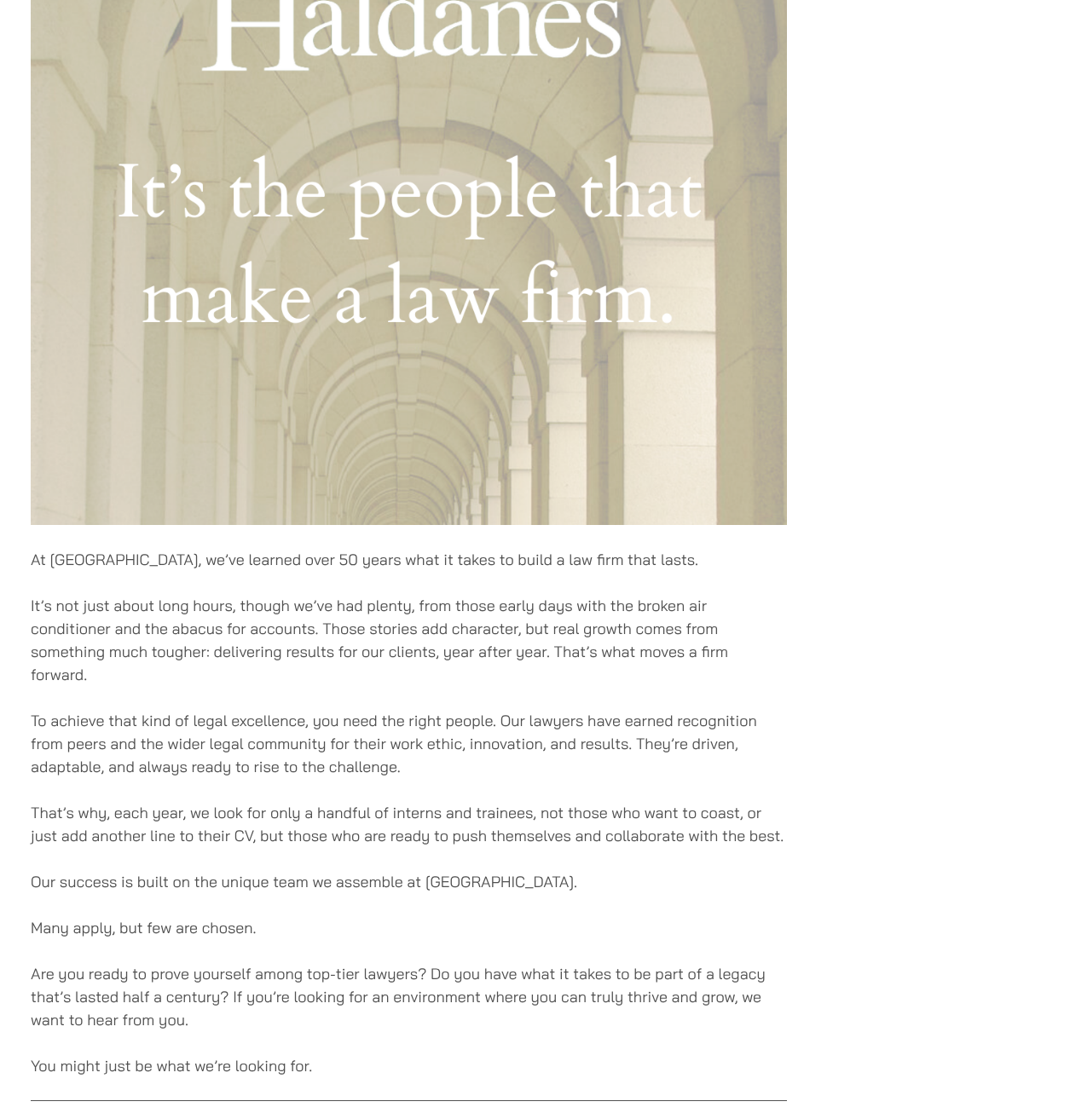
drag, startPoint x: 385, startPoint y: 603, endPoint x: 360, endPoint y: 653, distance: 56.4
click at [360, 653] on p "It’s not just about long hours, though we’ve had plenty, from those early days …" at bounding box center [409, 640] width 756 height 92
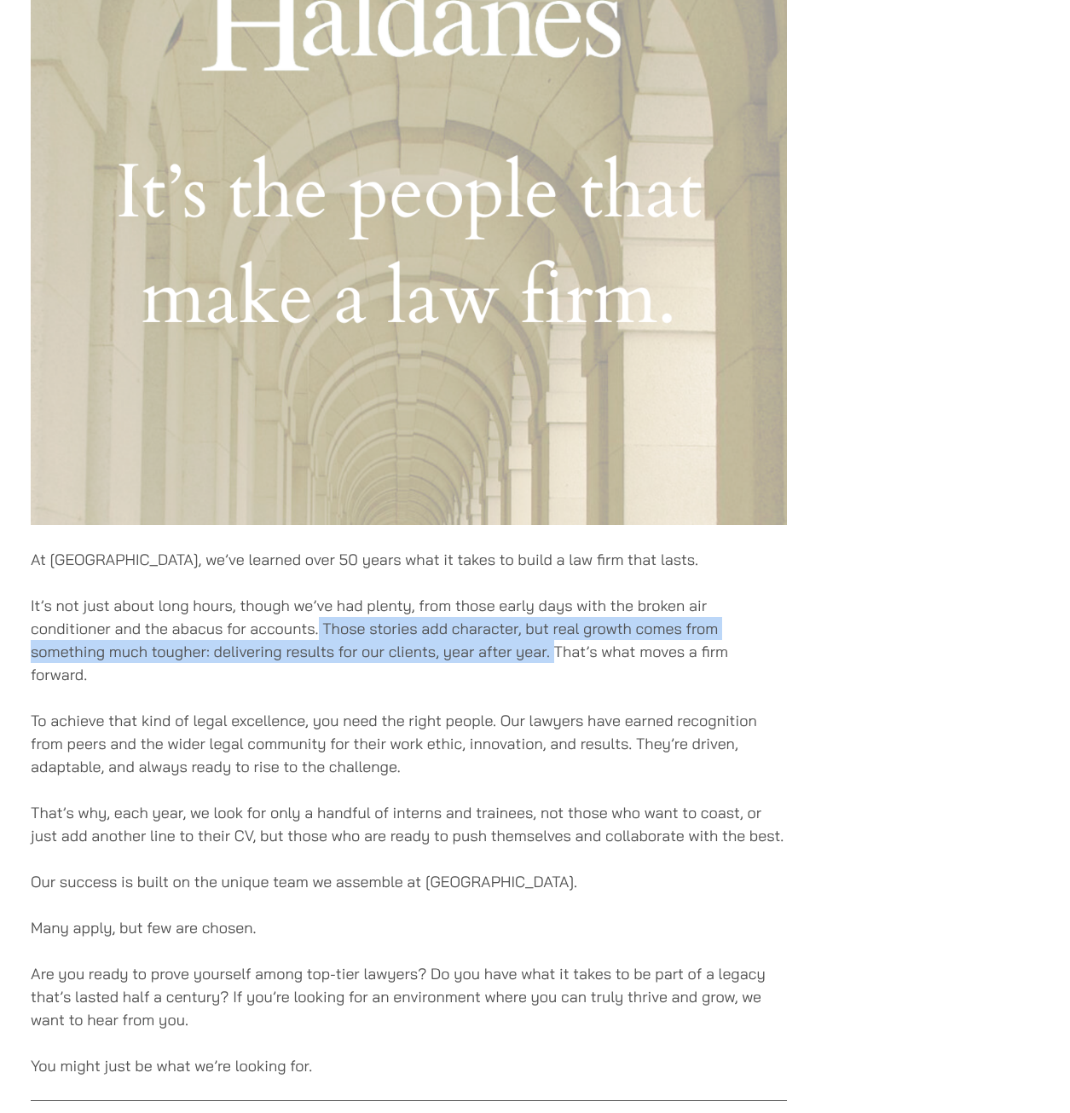
drag, startPoint x: 319, startPoint y: 626, endPoint x: 554, endPoint y: 657, distance: 237.3
click at [554, 657] on p "It’s not just about long hours, though we’ve had plenty, from those early days …" at bounding box center [409, 640] width 756 height 92
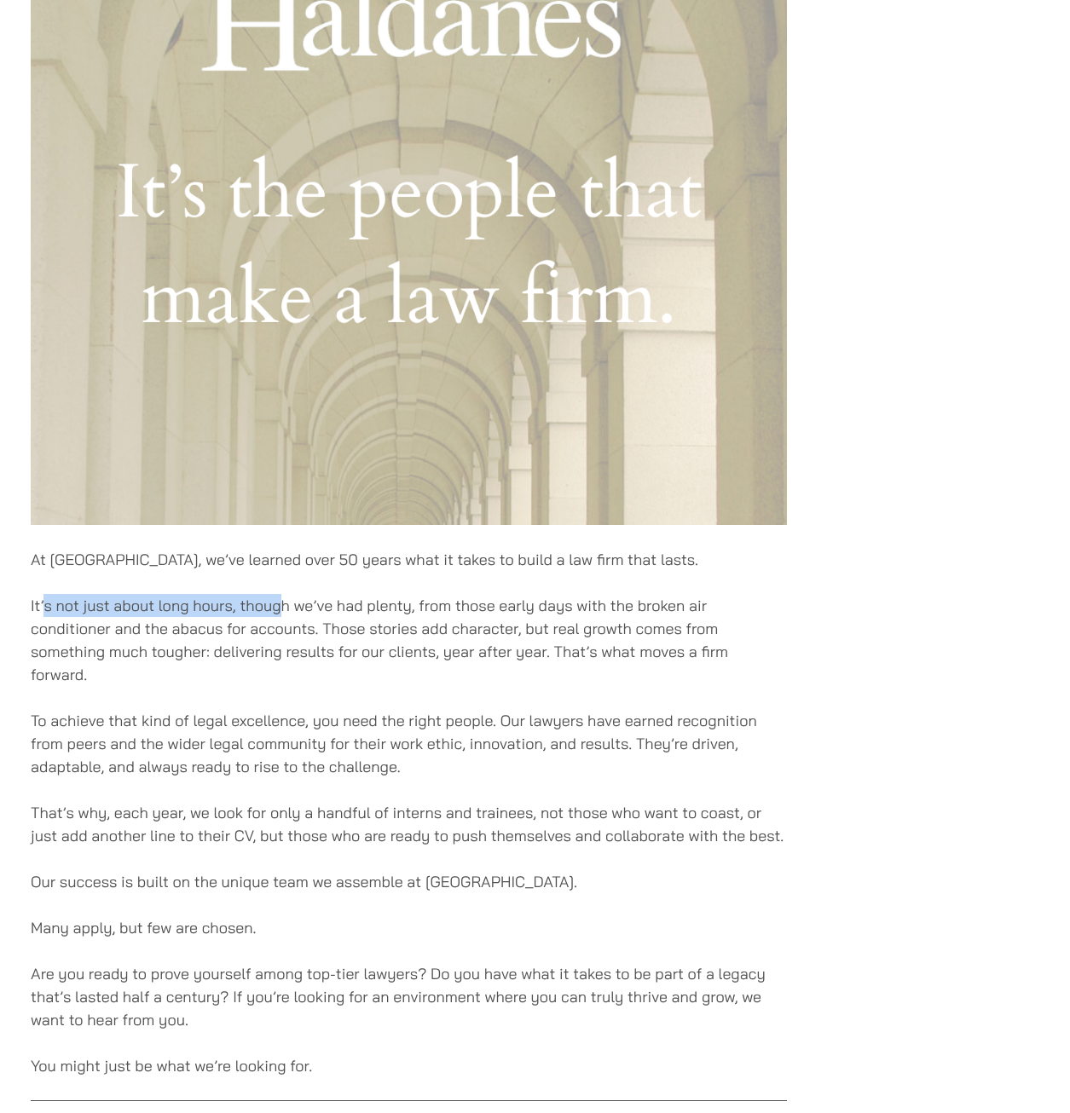
drag, startPoint x: 43, startPoint y: 608, endPoint x: 280, endPoint y: 609, distance: 237.8
click at [280, 609] on p "It’s not just about long hours, though we’ve had plenty, from those early days …" at bounding box center [409, 640] width 756 height 92
drag, startPoint x: 280, startPoint y: 609, endPoint x: 286, endPoint y: 643, distance: 34.6
click at [284, 644] on p "It’s not just about long hours, though we’ve had plenty, from those early days …" at bounding box center [409, 640] width 756 height 92
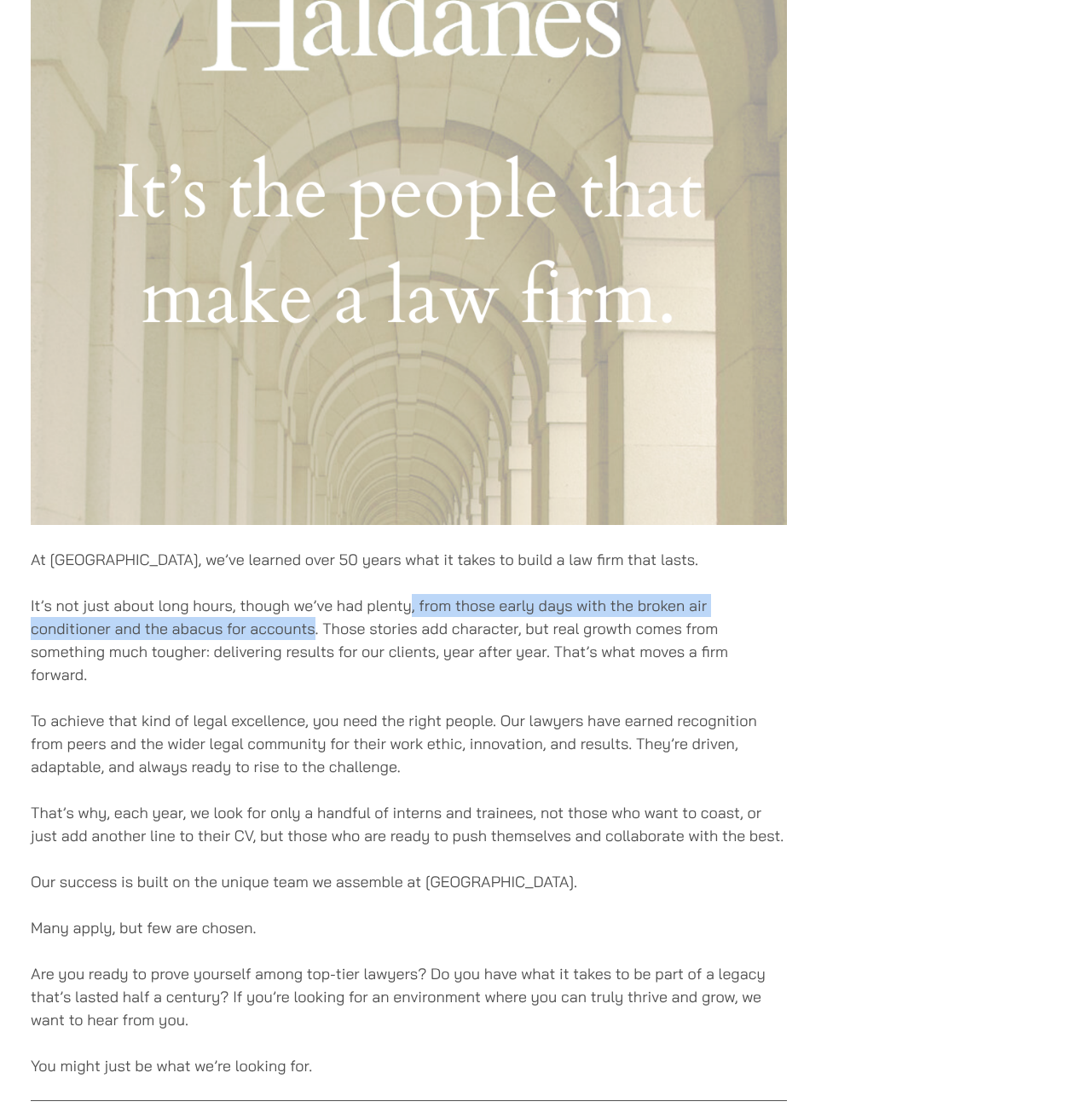
drag, startPoint x: 410, startPoint y: 608, endPoint x: 314, endPoint y: 627, distance: 97.4
click at [314, 627] on p "It’s not just about long hours, though we’ve had plenty, from those early days …" at bounding box center [409, 640] width 756 height 92
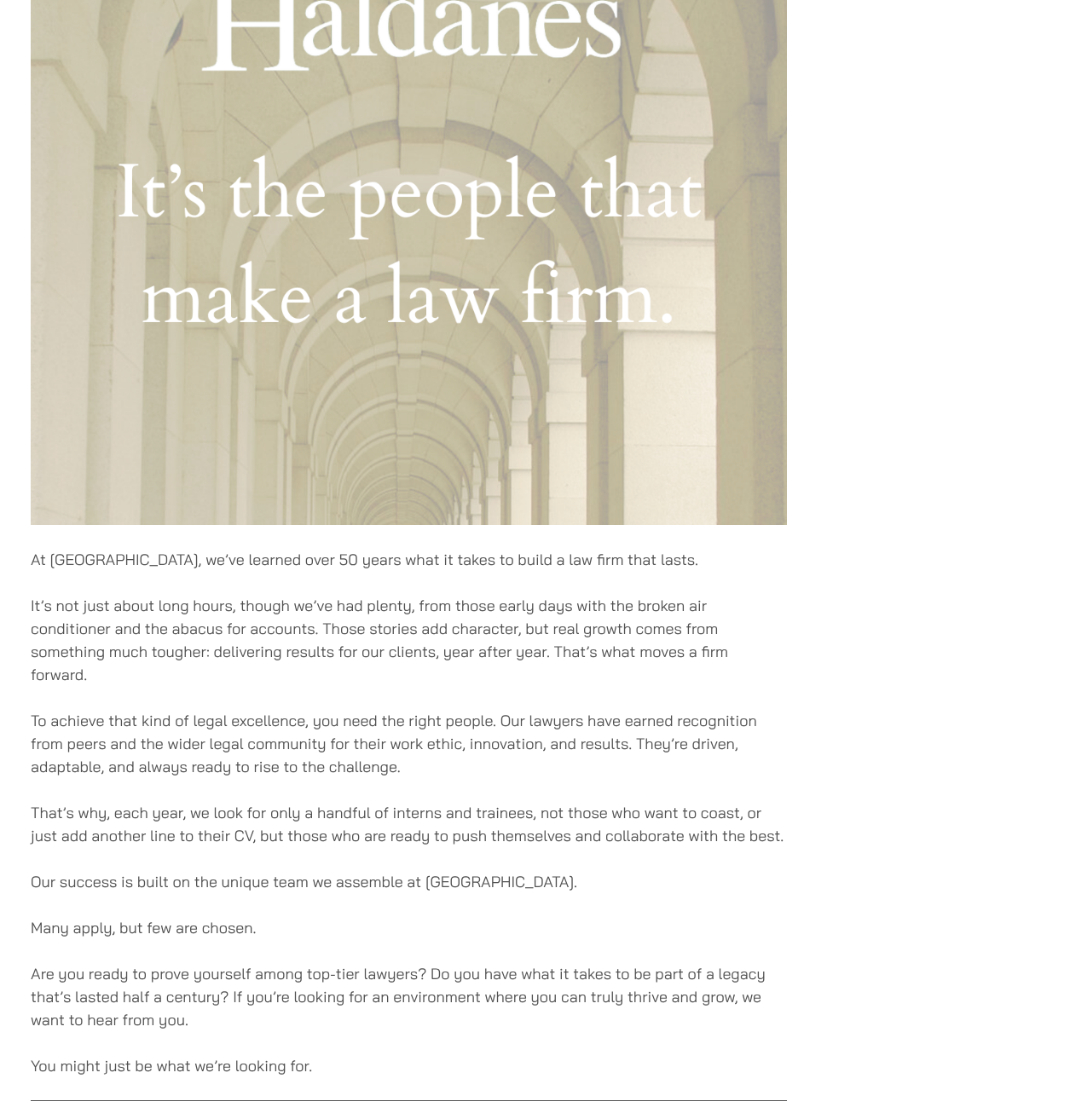
drag, startPoint x: 314, startPoint y: 627, endPoint x: 334, endPoint y: 660, distance: 37.9
click at [334, 660] on p "It’s not just about long hours, though we’ve had plenty, from those early days …" at bounding box center [409, 640] width 756 height 92
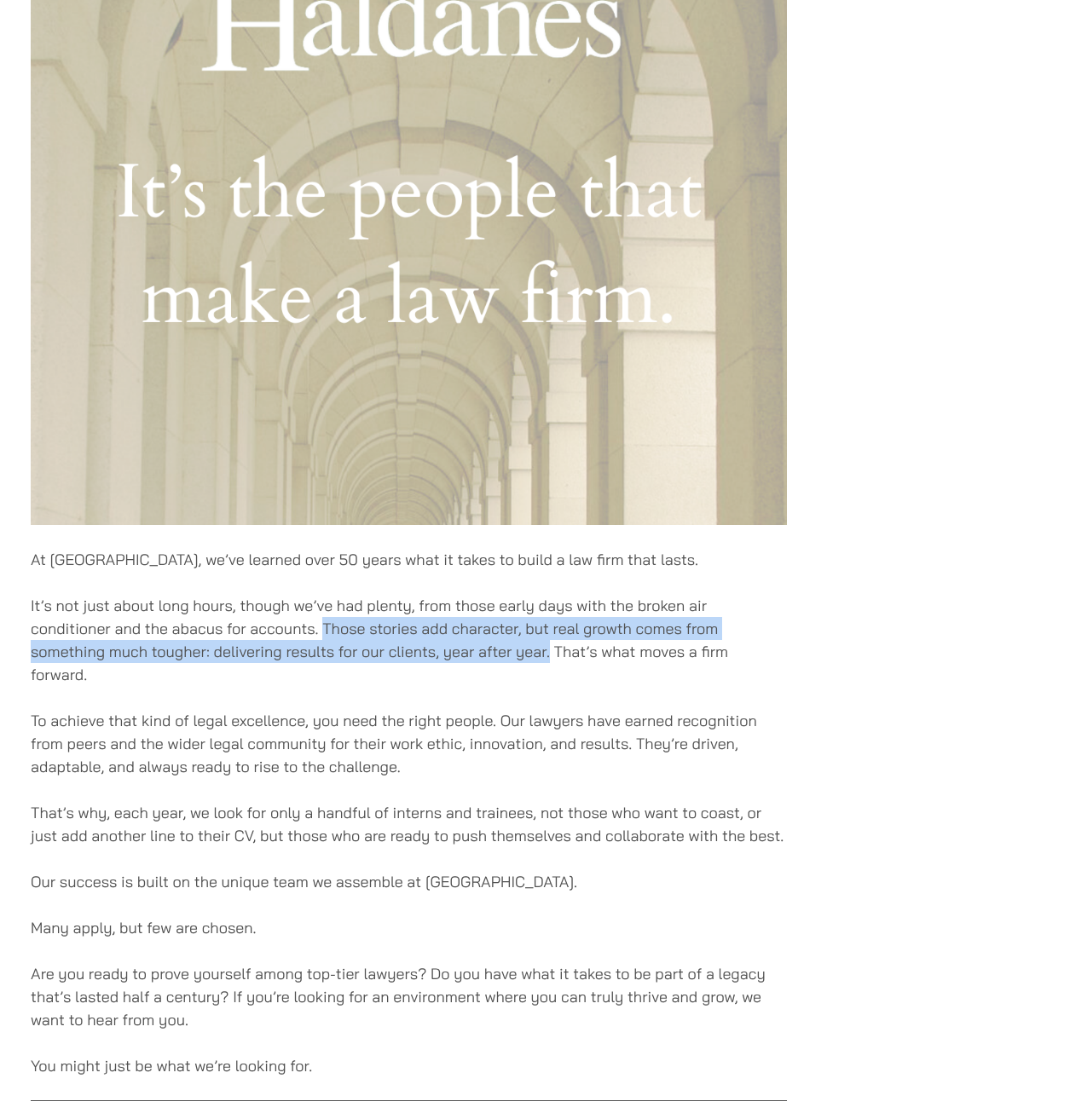
drag, startPoint x: 324, startPoint y: 628, endPoint x: 550, endPoint y: 654, distance: 227.3
click at [550, 654] on p "It’s not just about long hours, though we’ve had plenty, from those early days …" at bounding box center [409, 640] width 756 height 92
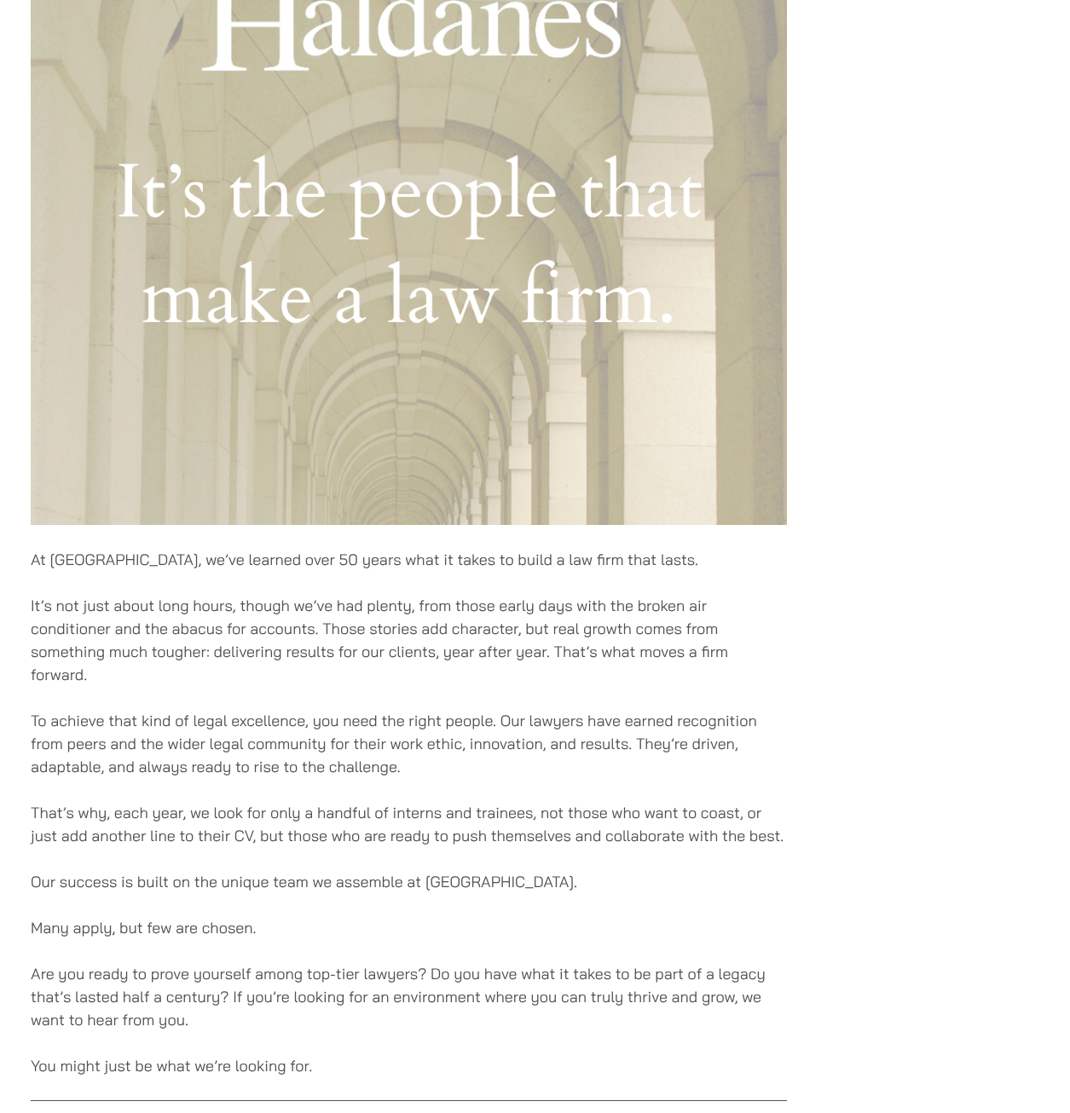
drag, startPoint x: 550, startPoint y: 654, endPoint x: 575, endPoint y: 669, distance: 29.8
click at [575, 669] on p "It’s not just about long hours, though we’ve had plenty, from those early days …" at bounding box center [409, 640] width 756 height 92
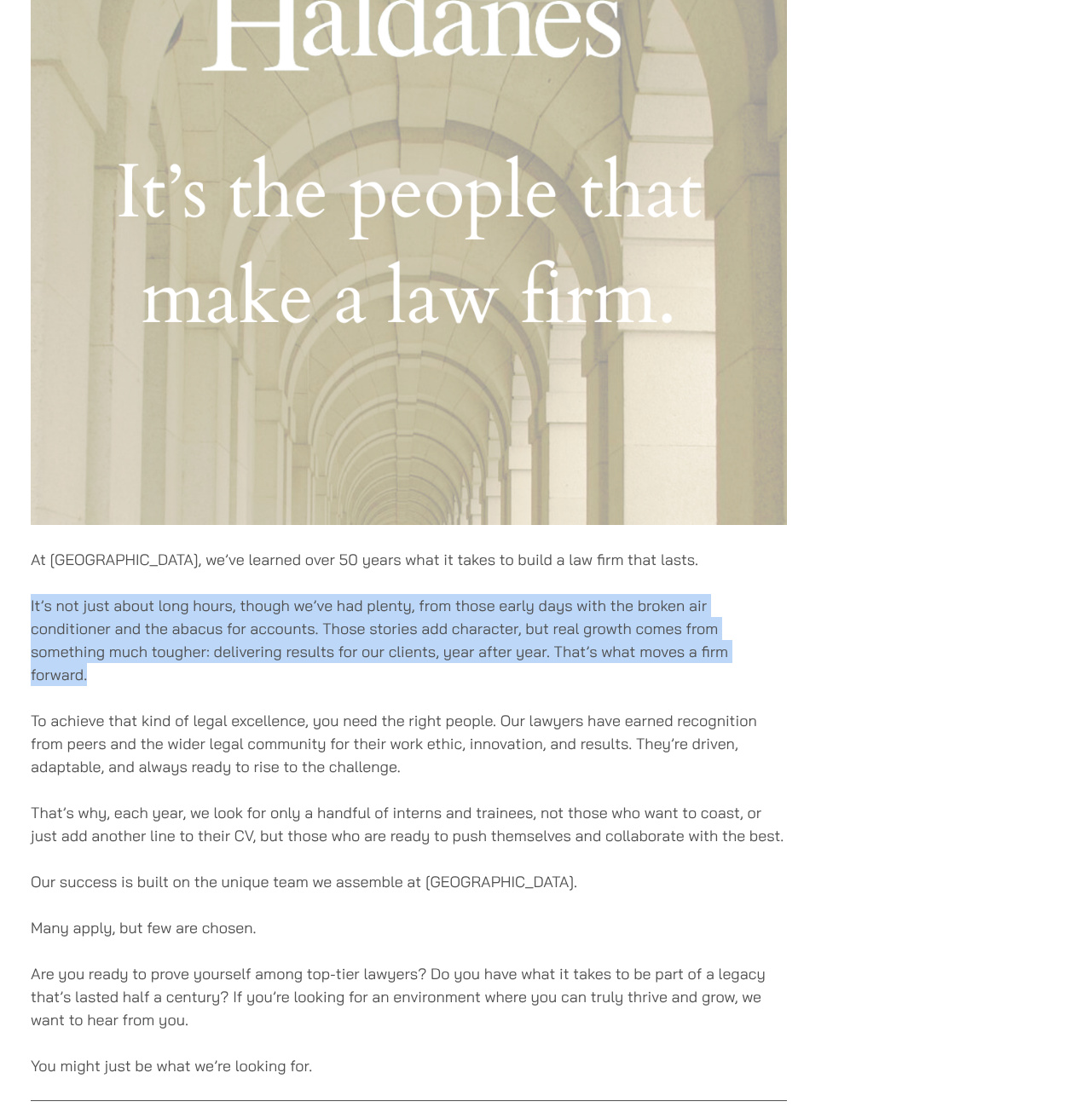
drag, startPoint x: 533, startPoint y: 672, endPoint x: 32, endPoint y: 611, distance: 504.9
click at [32, 611] on p "It’s not just about long hours, though we’ve had plenty, from those early days …" at bounding box center [409, 640] width 756 height 92
drag, startPoint x: 32, startPoint y: 611, endPoint x: 170, endPoint y: 666, distance: 148.8
click at [167, 664] on p "It’s not just about long hours, though we’ve had plenty, from those early days …" at bounding box center [409, 640] width 756 height 92
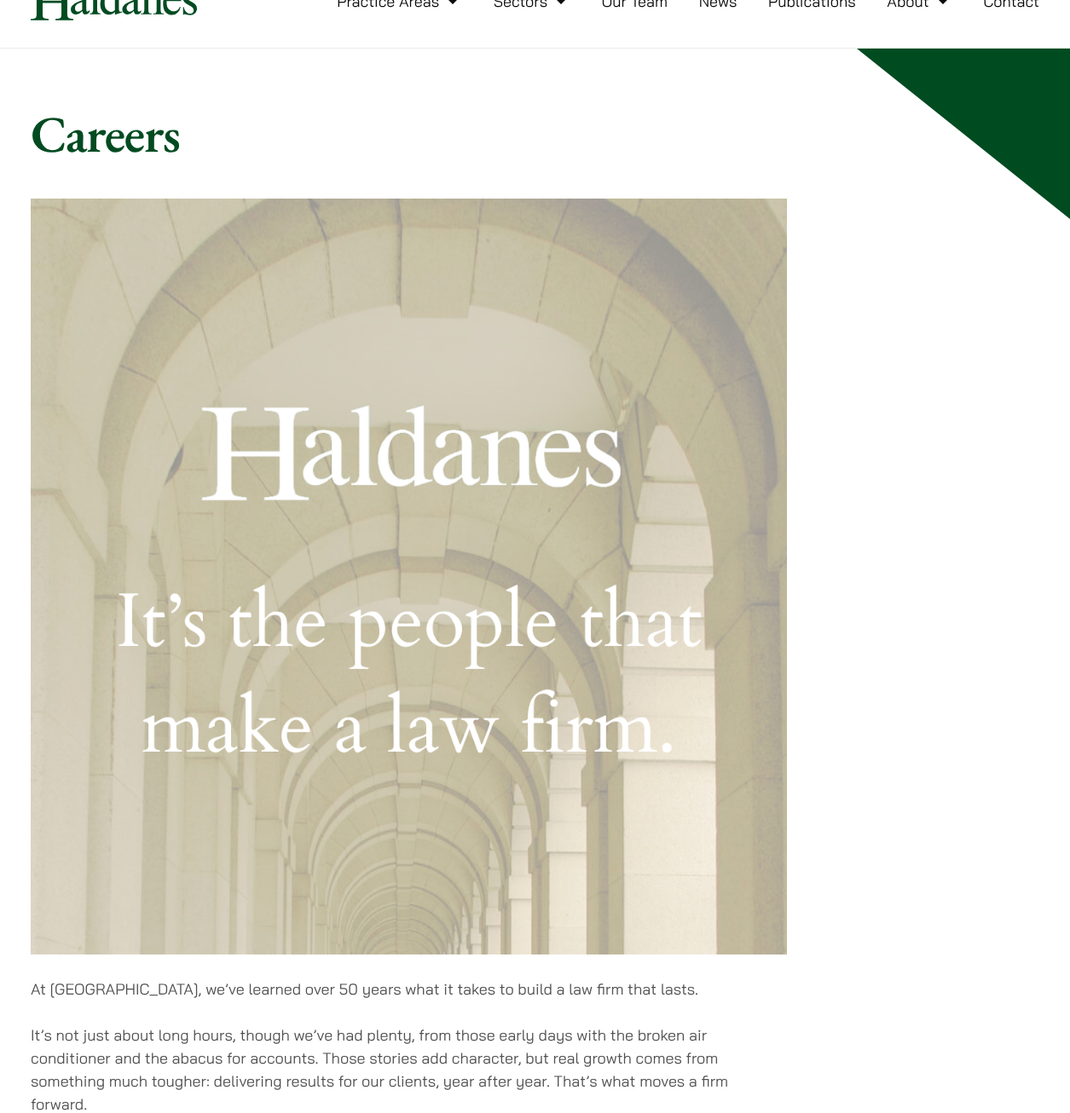
scroll to position [0, 0]
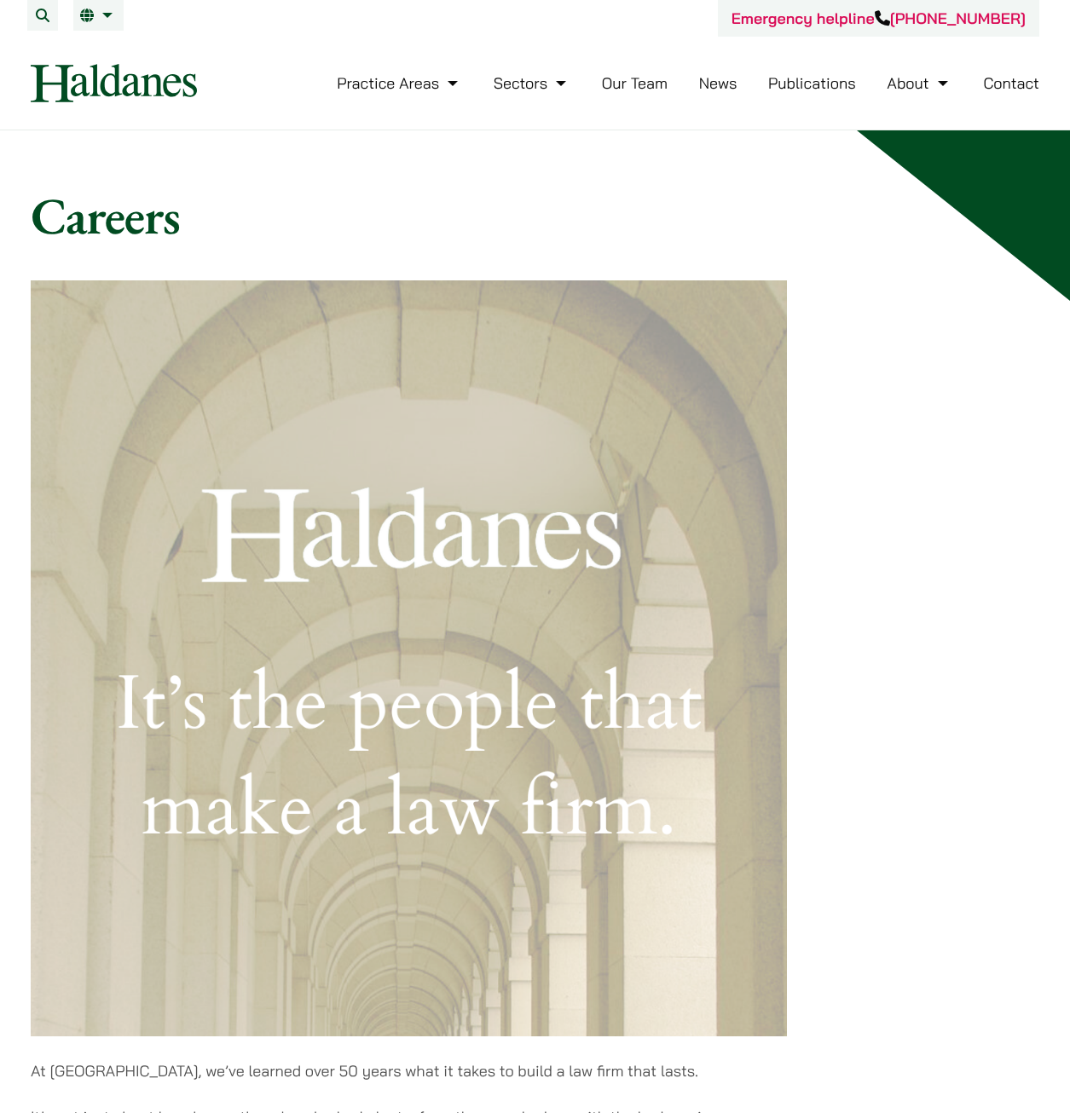
click at [609, 78] on link "Our Team" at bounding box center [635, 83] width 66 height 20
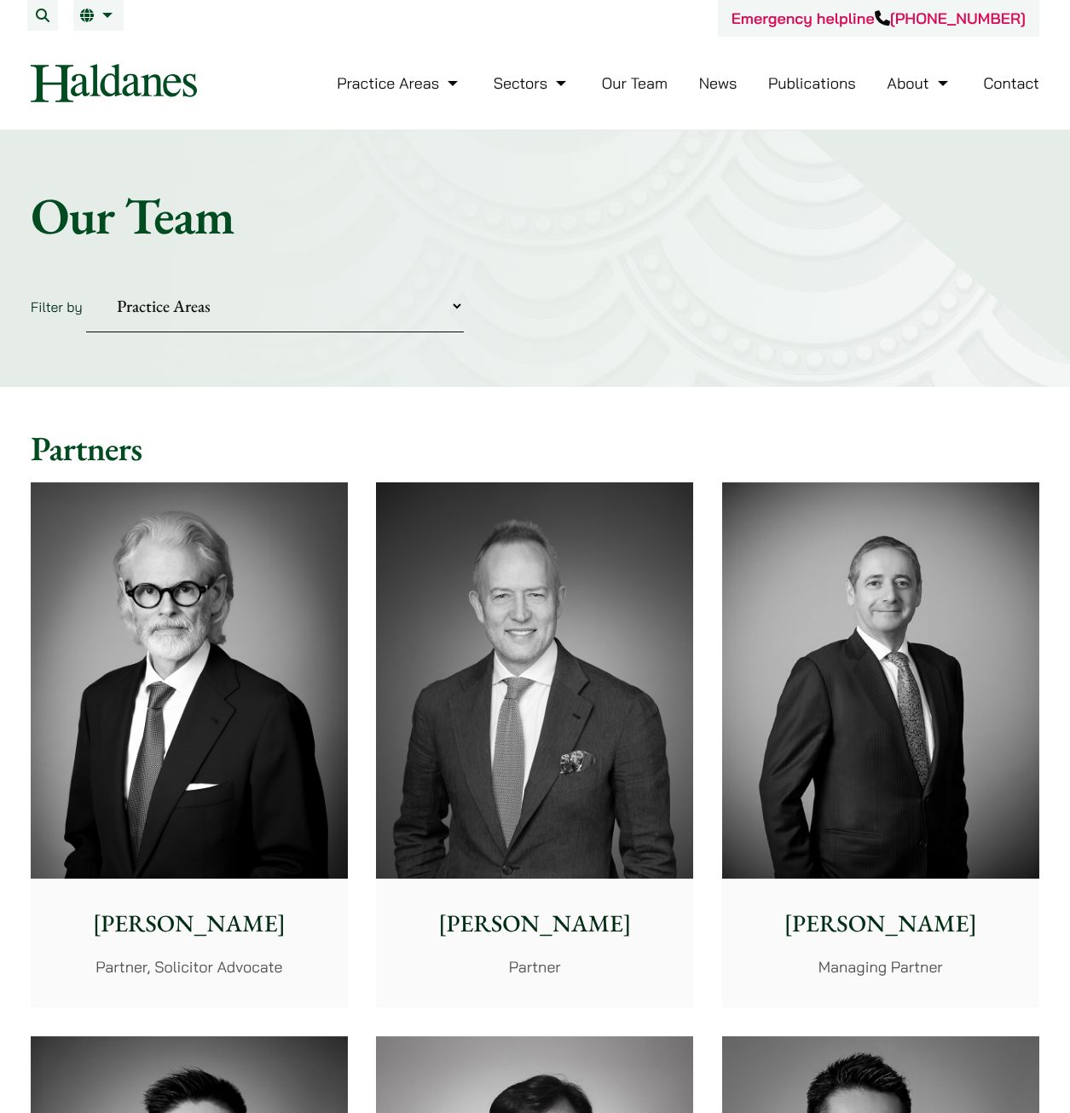
click at [721, 78] on link "News" at bounding box center [718, 83] width 38 height 20
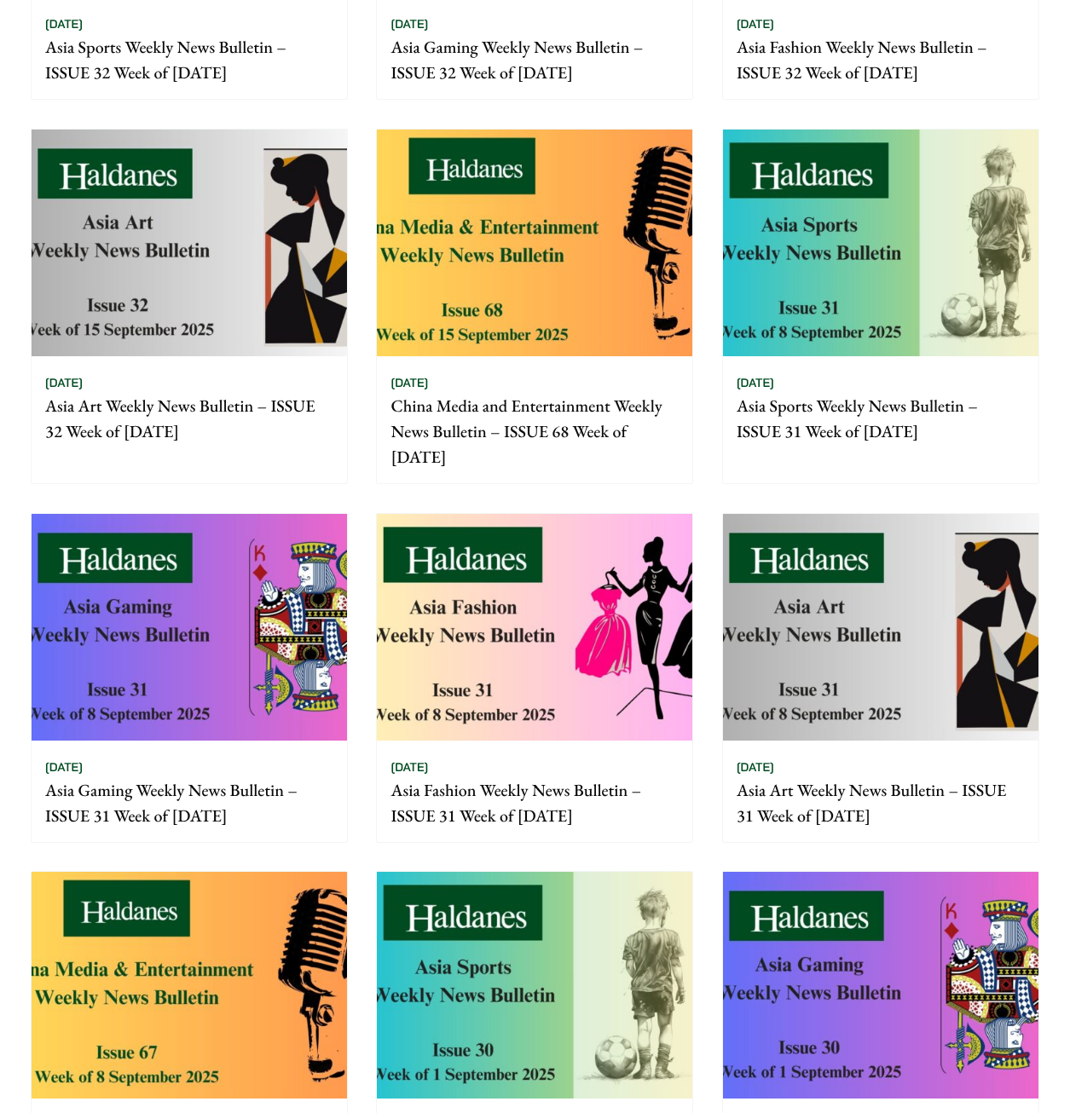
scroll to position [511, 0]
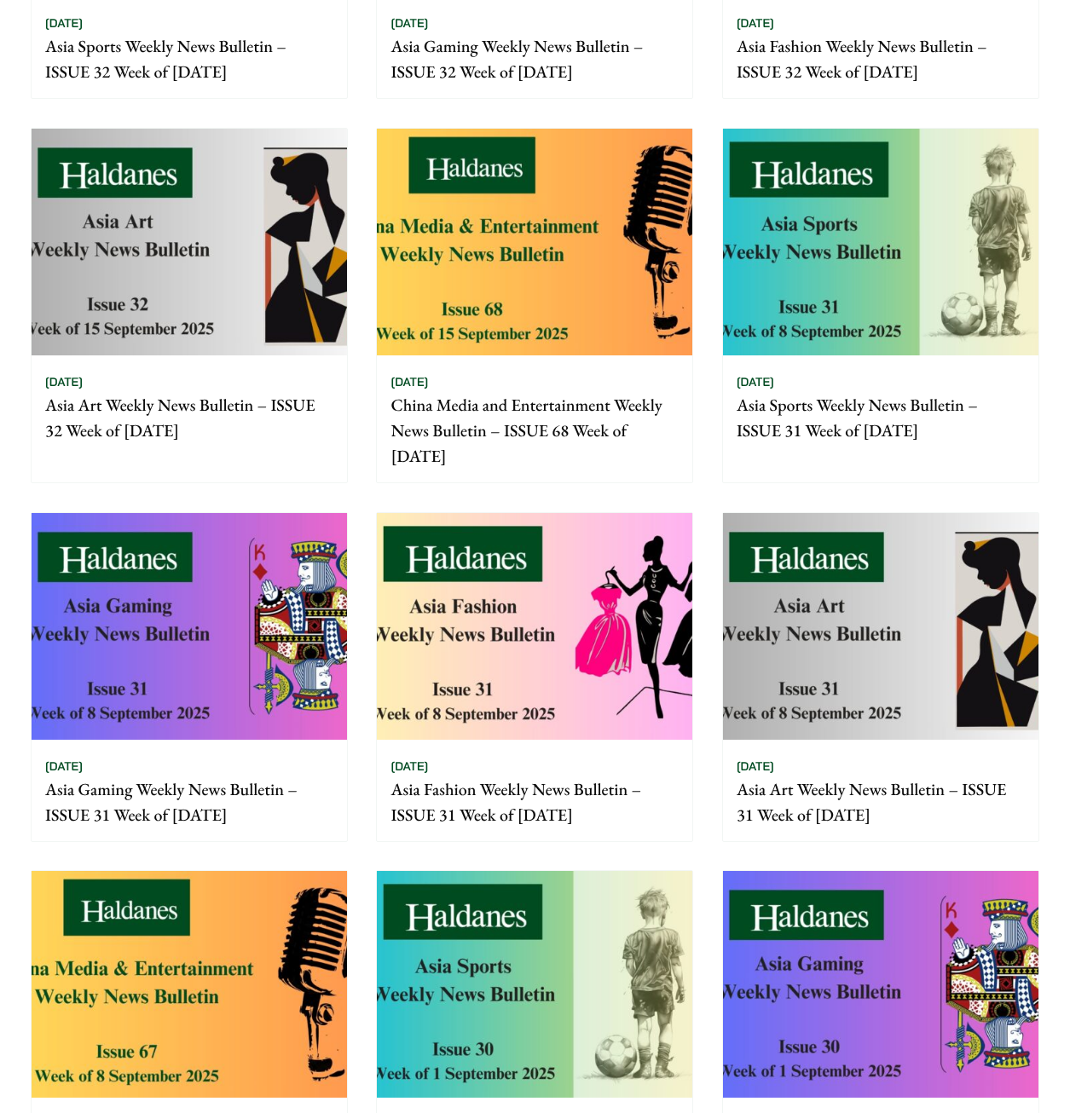
click at [856, 761] on div "12/09/2025 Asia Art Weekly News Bulletin – ISSUE 31 Week of 8 September 2025" at bounding box center [880, 790] width 315 height 101
click at [146, 401] on p "Asia Art Weekly News Bulletin – ISSUE 32 Week of 15 September 2025" at bounding box center [189, 417] width 288 height 51
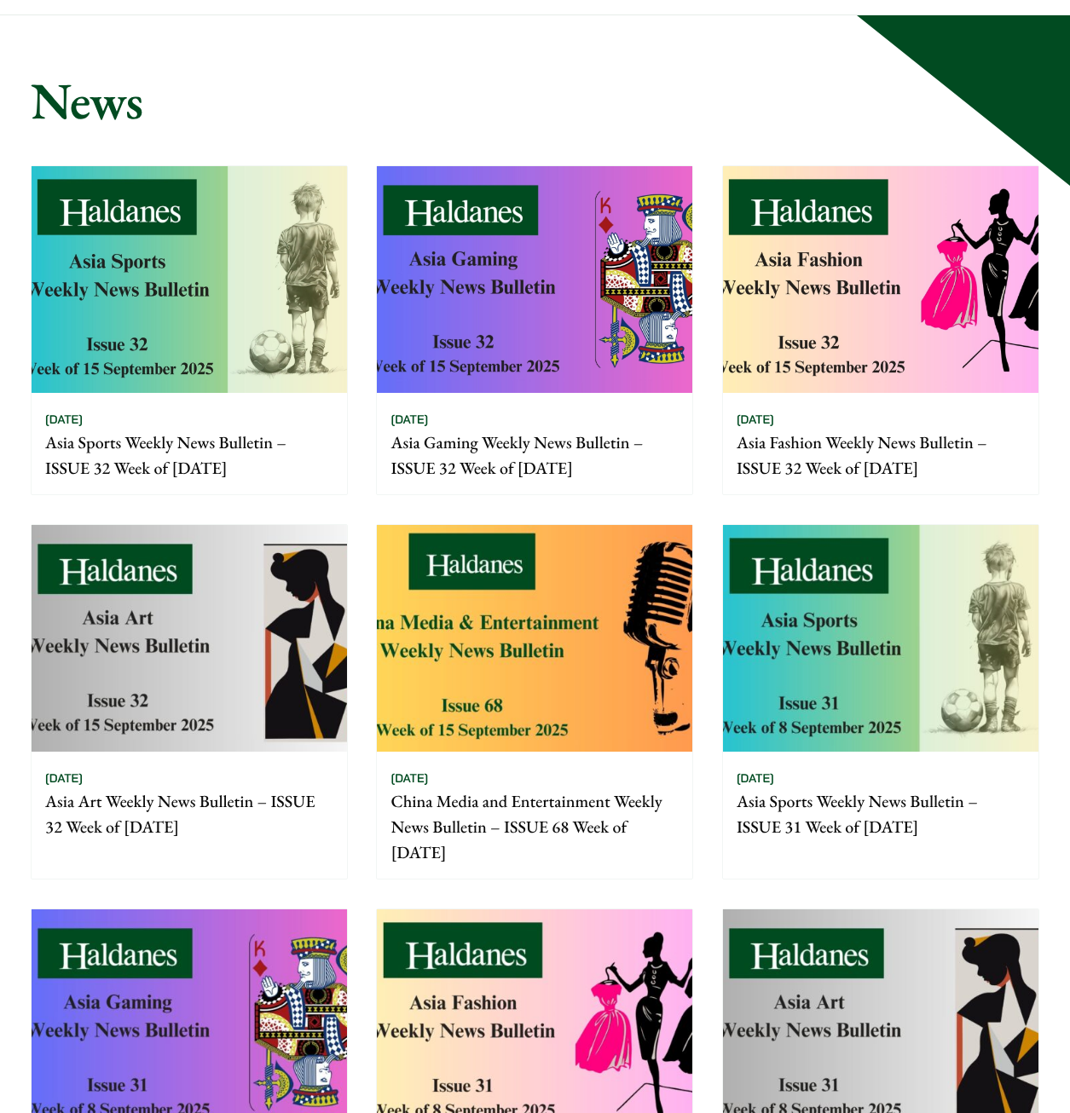
scroll to position [0, 0]
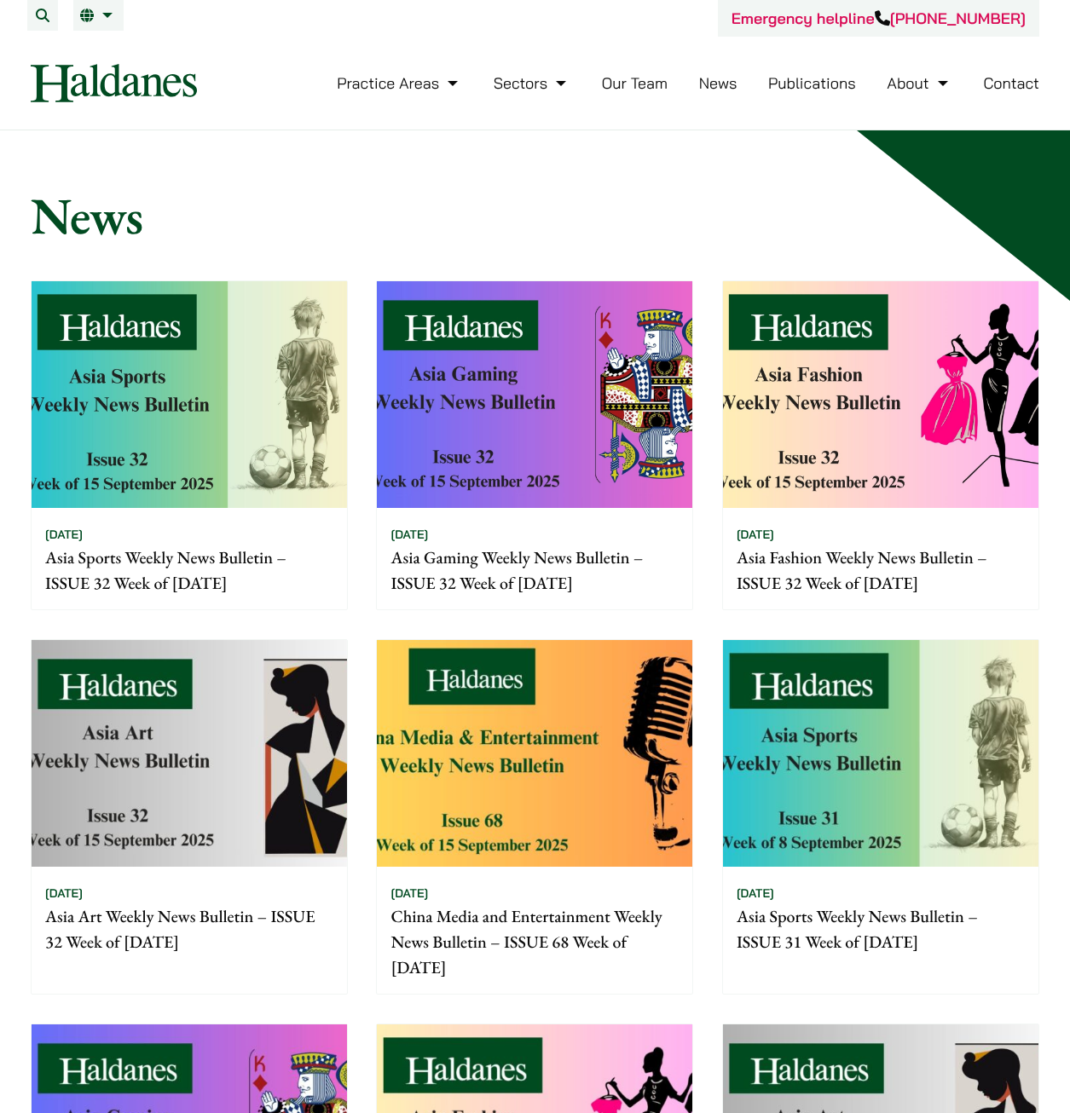
click at [827, 95] on li "Publications" at bounding box center [812, 83] width 88 height 37
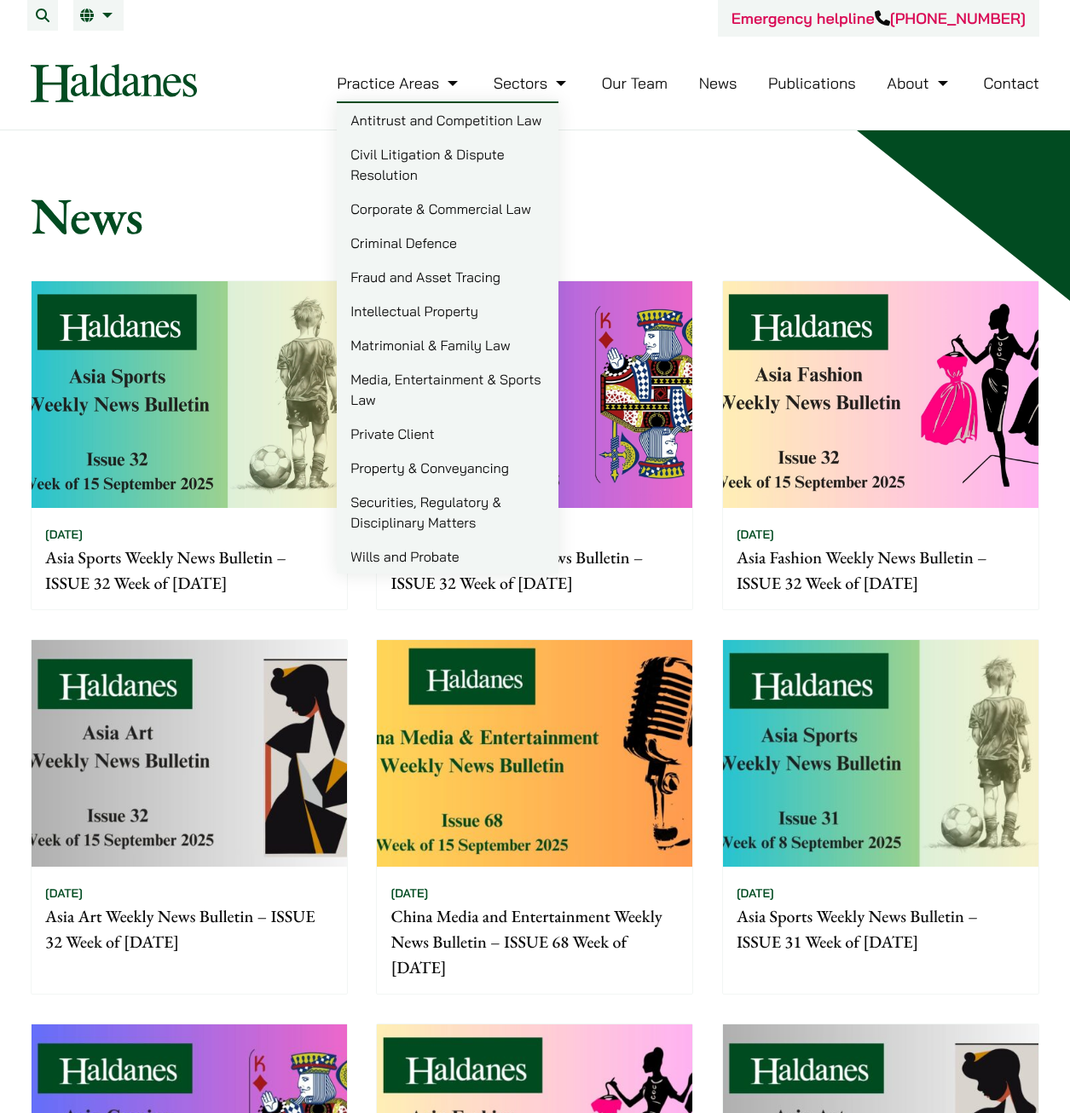
click at [144, 79] on img at bounding box center [114, 83] width 166 height 38
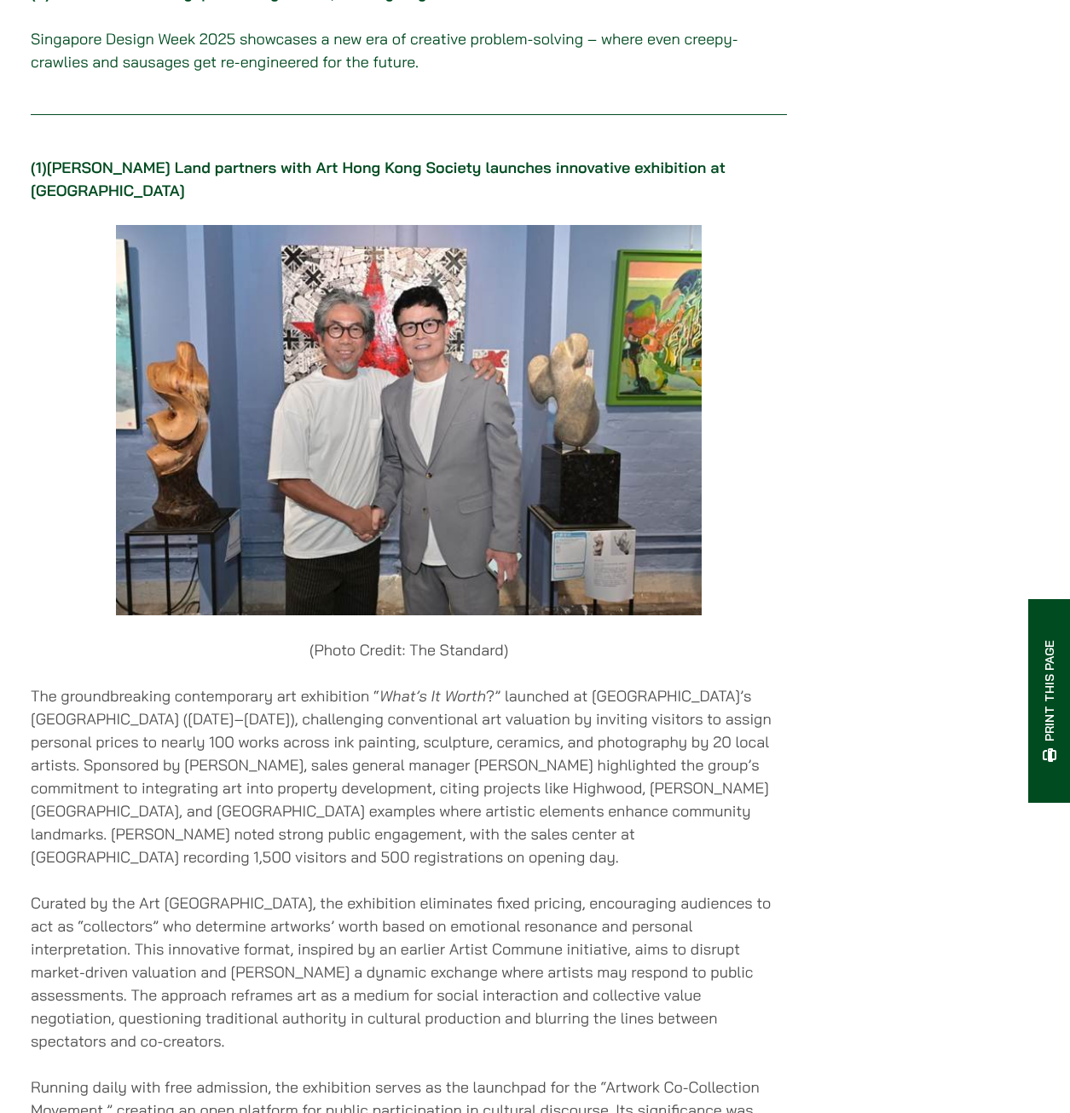
scroll to position [767, 0]
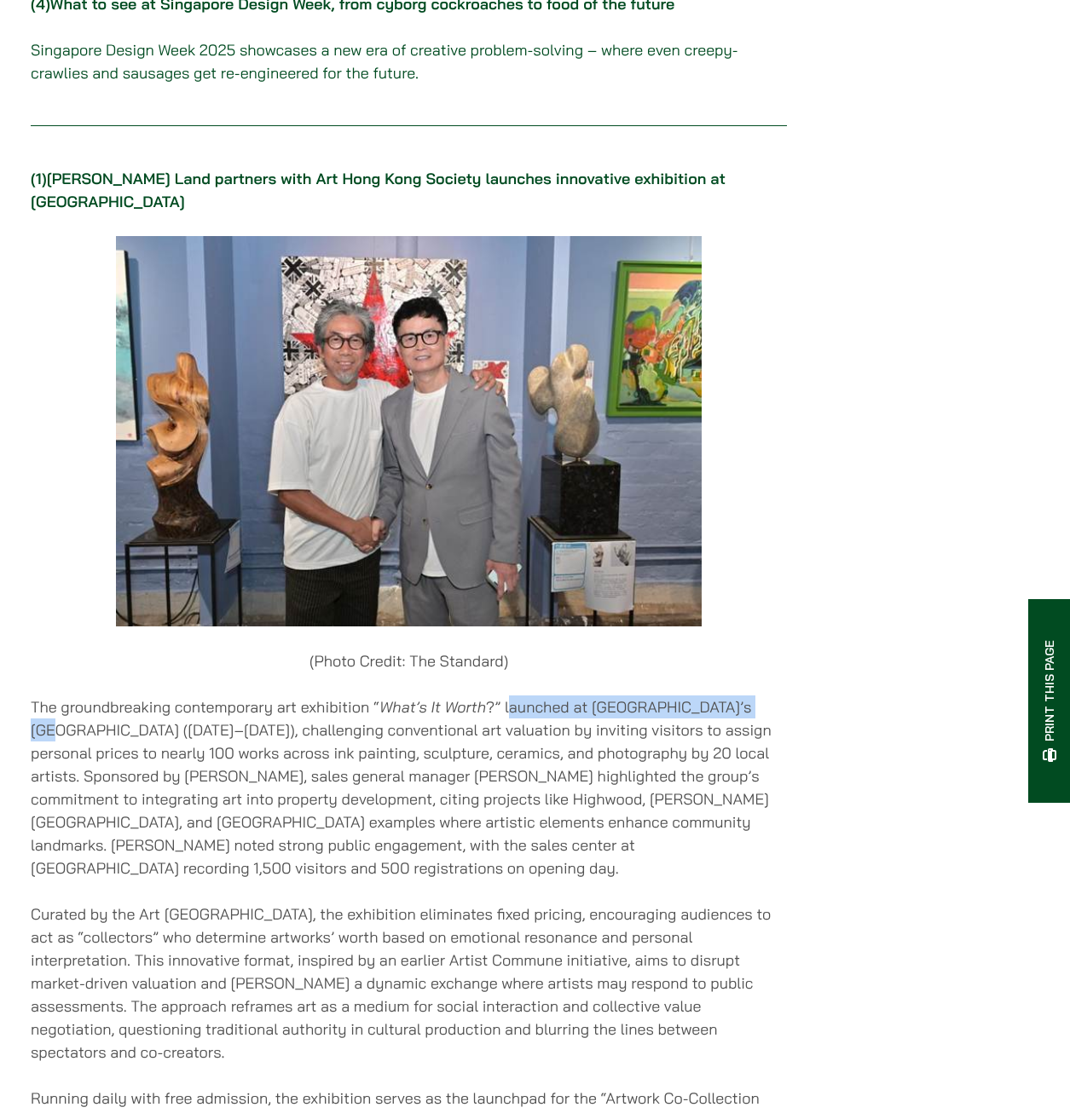
drag, startPoint x: 653, startPoint y: 725, endPoint x: 764, endPoint y: 726, distance: 111.6
click at [764, 726] on p "The groundbreaking contemporary art exhibition “ What’s It Worth ?” launched at…" at bounding box center [409, 787] width 756 height 184
drag, startPoint x: 764, startPoint y: 726, endPoint x: 693, endPoint y: 784, distance: 92.1
click at [693, 784] on p "The groundbreaking contemporary art exhibition “ What’s It Worth ?” launched at…" at bounding box center [409, 787] width 756 height 184
drag, startPoint x: 506, startPoint y: 718, endPoint x: 769, endPoint y: 722, distance: 262.5
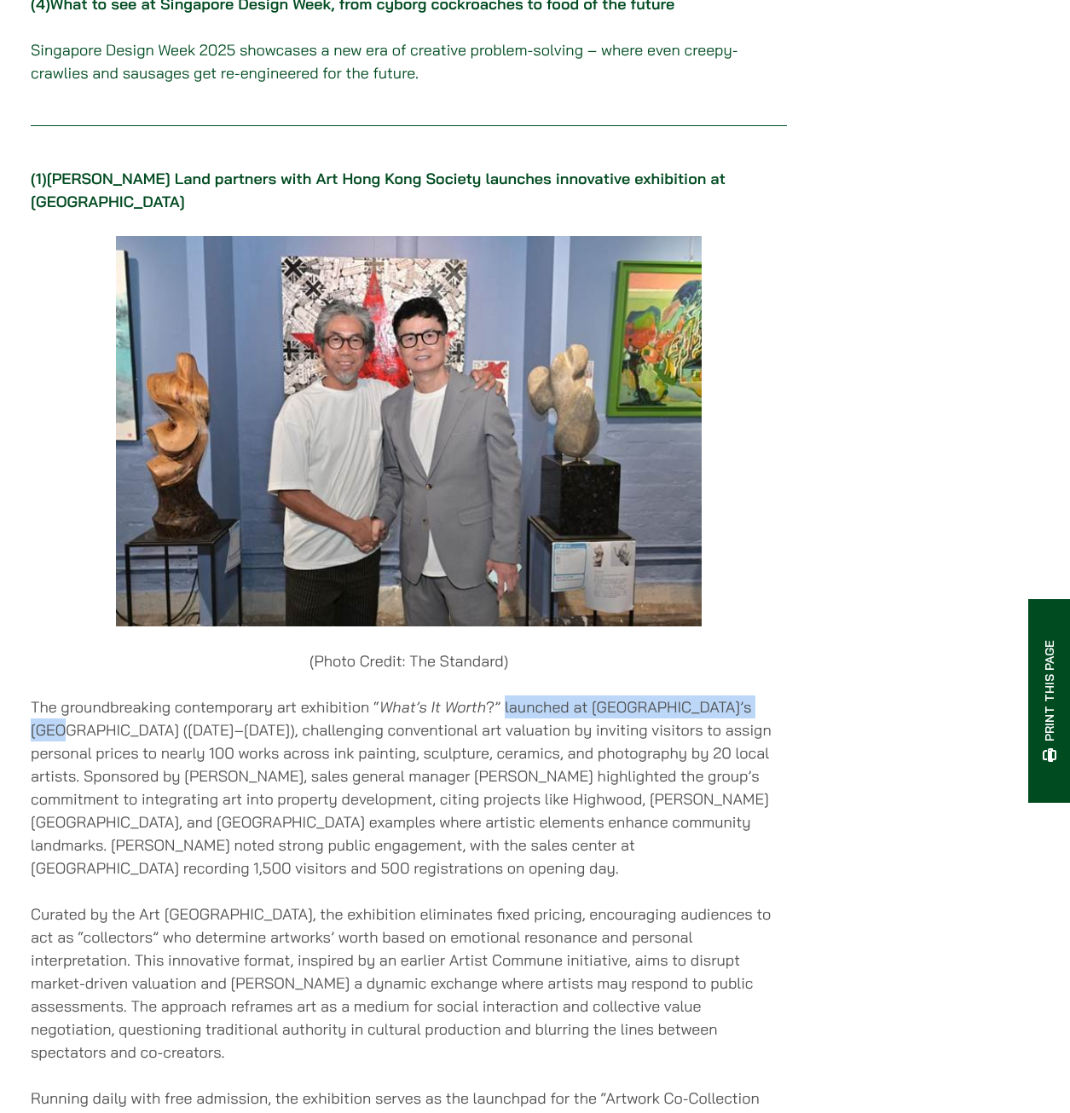
click at [769, 722] on p "The groundbreaking contemporary art exhibition “ What’s It Worth ?” launched at…" at bounding box center [409, 787] width 756 height 184
drag, startPoint x: 769, startPoint y: 722, endPoint x: 645, endPoint y: 792, distance: 142.0
click at [648, 792] on p "The groundbreaking contemporary art exhibition “ What’s It Worth ?” launched at…" at bounding box center [409, 787] width 756 height 184
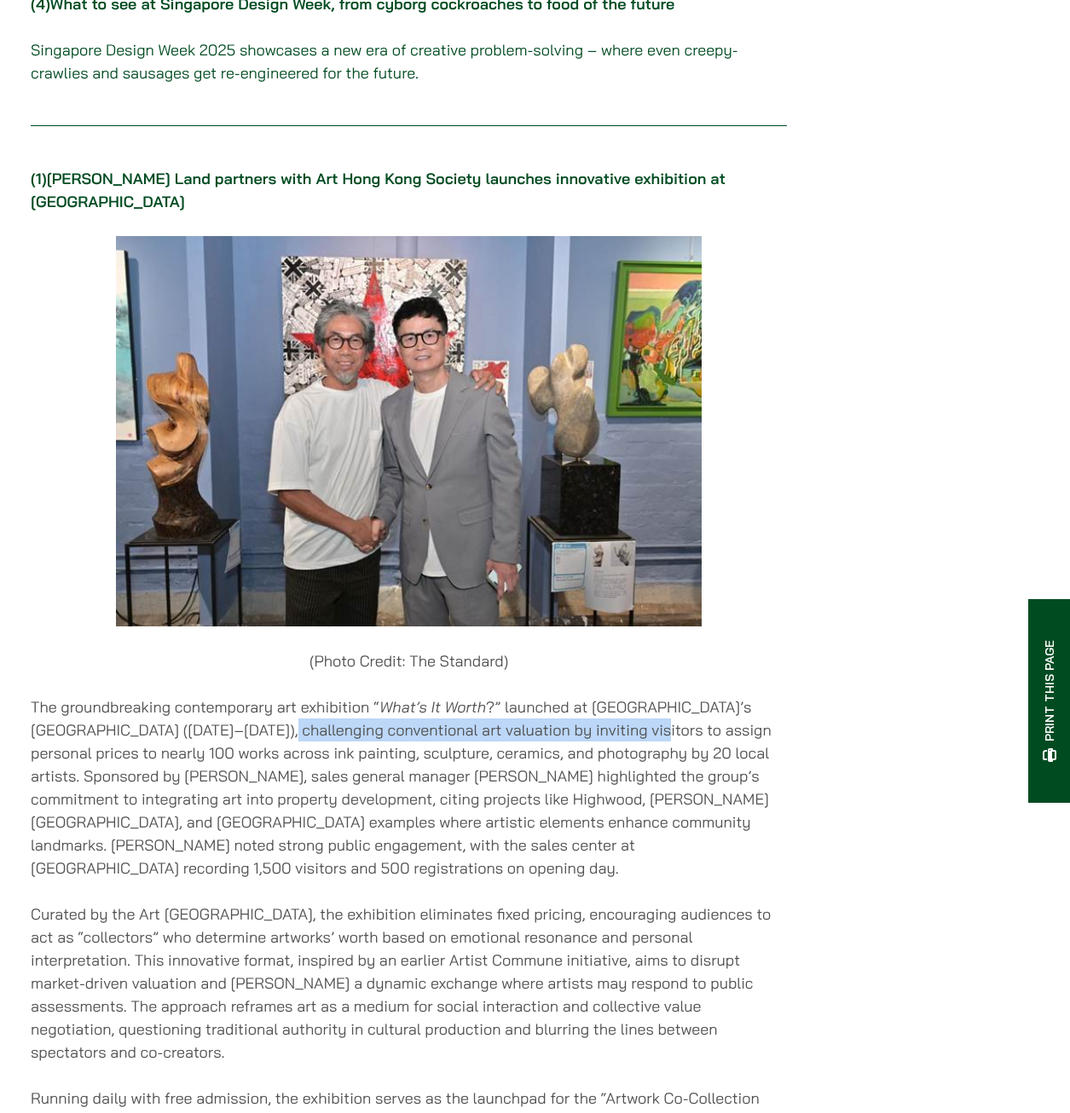
drag, startPoint x: 276, startPoint y: 745, endPoint x: 610, endPoint y: 745, distance: 334.1
click at [610, 745] on p "The groundbreaking contemporary art exhibition “ What’s It Worth ?” launched at…" at bounding box center [409, 787] width 756 height 184
drag, startPoint x: 610, startPoint y: 745, endPoint x: 547, endPoint y: 787, distance: 75.6
click at [547, 787] on p "The groundbreaking contemporary art exhibition “ What’s It Worth ?” launched at…" at bounding box center [409, 787] width 756 height 184
drag, startPoint x: 264, startPoint y: 744, endPoint x: 542, endPoint y: 744, distance: 277.8
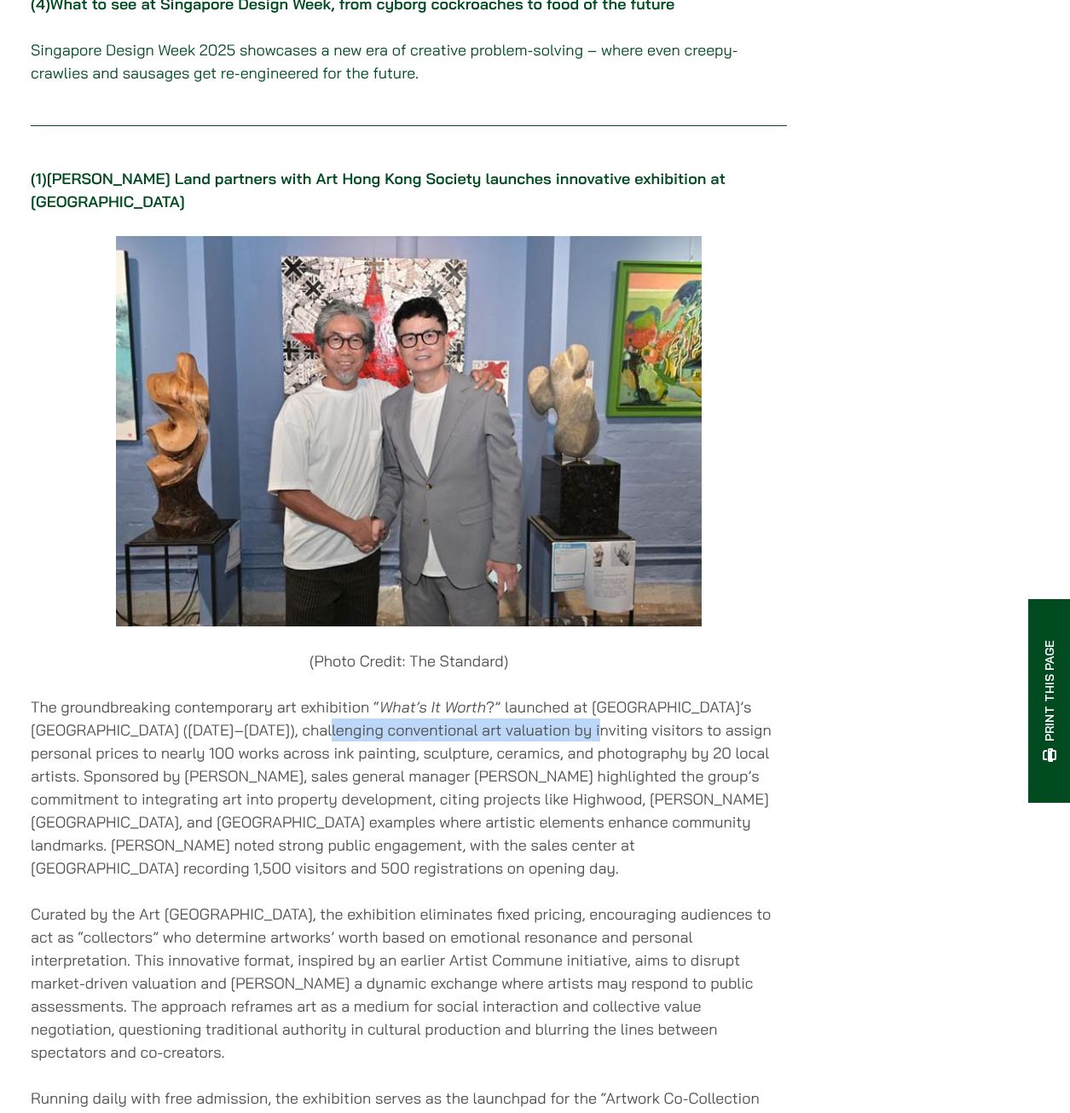
click at [542, 744] on p "The groundbreaking contemporary art exhibition “ What’s It Worth ?” launched at…" at bounding box center [409, 787] width 756 height 184
drag, startPoint x: 542, startPoint y: 744, endPoint x: 556, endPoint y: 821, distance: 77.9
click at [557, 835] on p "The groundbreaking contemporary art exhibition “ What’s It Worth ?” launched at…" at bounding box center [409, 787] width 756 height 184
drag, startPoint x: 531, startPoint y: 747, endPoint x: 243, endPoint y: 749, distance: 288.1
click at [243, 749] on p "The groundbreaking contemporary art exhibition “ What’s It Worth ?” launched at…" at bounding box center [409, 787] width 756 height 184
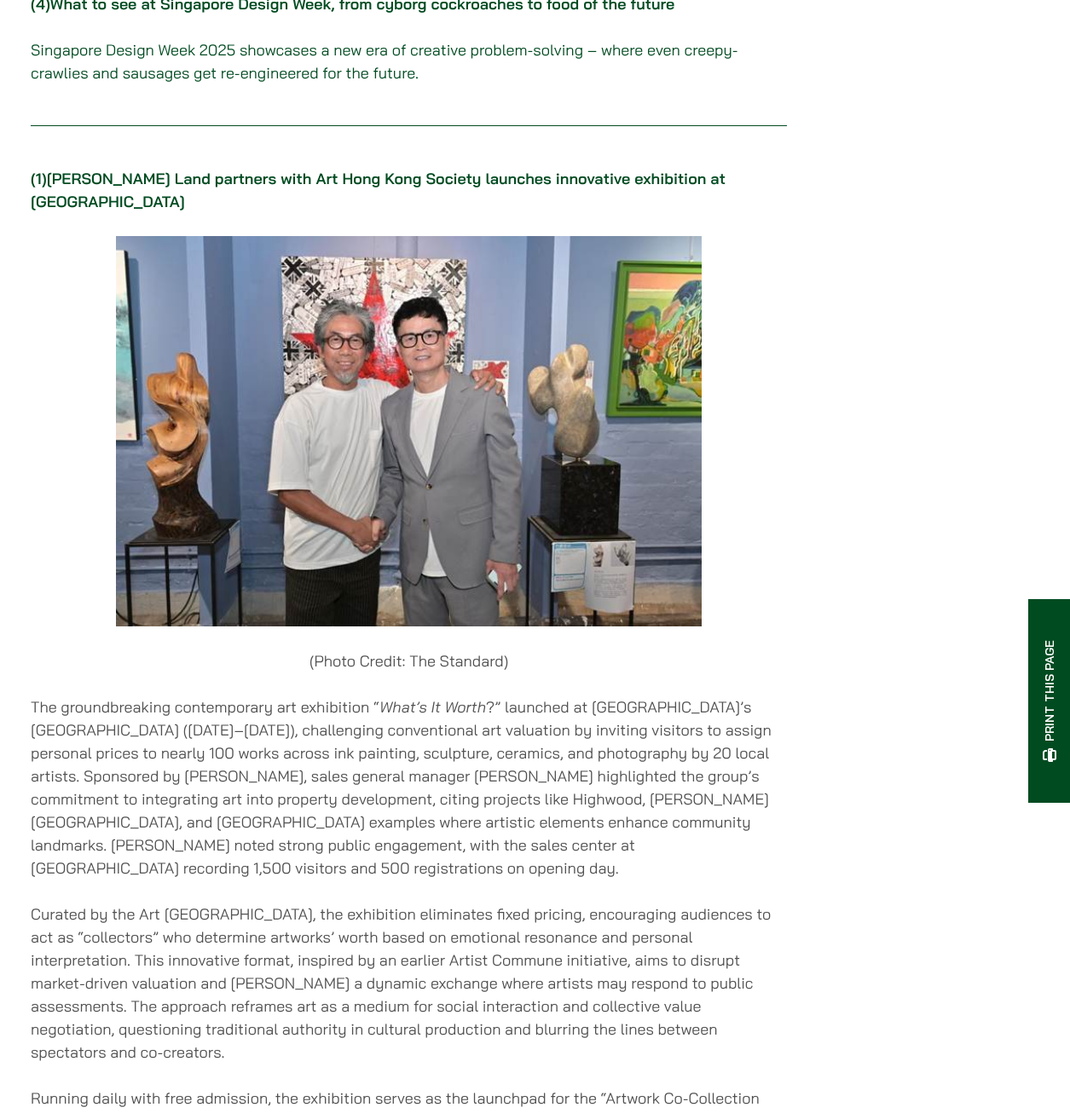
drag, startPoint x: 243, startPoint y: 749, endPoint x: 569, endPoint y: 805, distance: 331.2
click at [572, 812] on p "The groundbreaking contemporary art exhibition “ What’s It Worth ?” launched at…" at bounding box center [409, 787] width 756 height 184
drag, startPoint x: 572, startPoint y: 747, endPoint x: 695, endPoint y: 749, distance: 123.6
click at [695, 749] on p "The groundbreaking contemporary art exhibition “ What’s It Worth ?” launched at…" at bounding box center [409, 787] width 756 height 184
drag, startPoint x: 695, startPoint y: 749, endPoint x: 671, endPoint y: 832, distance: 86.3
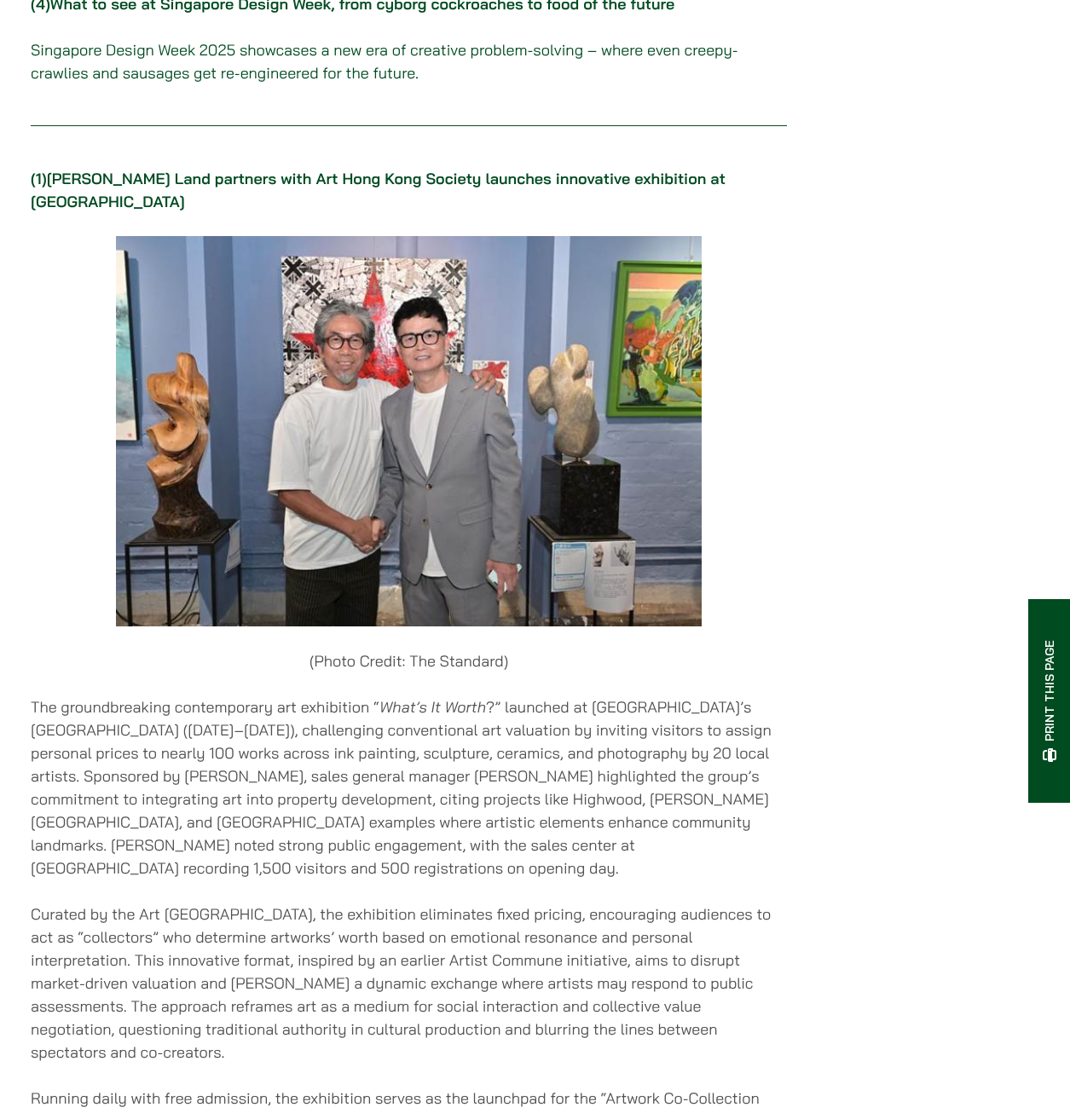
click at [671, 832] on p "The groundbreaking contemporary art exhibition “ What’s It Worth ?” launched at…" at bounding box center [409, 787] width 756 height 184
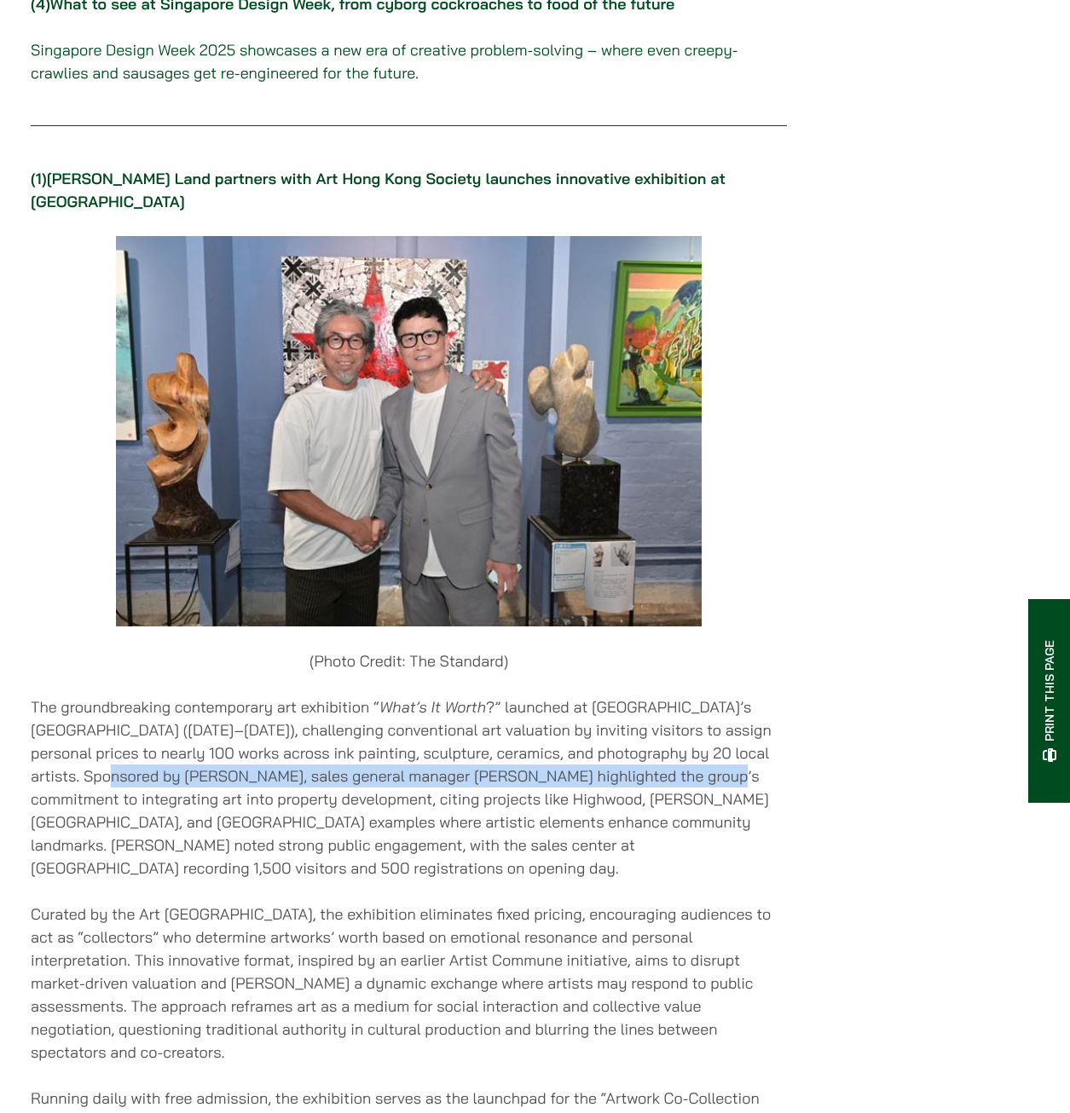
drag, startPoint x: 84, startPoint y: 789, endPoint x: 705, endPoint y: 788, distance: 620.4
click at [705, 788] on p "The groundbreaking contemporary art exhibition “ What’s It Worth ?” launched at…" at bounding box center [409, 787] width 756 height 184
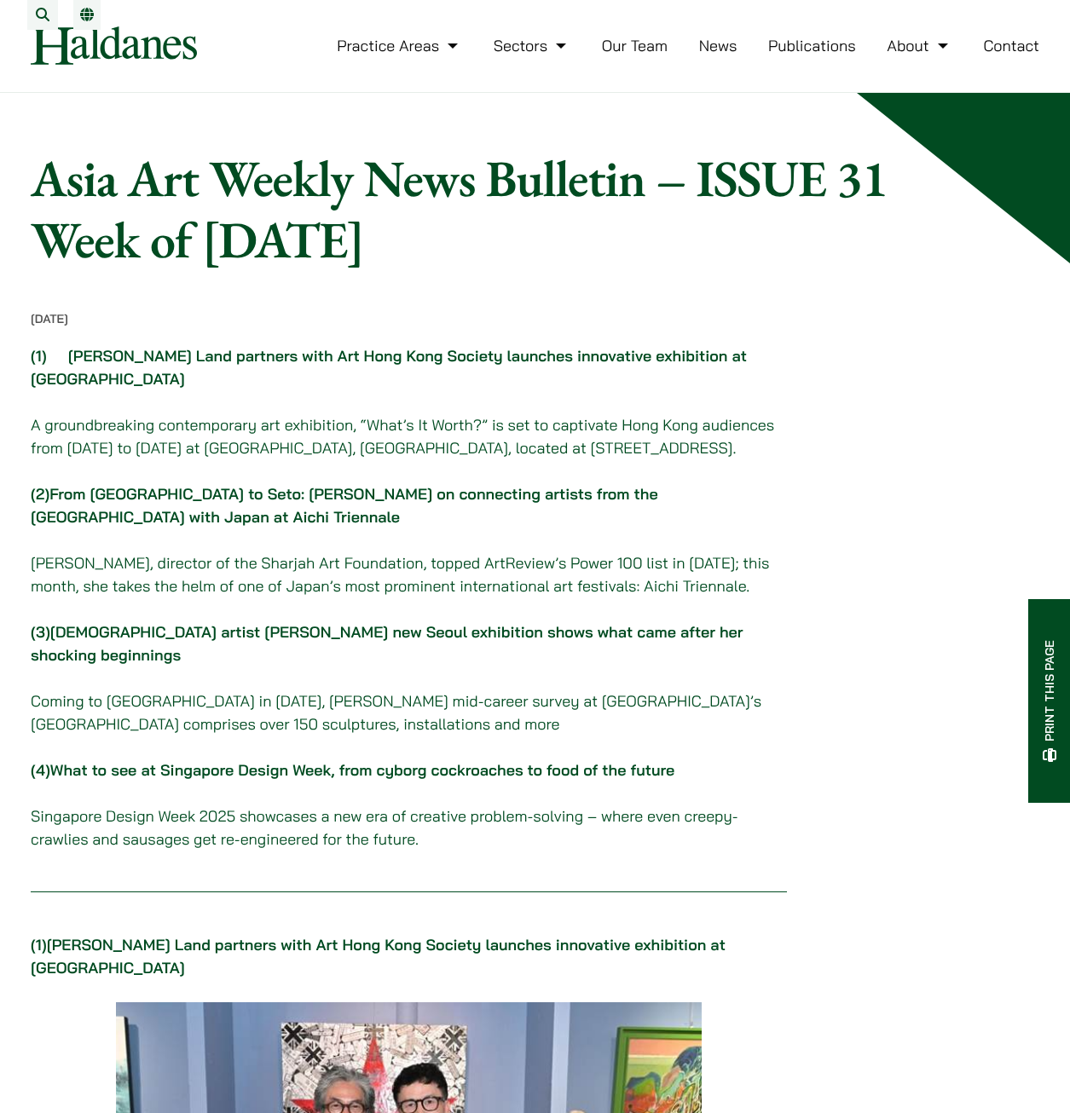
scroll to position [0, 0]
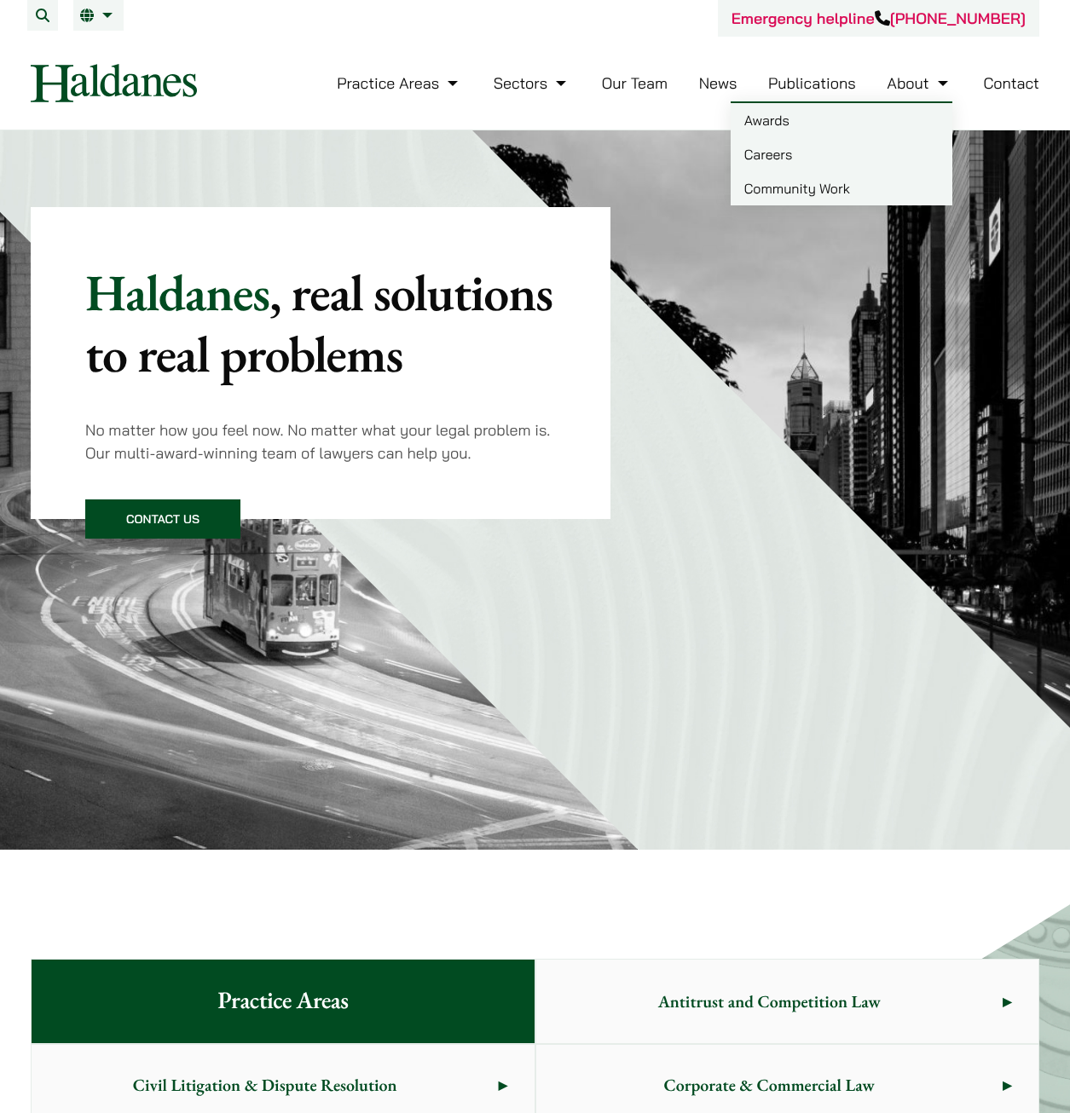
click at [787, 155] on link "Careers" at bounding box center [841, 154] width 222 height 34
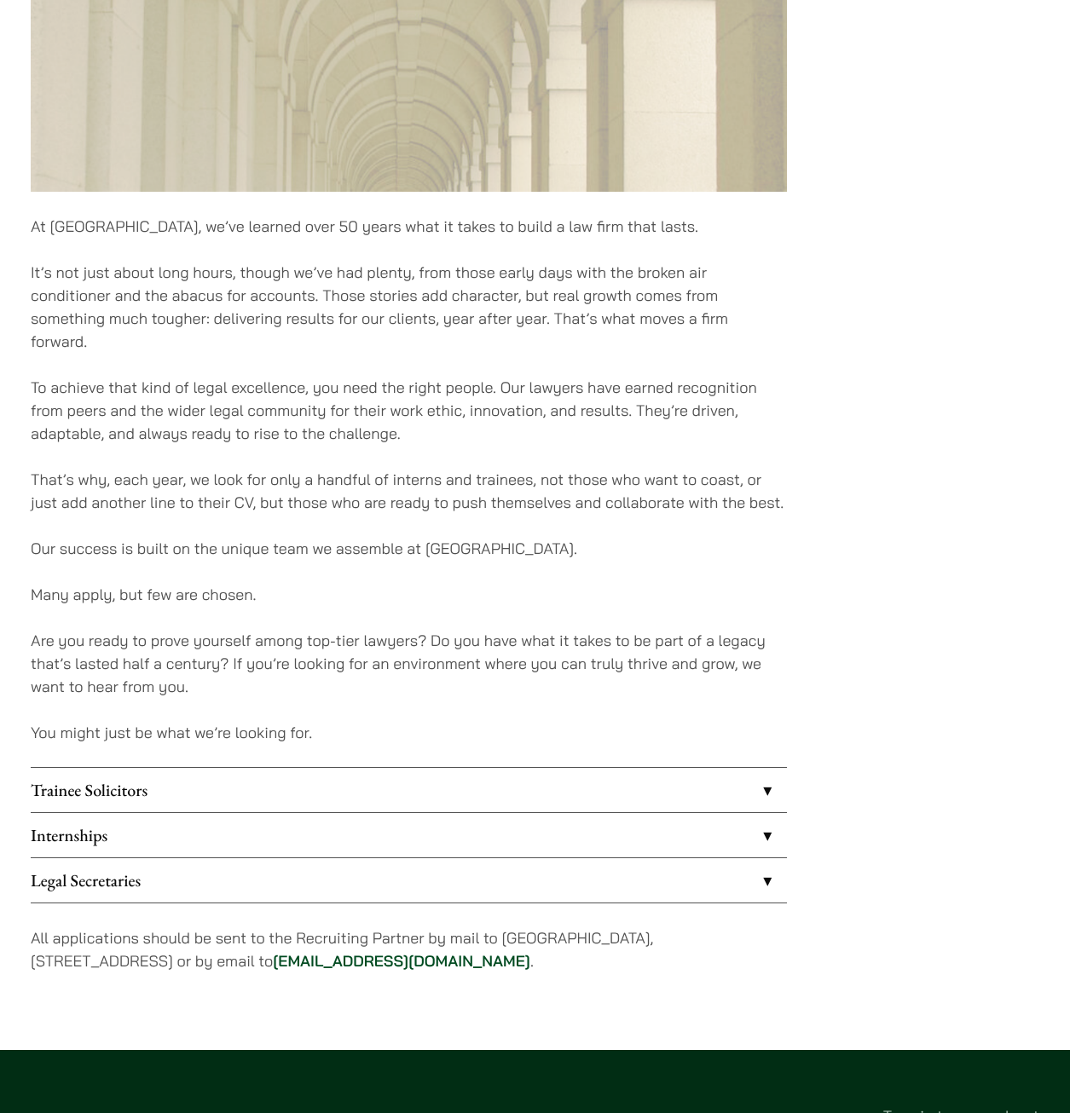
scroll to position [1193, 0]
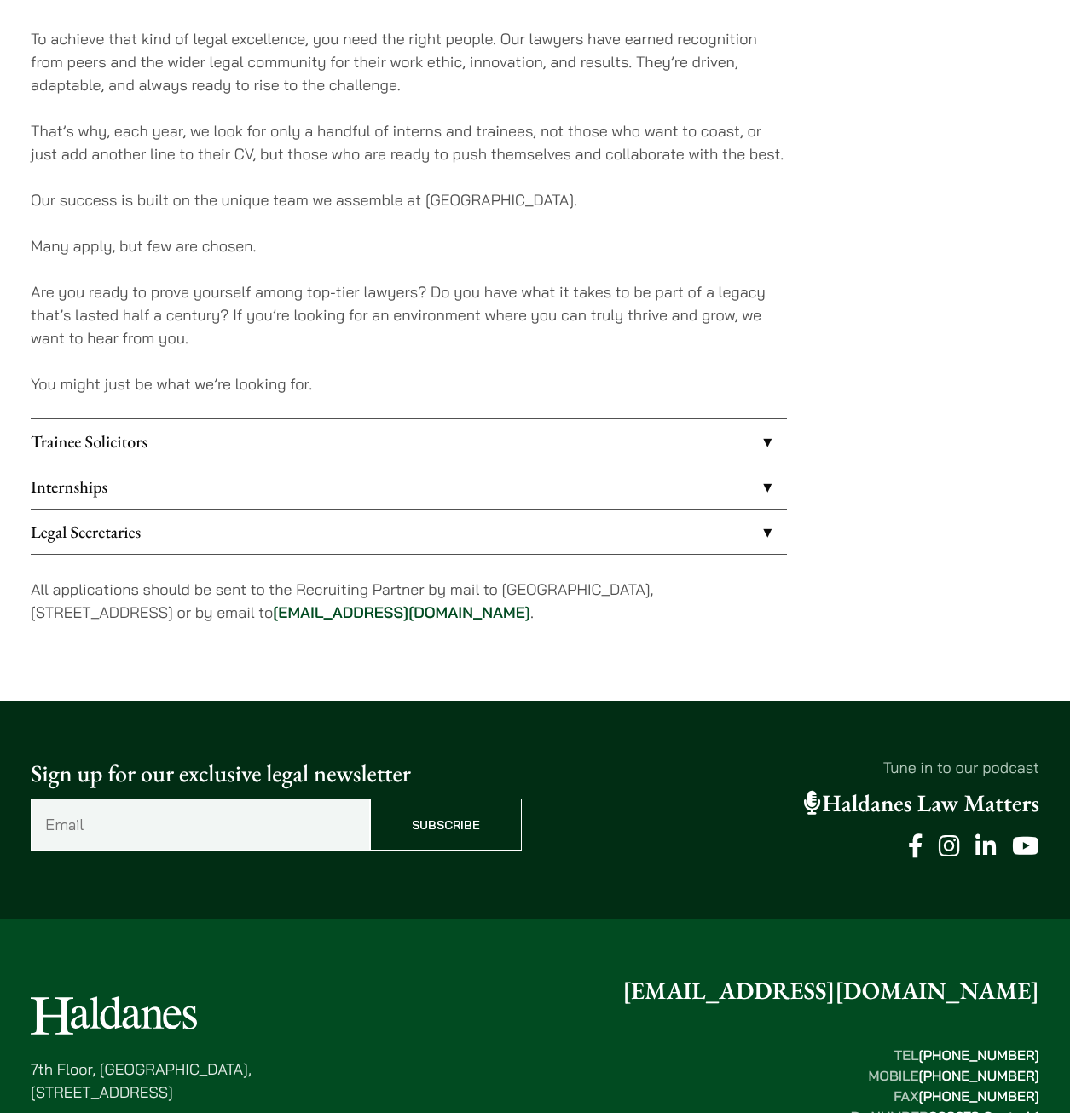
click at [66, 488] on link "Internships" at bounding box center [409, 486] width 756 height 44
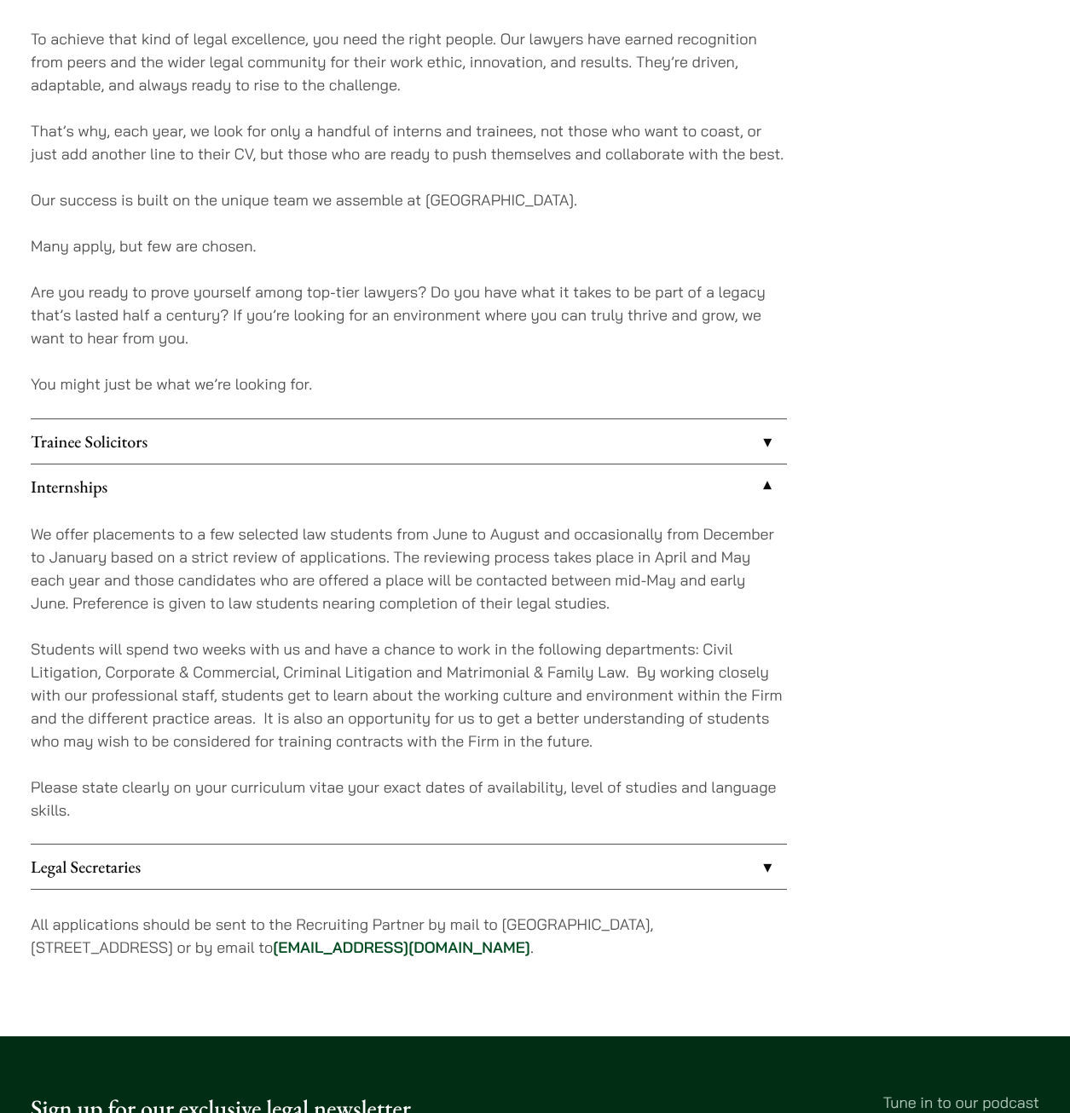
click at [95, 442] on link "Trainee Solicitors" at bounding box center [409, 441] width 756 height 44
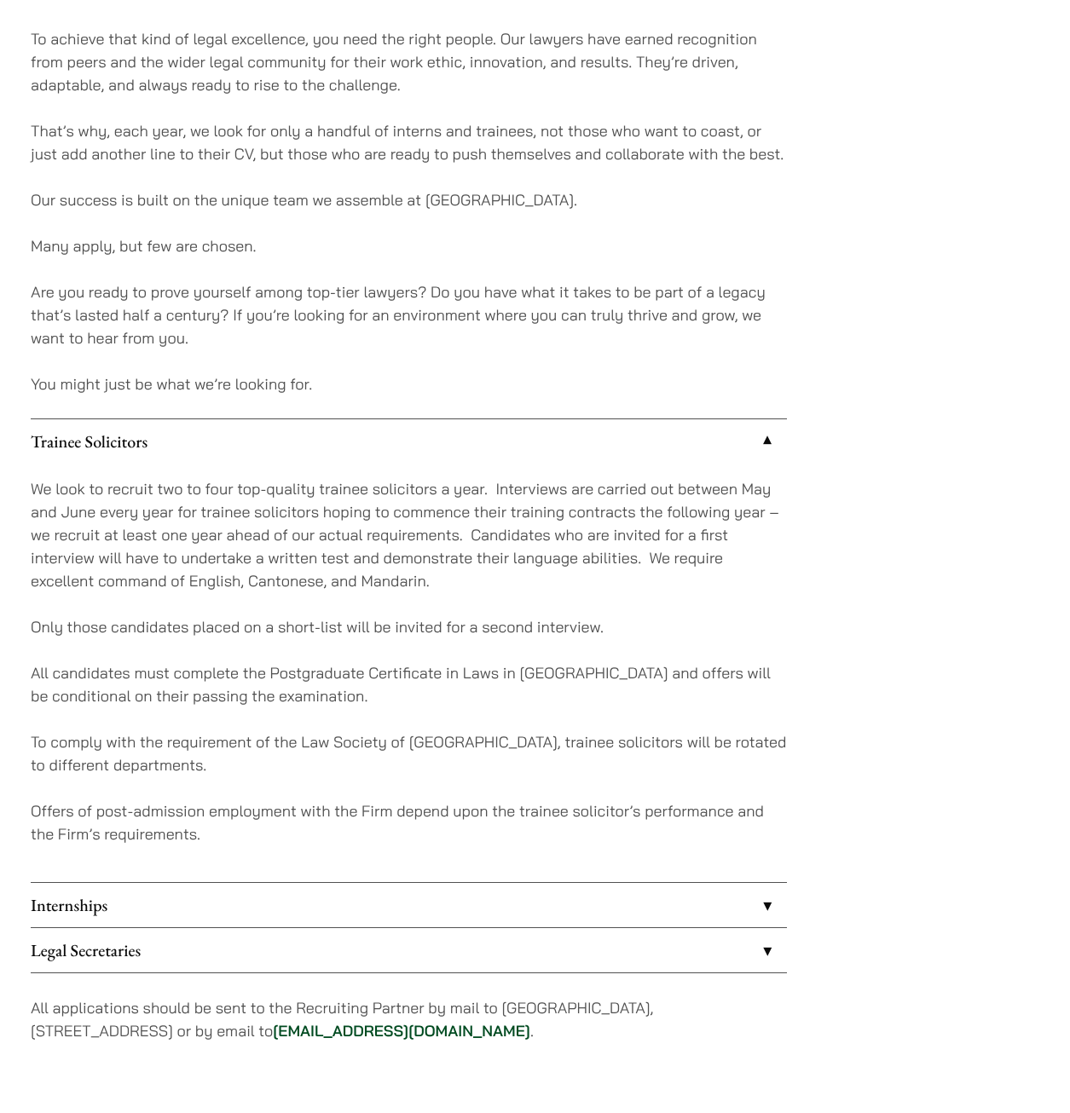
click at [88, 908] on link "Internships" at bounding box center [409, 905] width 756 height 44
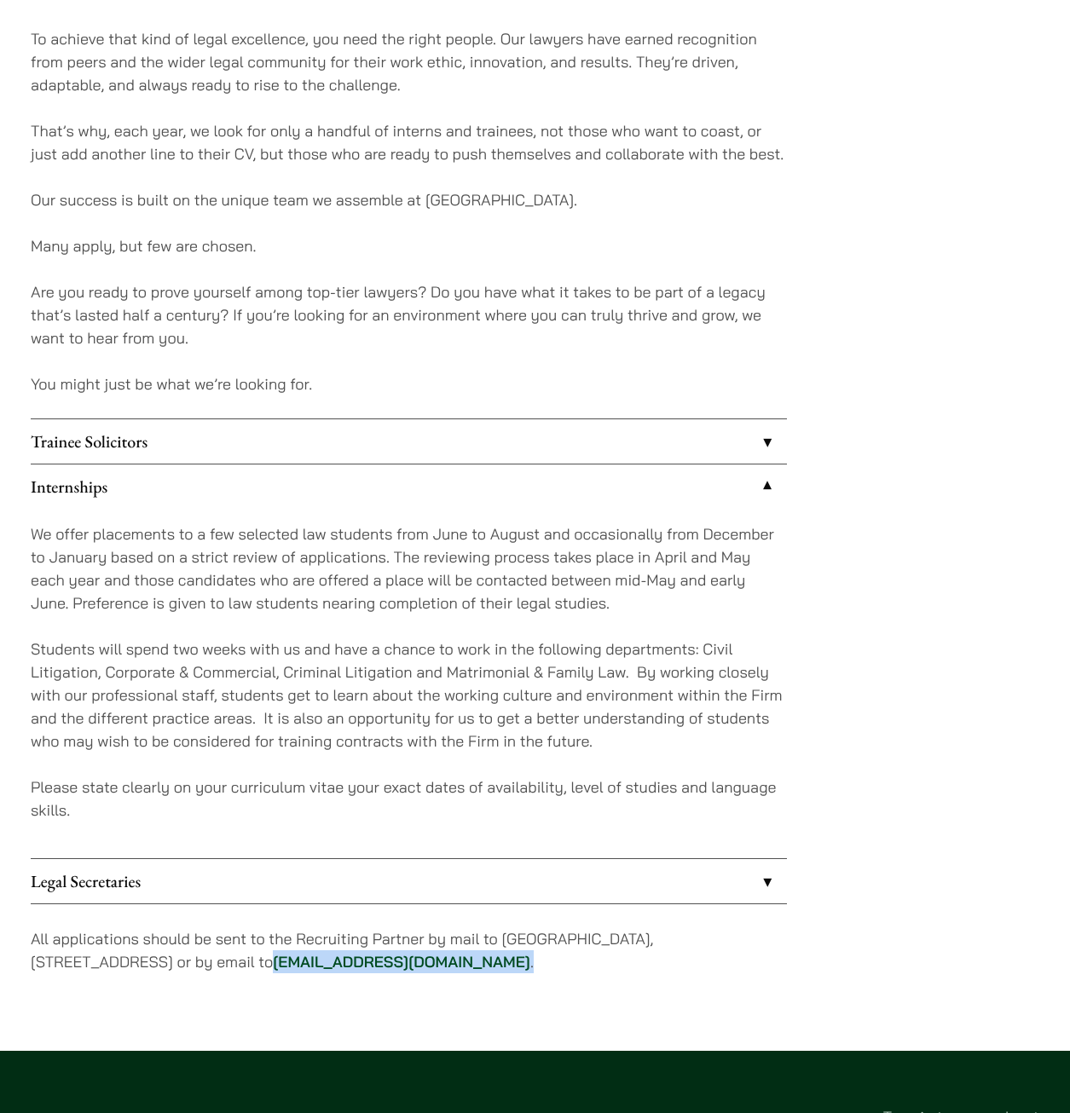
drag, startPoint x: 486, startPoint y: 961, endPoint x: 320, endPoint y: 961, distance: 166.2
click at [320, 961] on p "All applications should be sent to the Recruiting Partner by mail to [GEOGRAPHI…" at bounding box center [409, 950] width 756 height 46
copy p "[EMAIL_ADDRESS][DOMAIN_NAME] ."
